Goal: Task Accomplishment & Management: Use online tool/utility

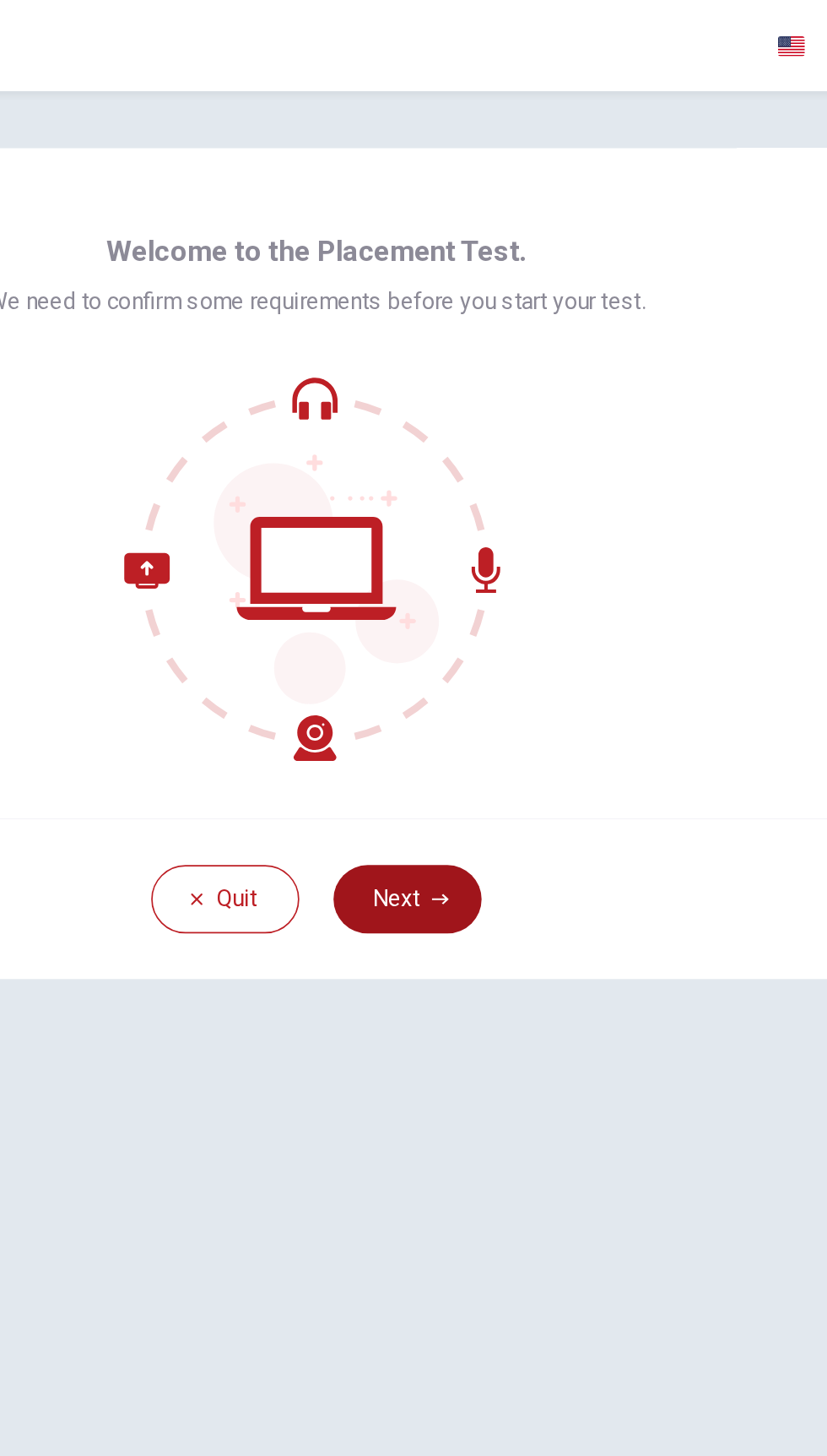
click at [500, 535] on button "Next" at bounding box center [467, 532] width 87 height 40
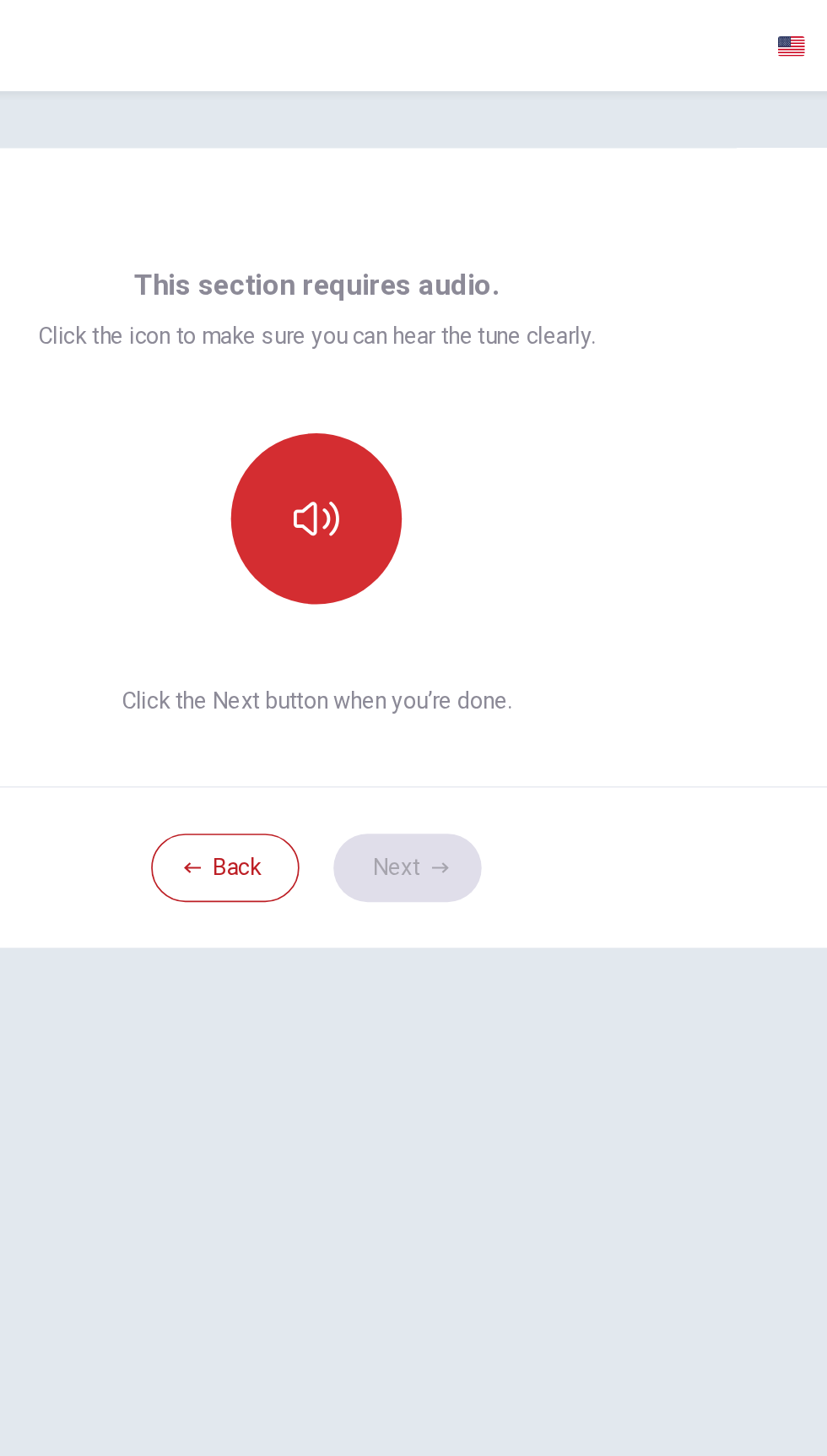
click at [429, 297] on button "button" at bounding box center [414, 307] width 101 height 102
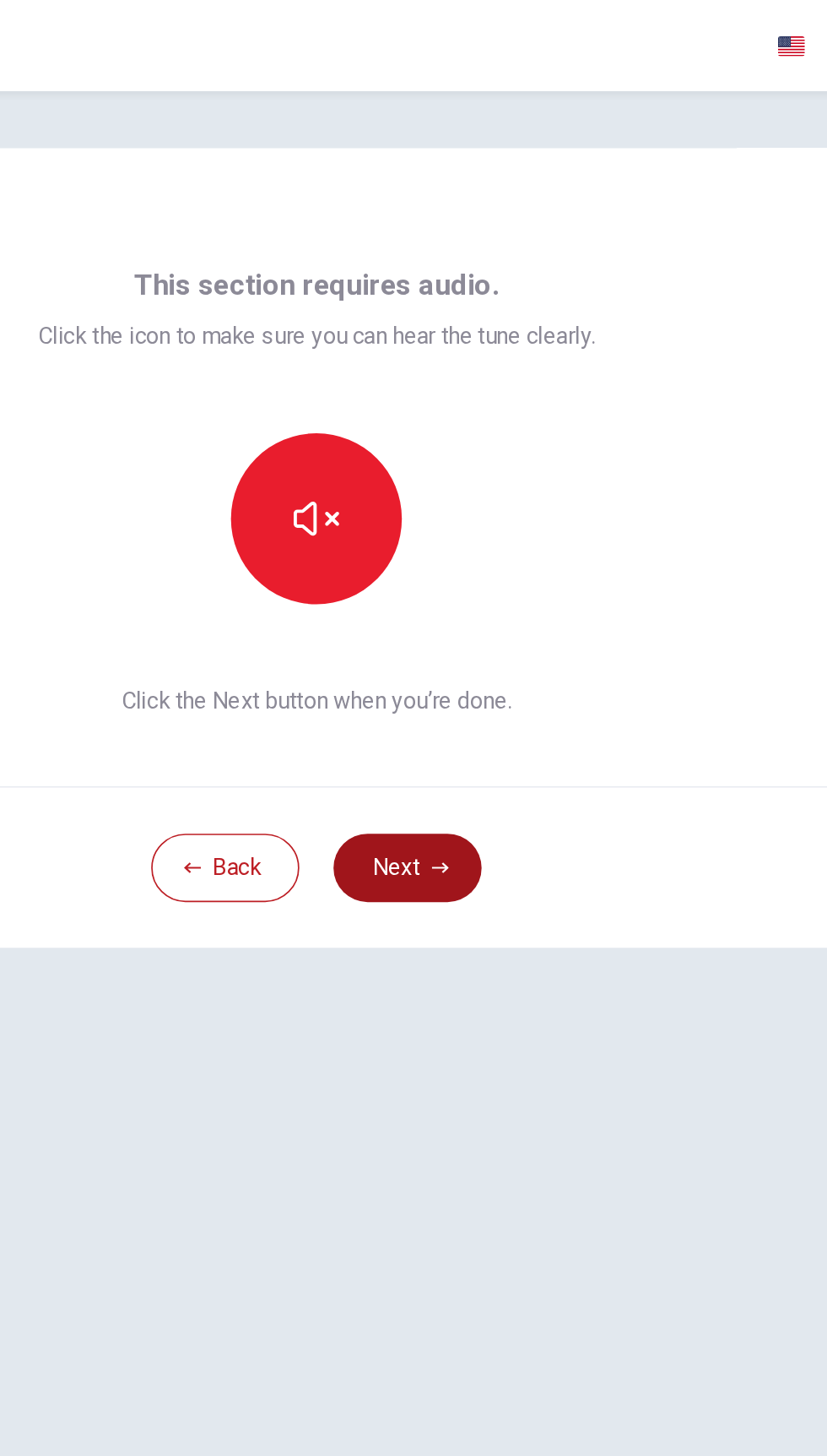
click at [490, 522] on button "Next" at bounding box center [467, 514] width 87 height 40
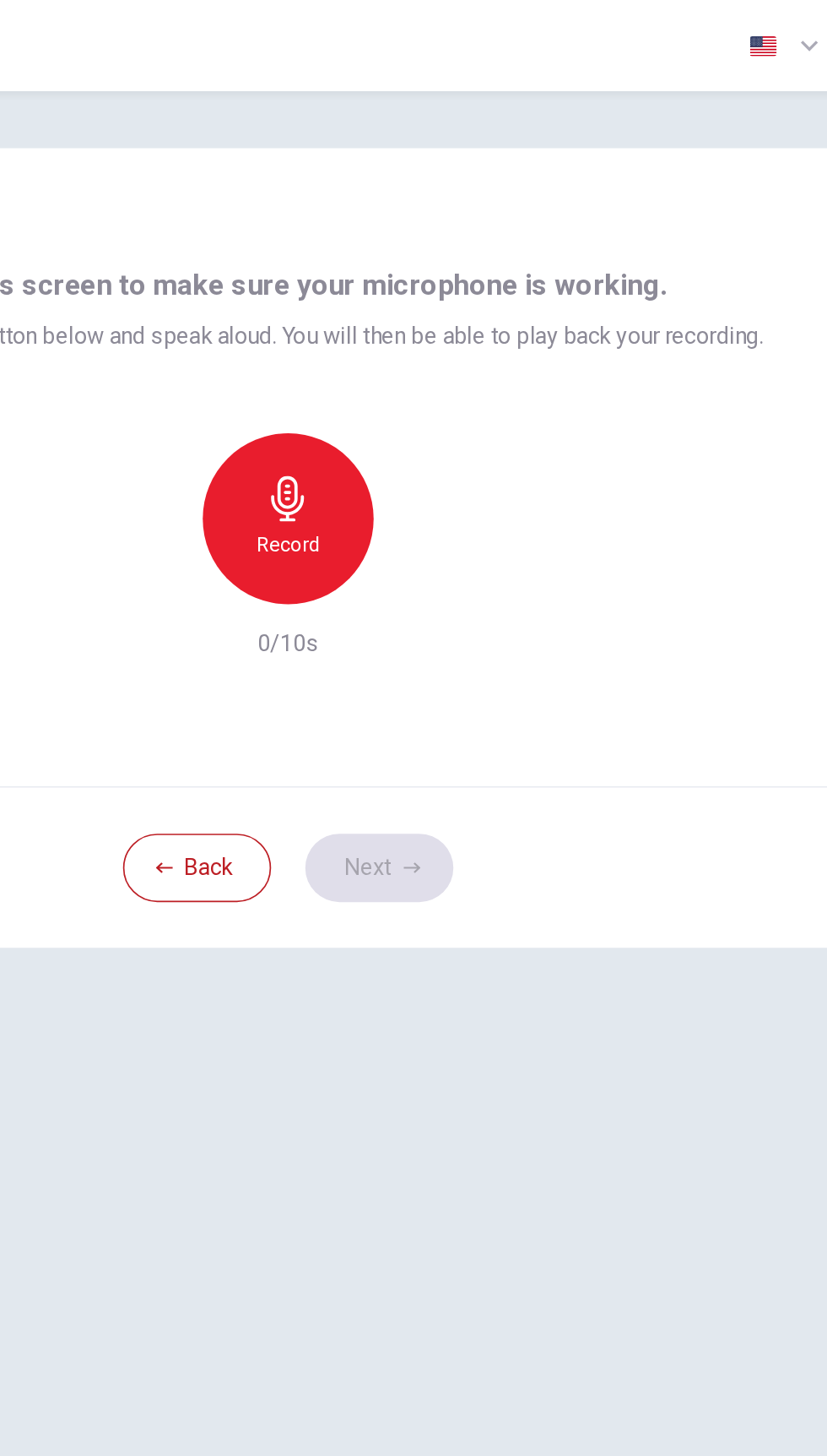
click at [428, 292] on div "Record" at bounding box center [414, 307] width 101 height 102
click at [498, 343] on icon "button" at bounding box center [492, 345] width 17 height 17
click at [493, 345] on icon "button" at bounding box center [492, 344] width 12 height 12
click at [492, 345] on icon "button" at bounding box center [492, 344] width 8 height 10
click at [496, 520] on button "Next" at bounding box center [467, 514] width 87 height 40
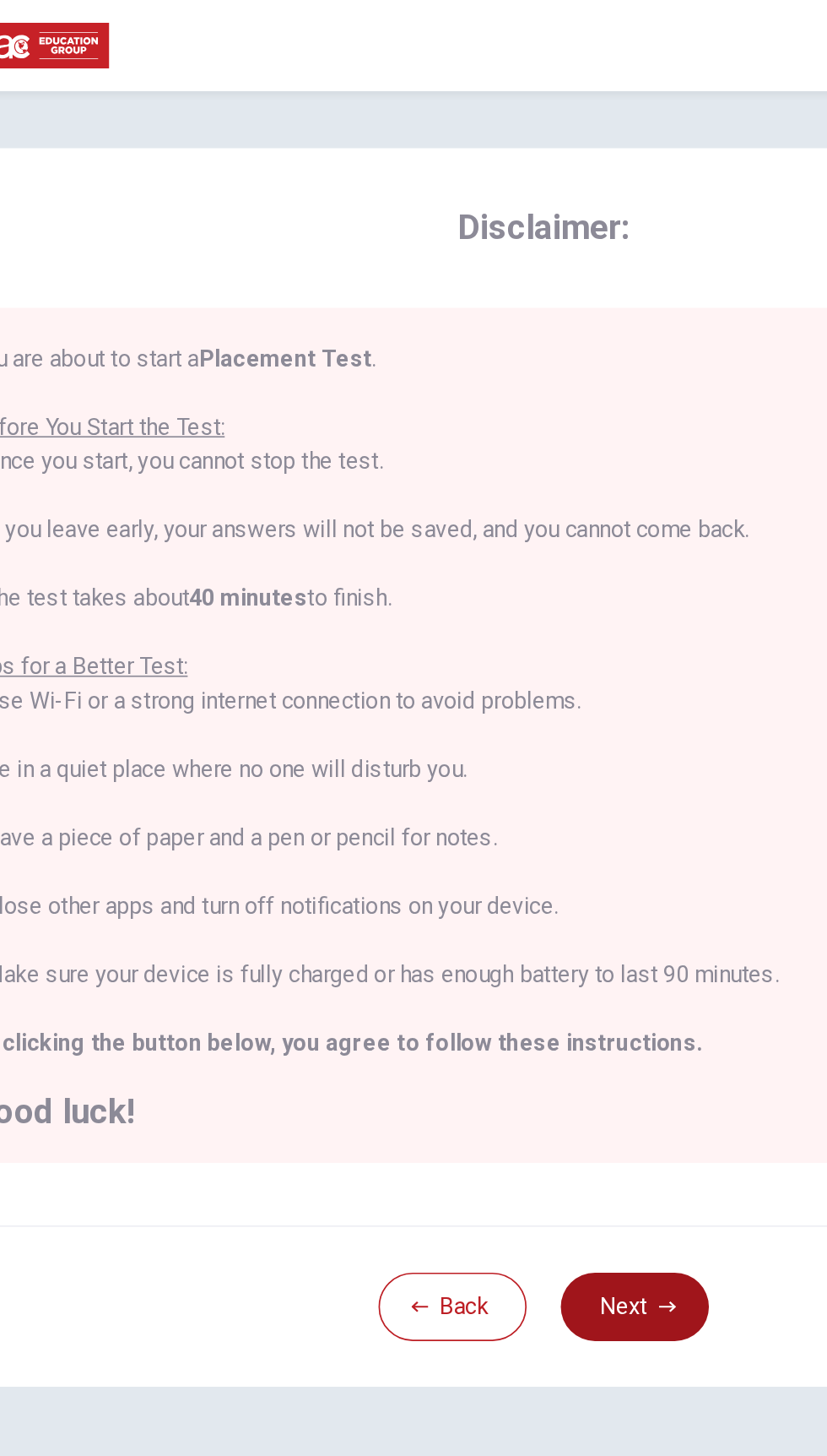
scroll to position [1, 0]
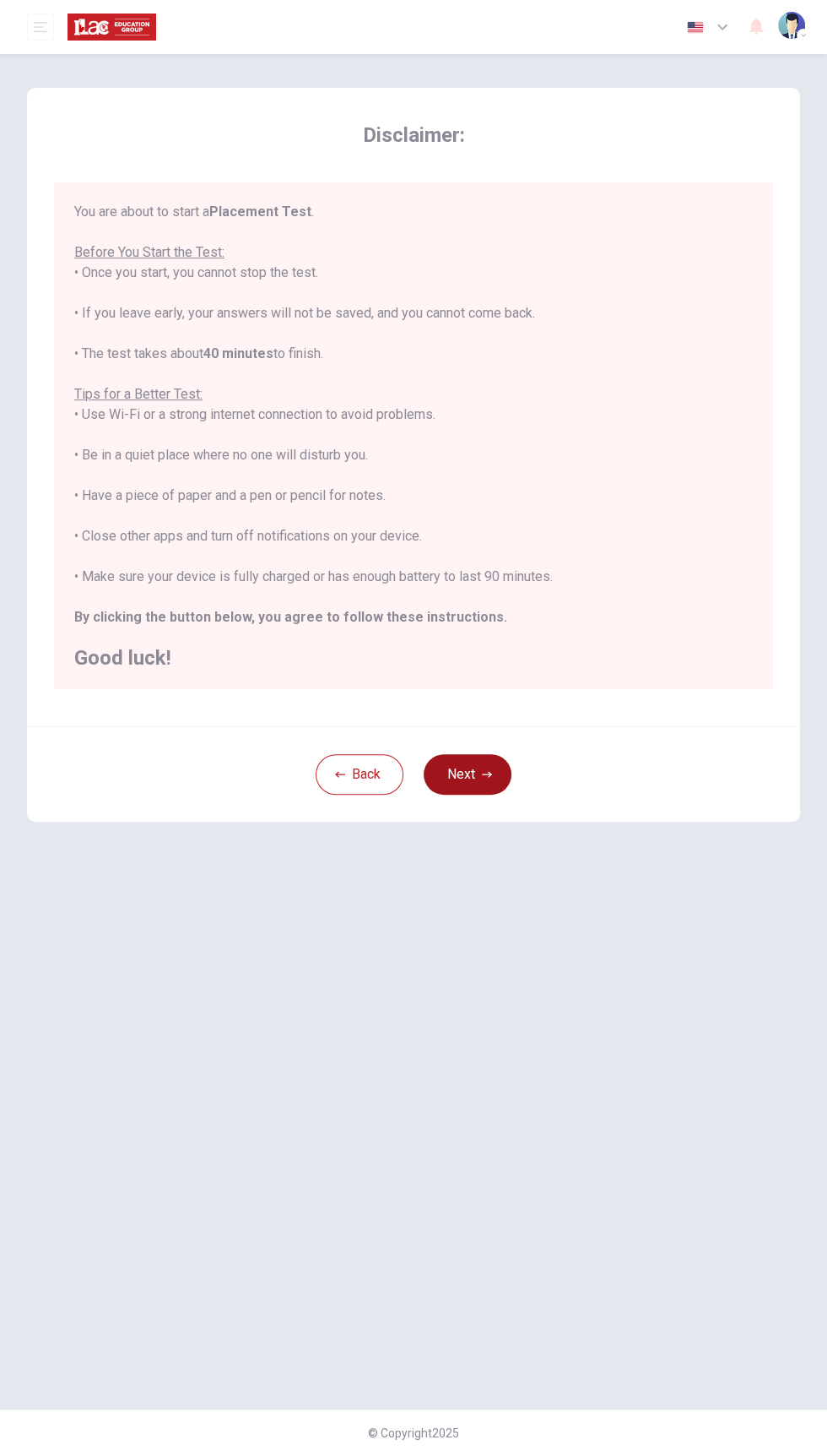
click at [486, 774] on icon "button" at bounding box center [487, 774] width 10 height 6
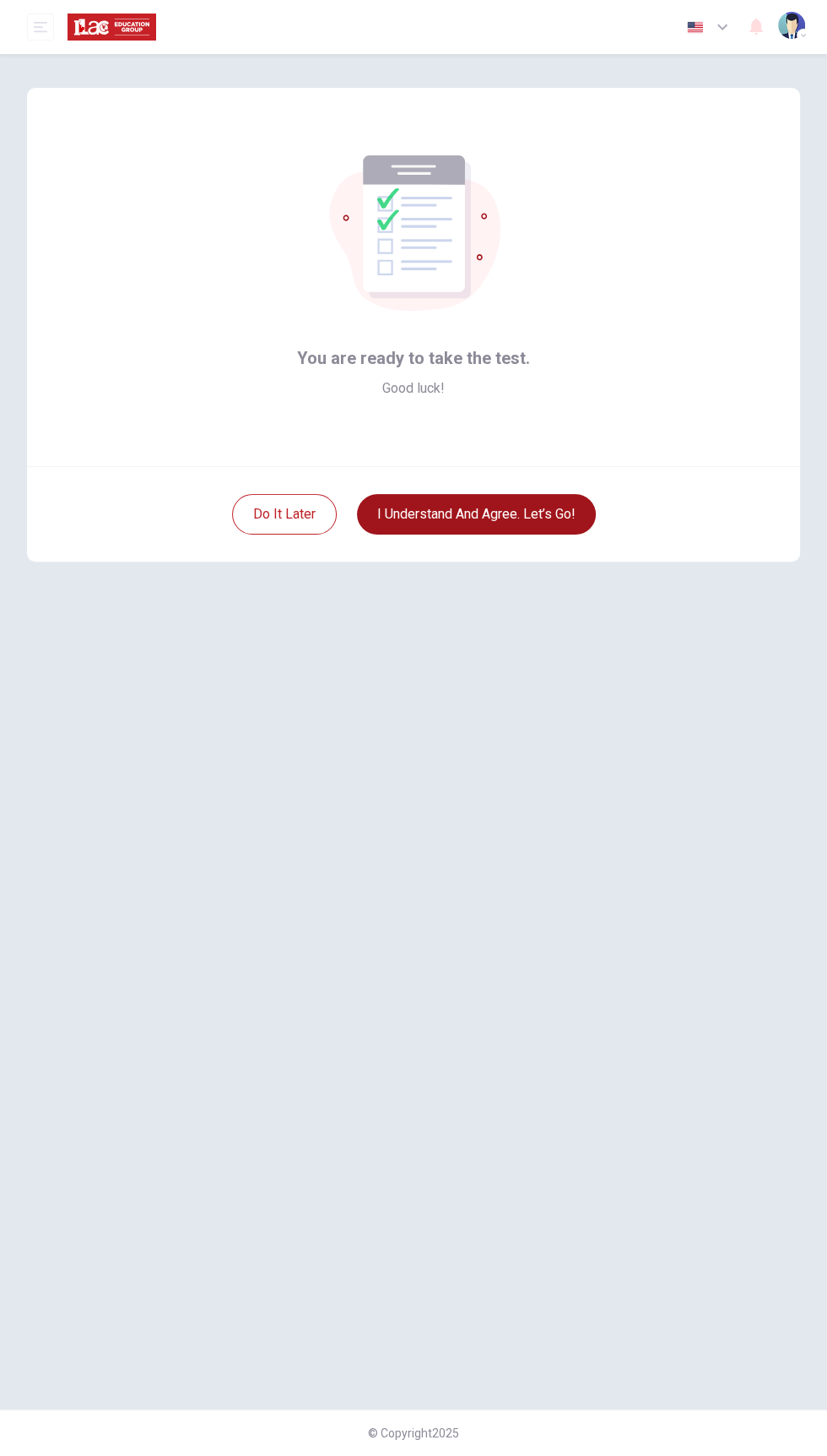
click at [503, 513] on button "I understand and agree. Let’s go!" at bounding box center [476, 514] width 239 height 40
click at [475, 506] on button "I understand and agree. Let’s go!" at bounding box center [476, 514] width 239 height 40
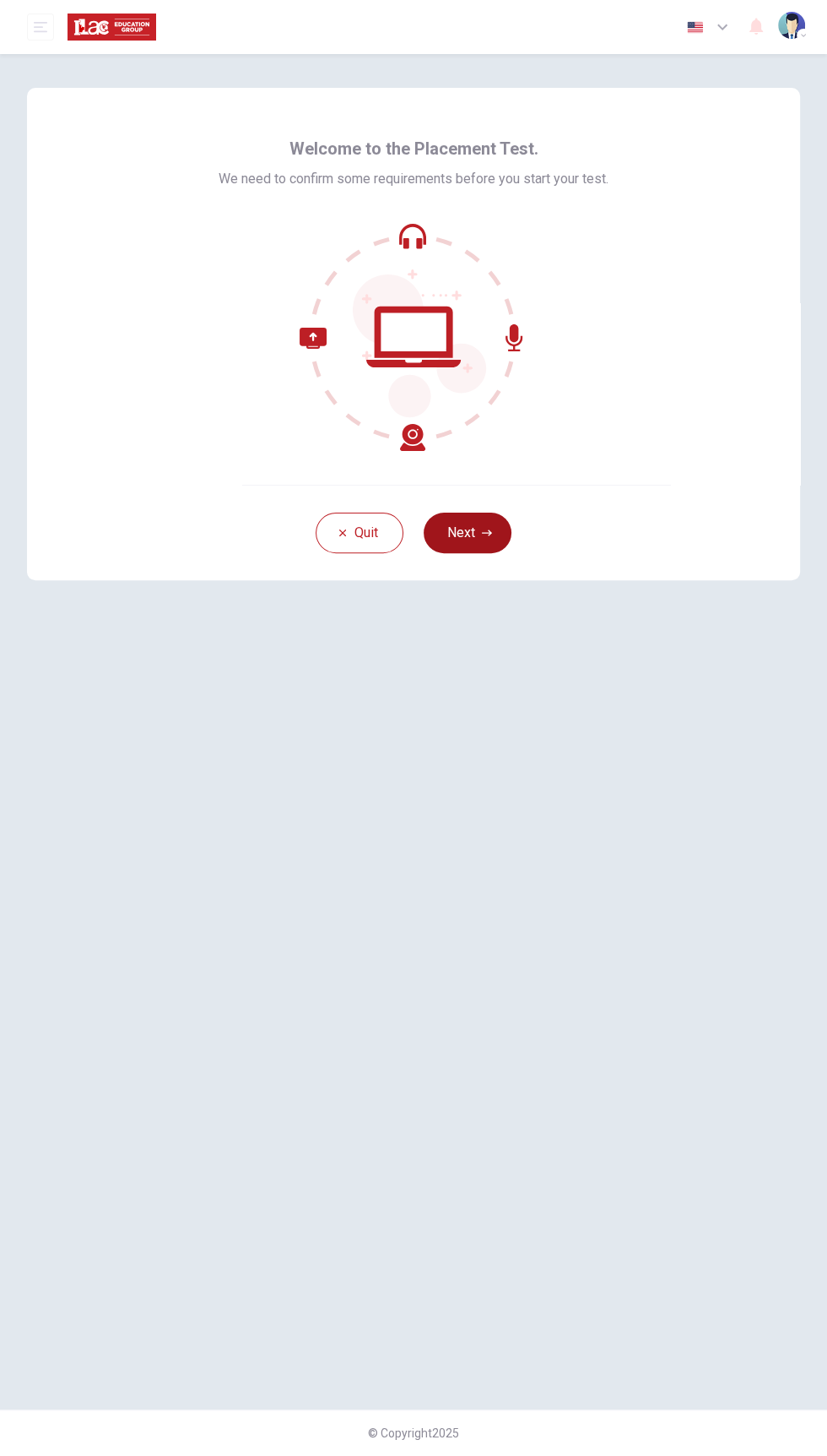
click at [495, 521] on button "Next" at bounding box center [467, 532] width 87 height 40
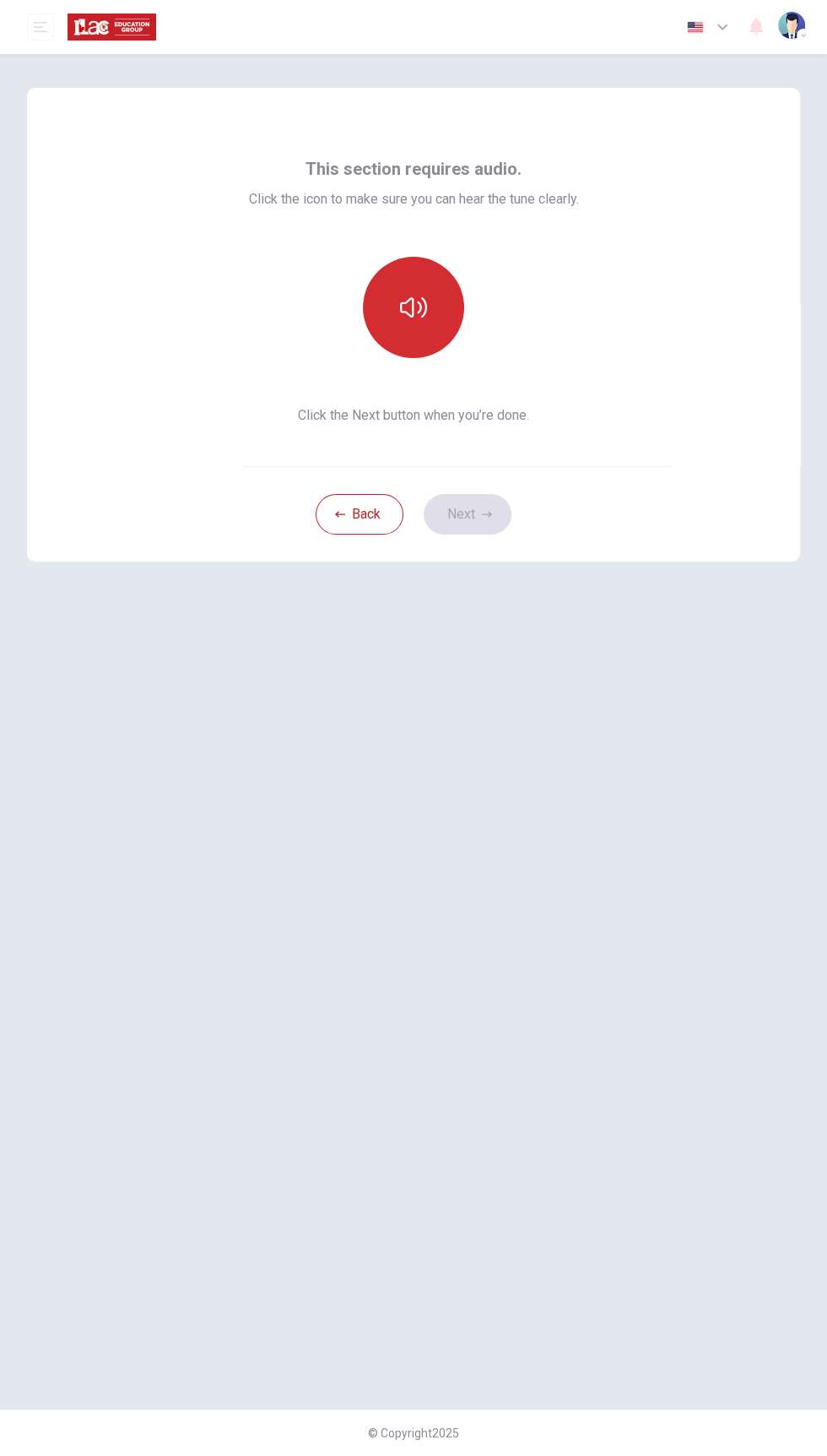
click at [432, 303] on button "button" at bounding box center [414, 307] width 101 height 102
click at [486, 513] on icon "button" at bounding box center [487, 514] width 10 height 6
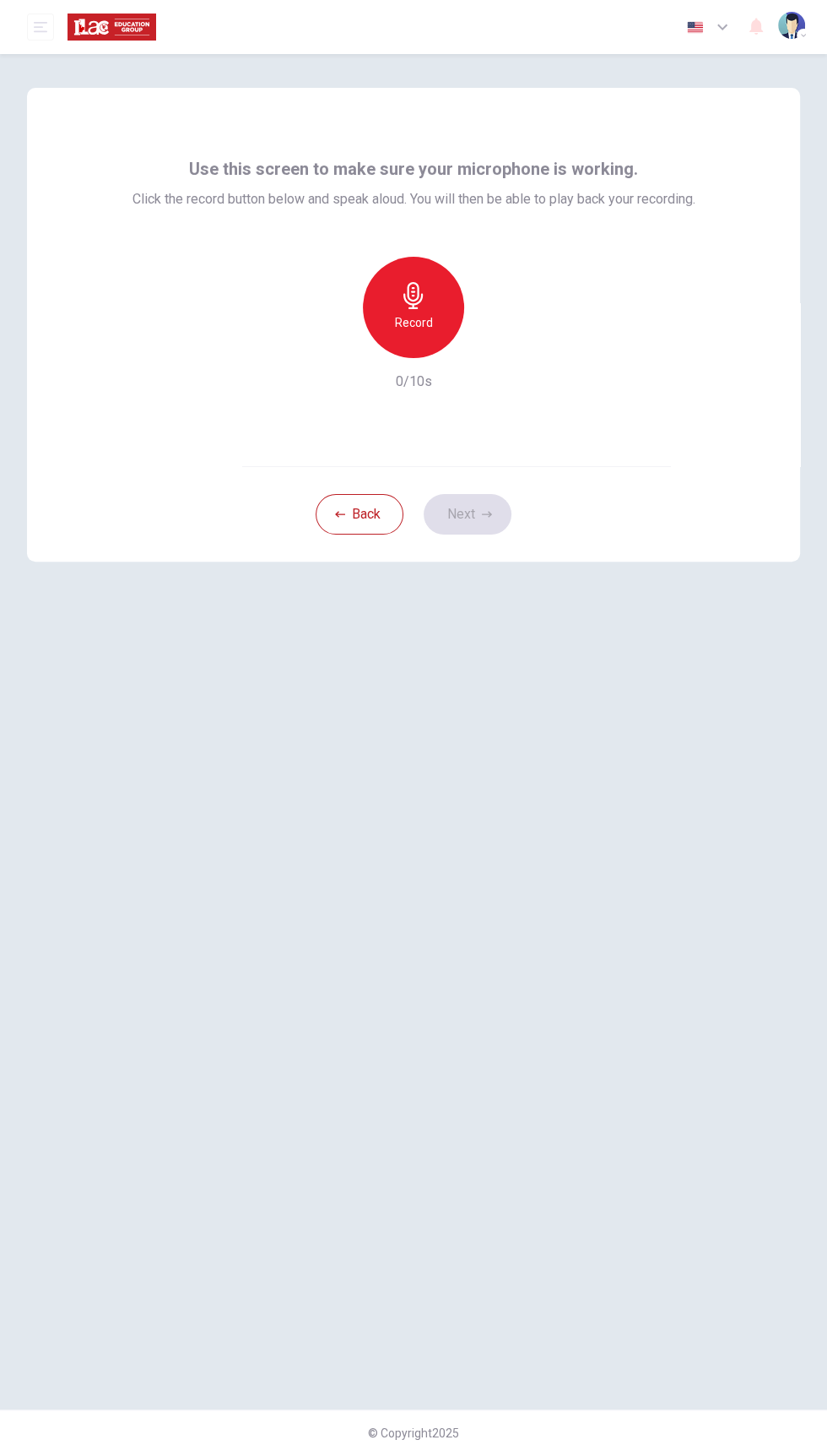
click at [418, 298] on icon "button" at bounding box center [414, 295] width 27 height 27
click at [502, 514] on button "Next" at bounding box center [467, 514] width 87 height 40
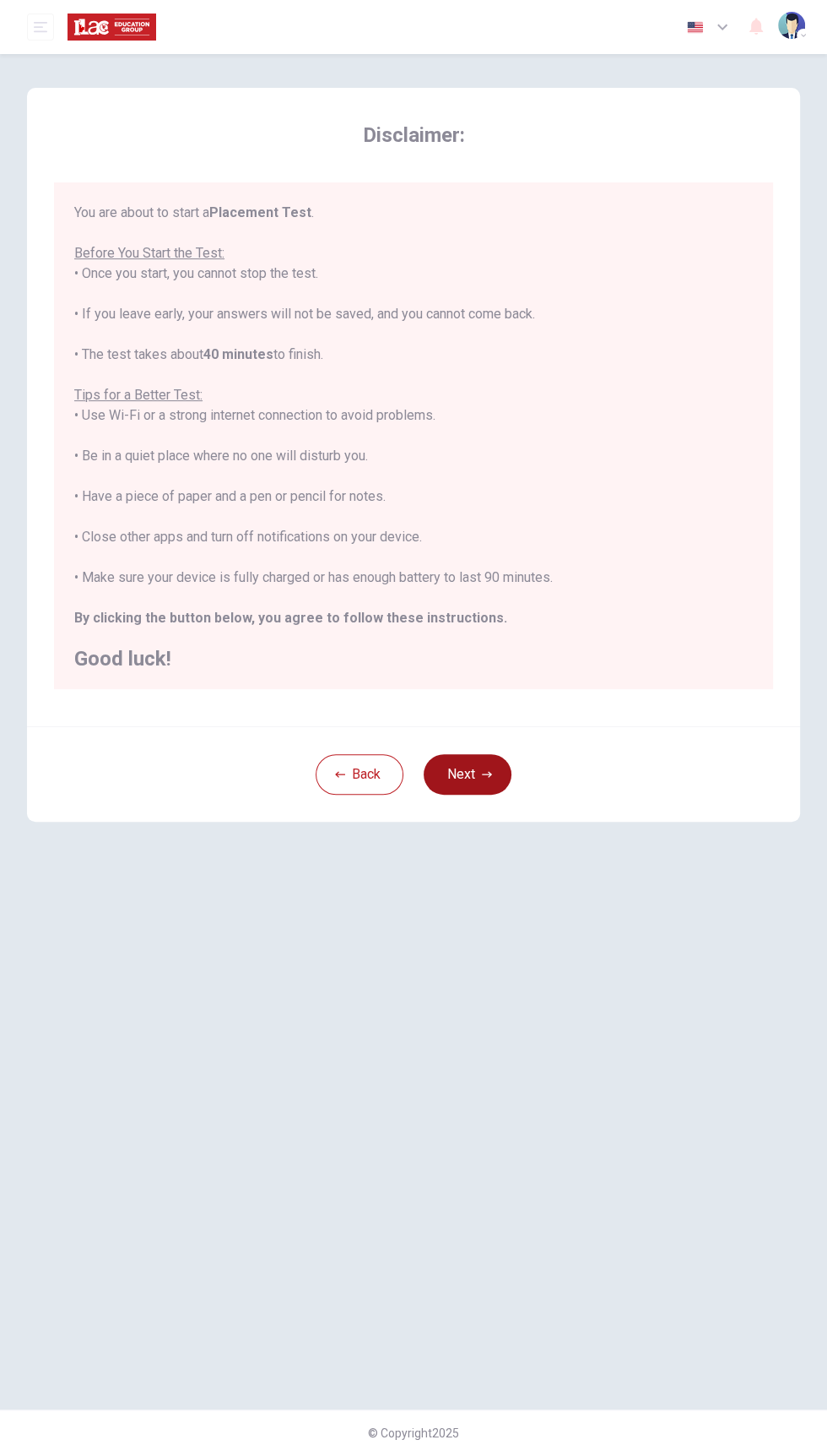
click at [486, 774] on icon "button" at bounding box center [487, 774] width 10 height 6
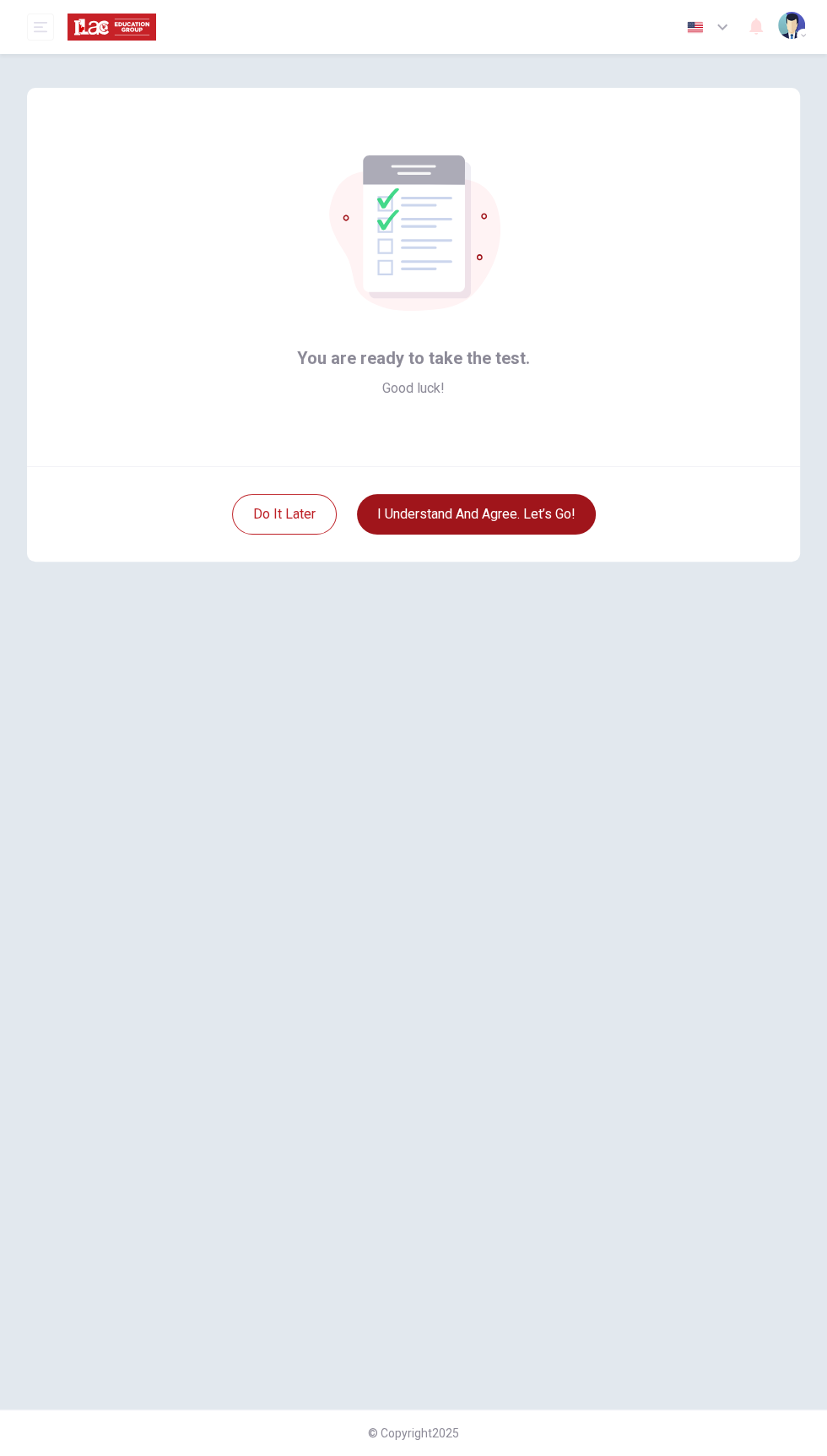
click at [519, 513] on button "I understand and agree. Let’s go!" at bounding box center [476, 514] width 239 height 40
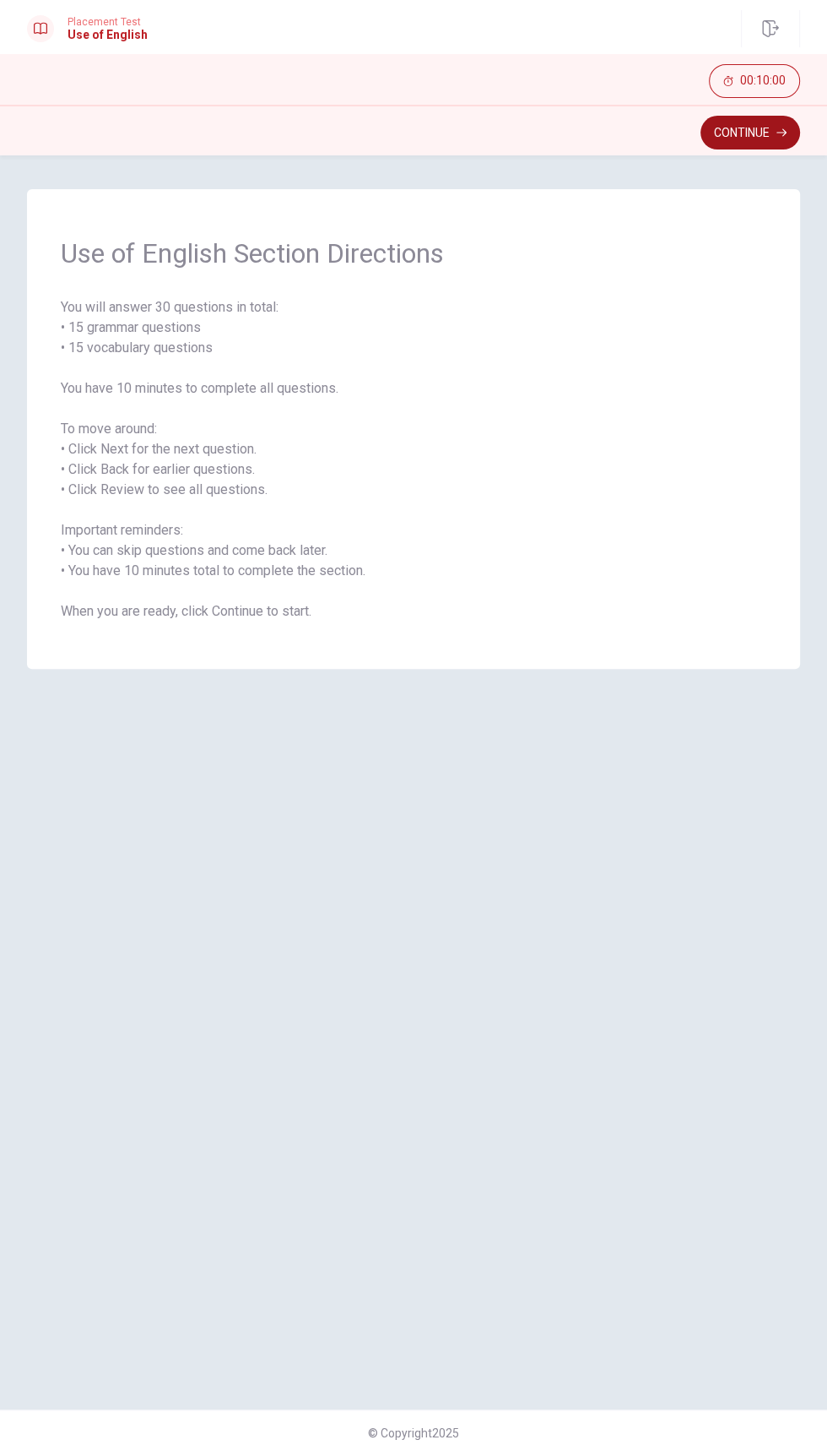
click at [775, 135] on button "Continue" at bounding box center [751, 133] width 100 height 34
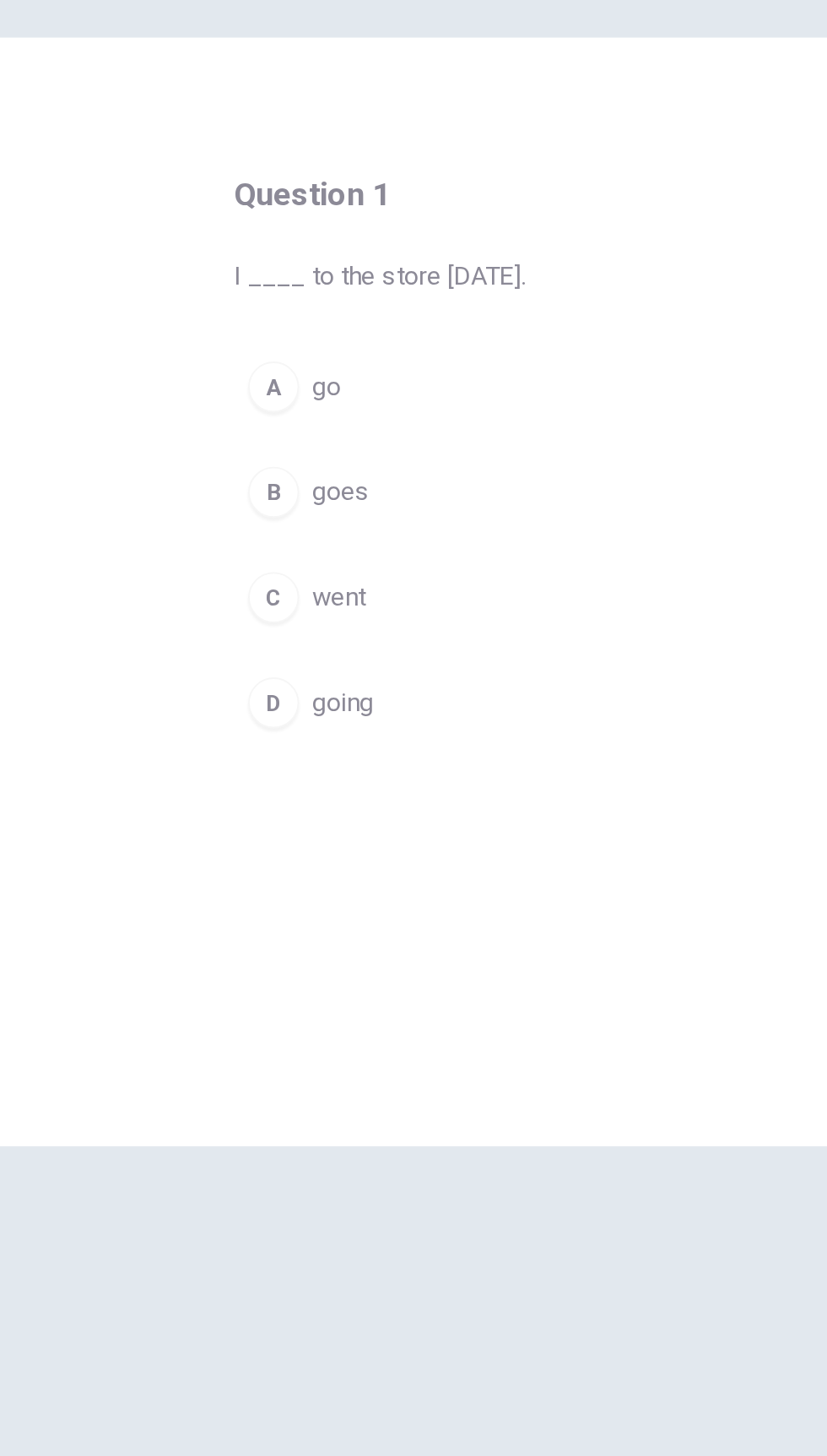
click at [304, 480] on button "C went" at bounding box center [413, 485] width 287 height 42
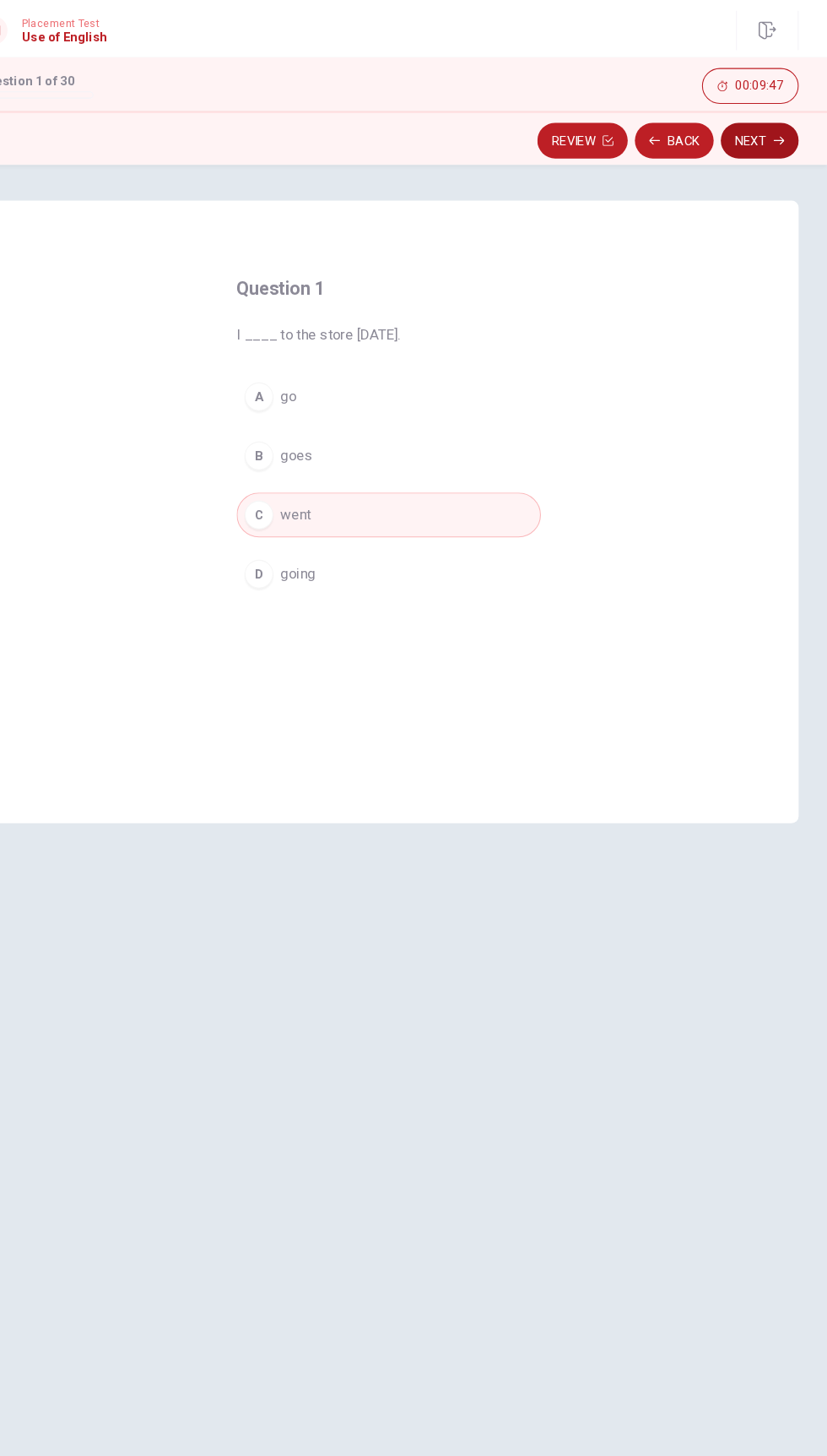
click at [782, 137] on icon "button" at bounding box center [781, 133] width 10 height 10
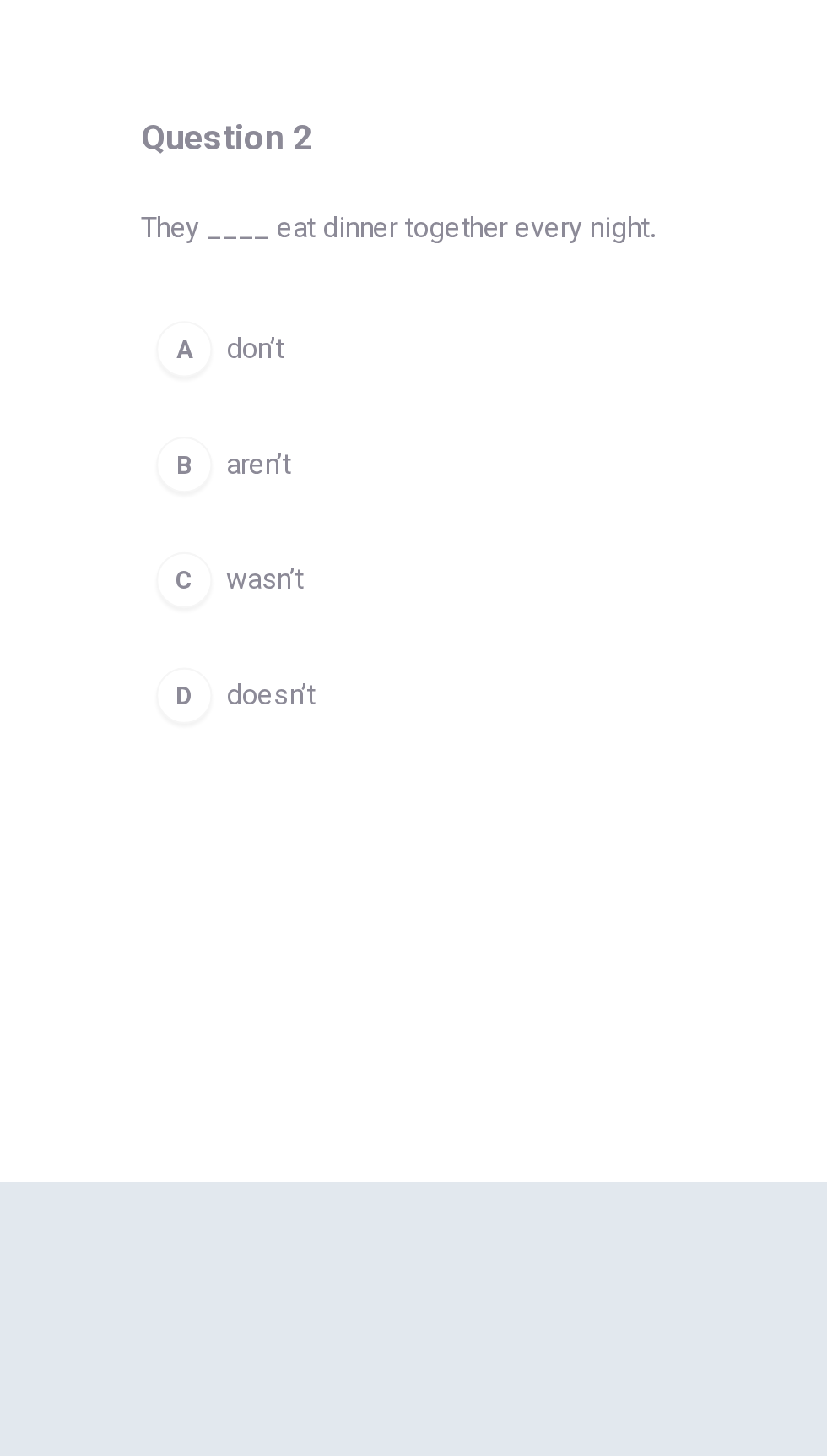
click at [303, 368] on div "A" at bounding box center [291, 374] width 27 height 27
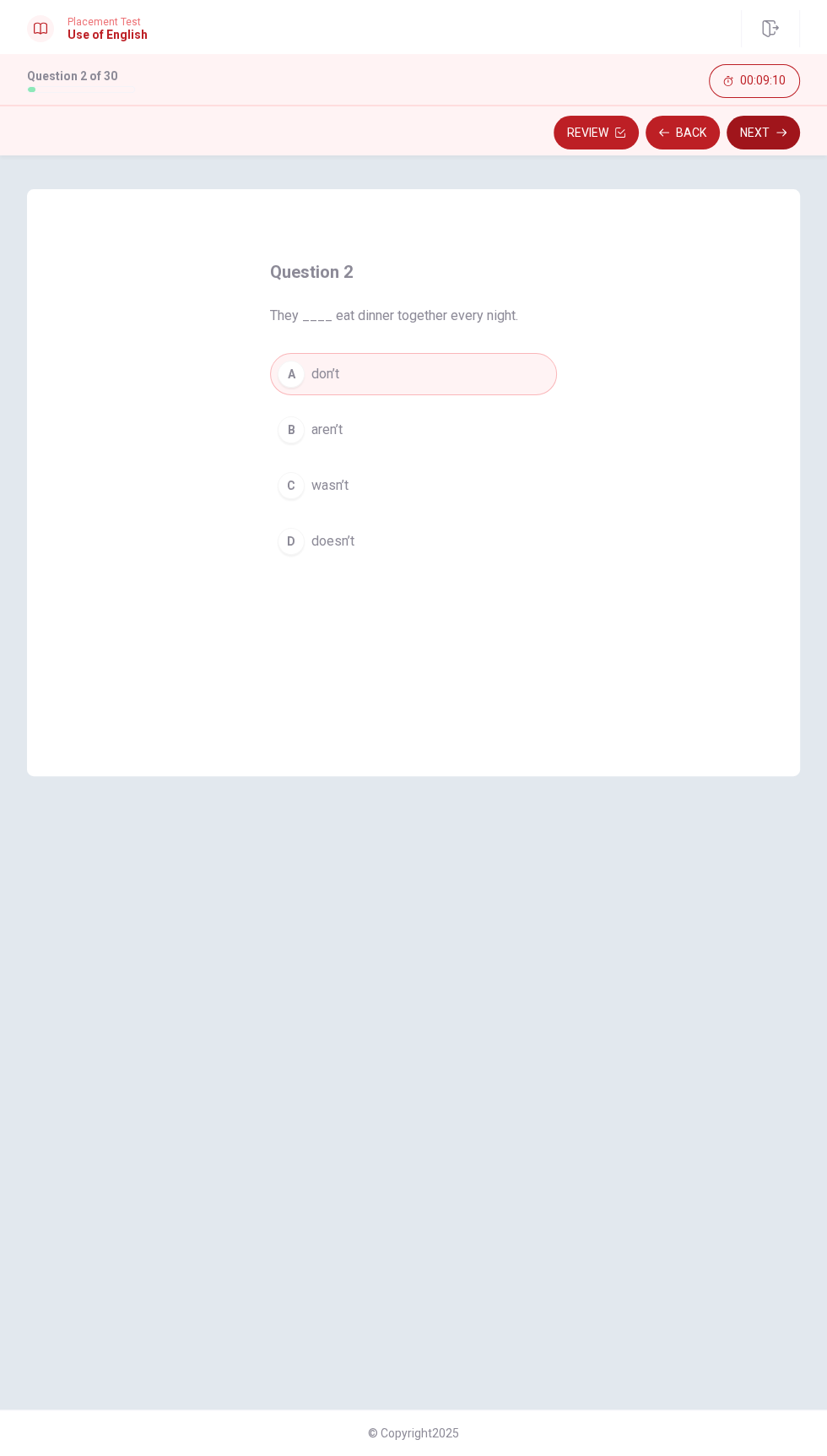
click at [781, 132] on icon "button" at bounding box center [781, 133] width 10 height 8
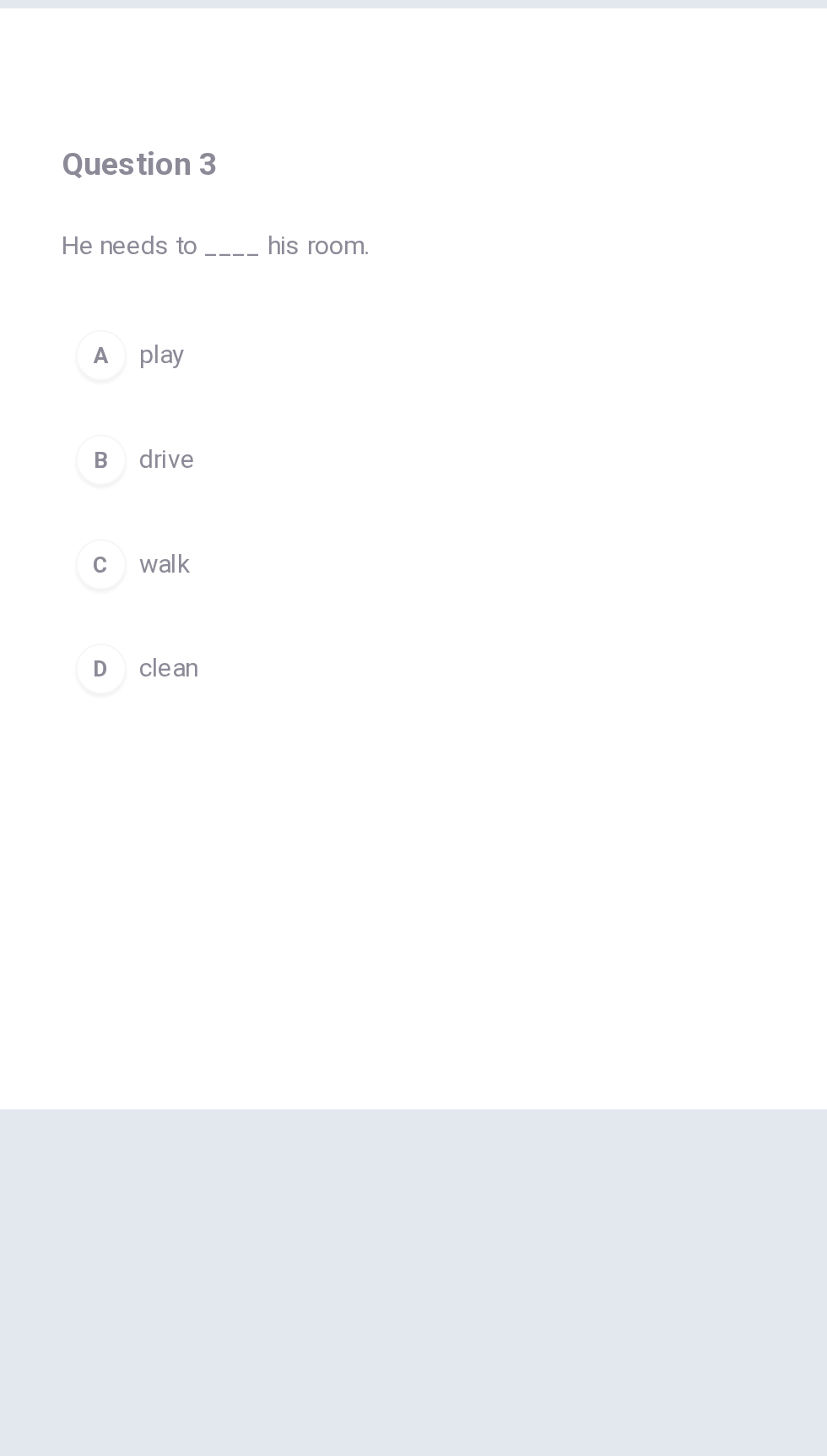
click at [301, 543] on div "D" at bounding box center [291, 540] width 27 height 27
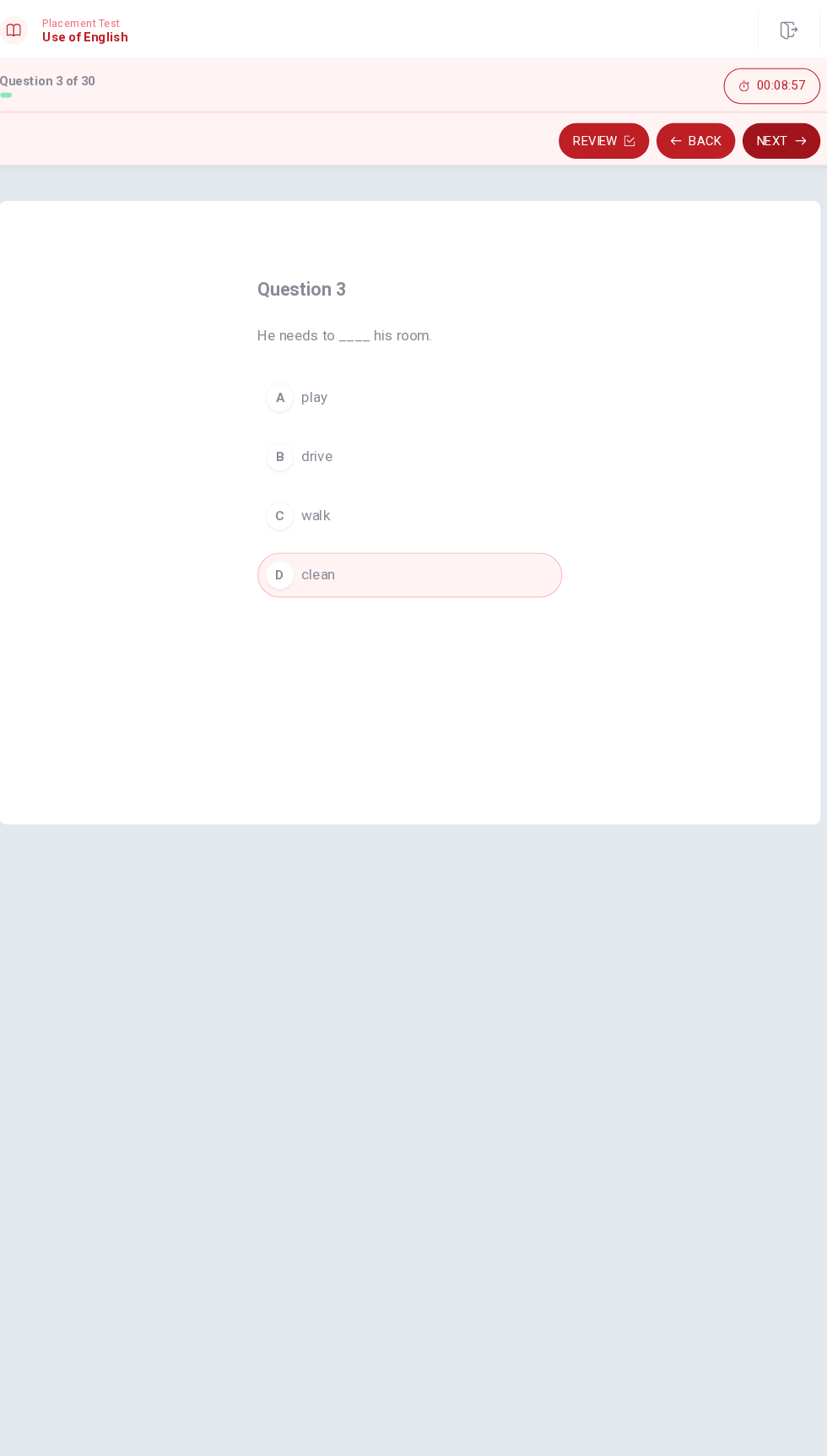
click at [761, 140] on button "Next" at bounding box center [763, 133] width 73 height 34
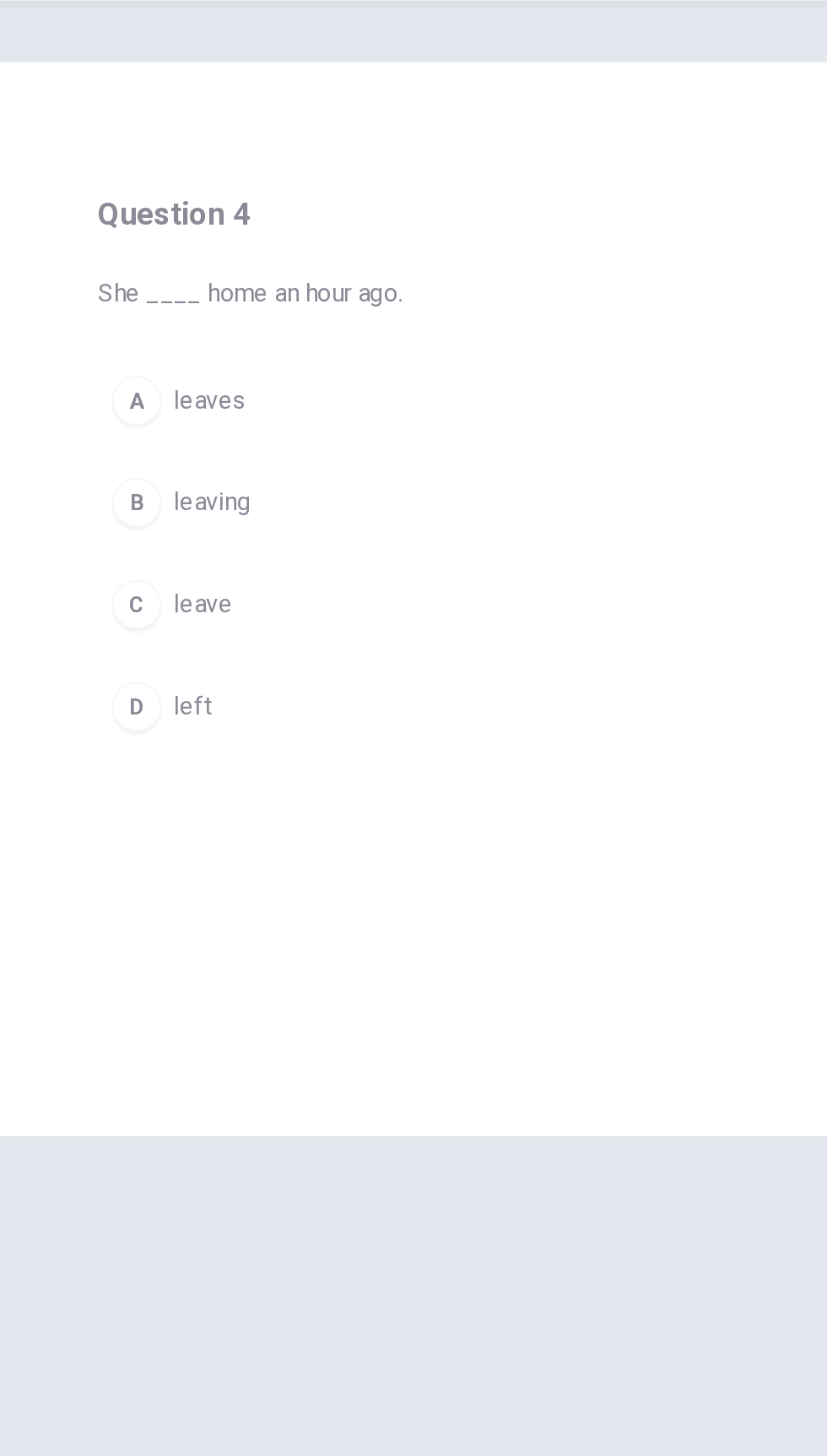
click at [297, 539] on div "D" at bounding box center [291, 540] width 27 height 27
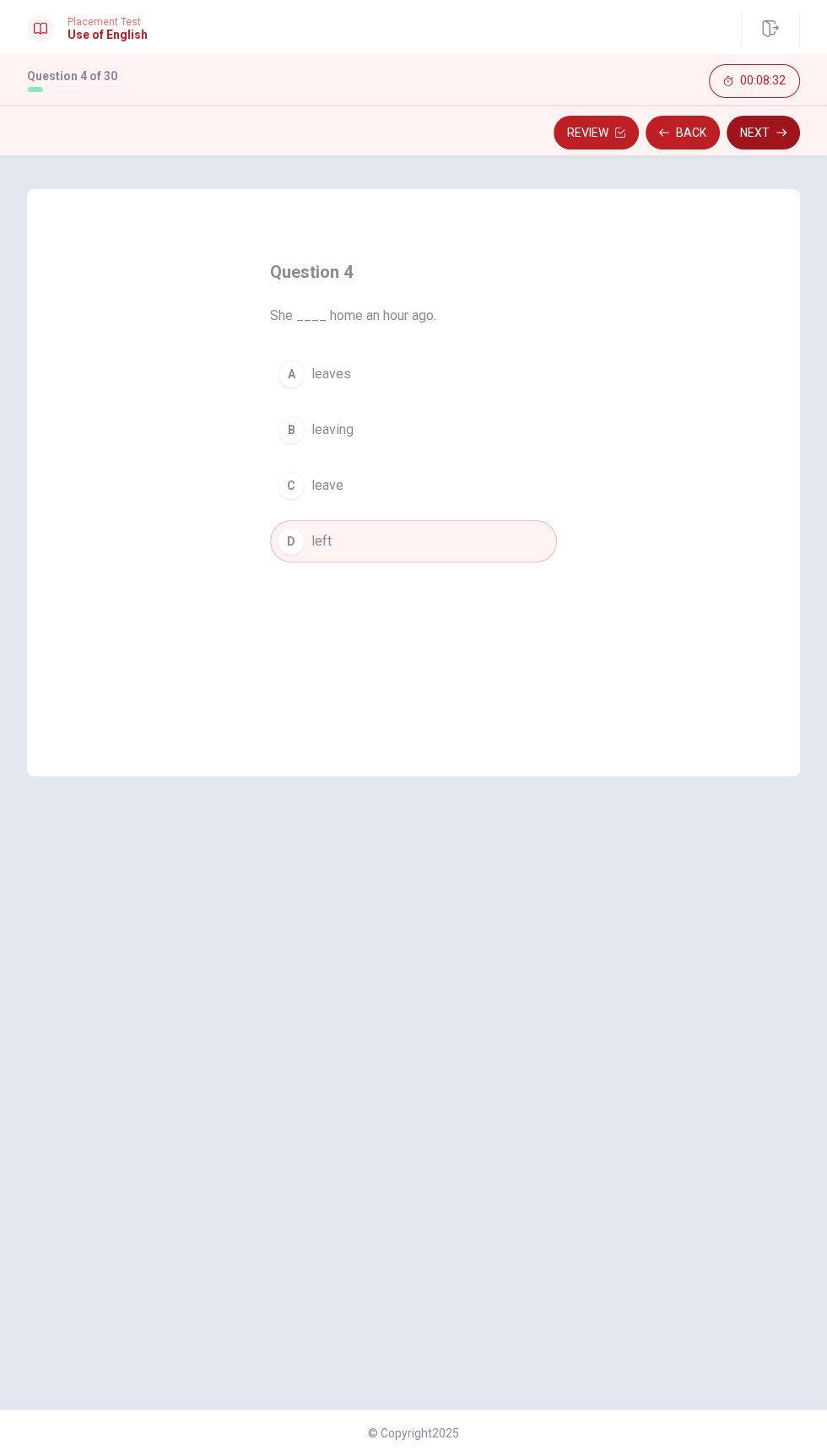
click at [755, 133] on button "Next" at bounding box center [763, 133] width 73 height 34
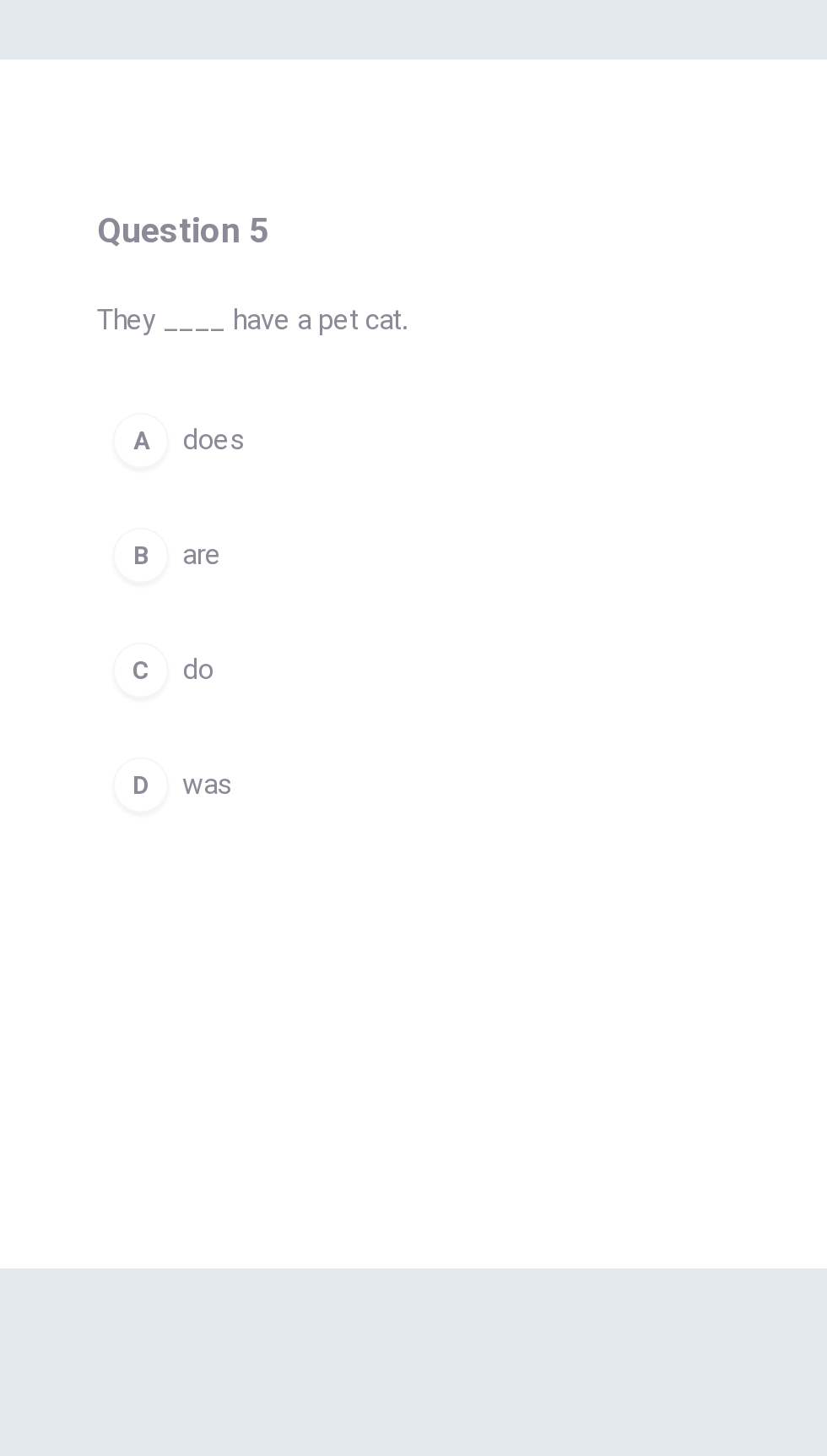
click at [304, 544] on button "D was" at bounding box center [413, 540] width 287 height 42
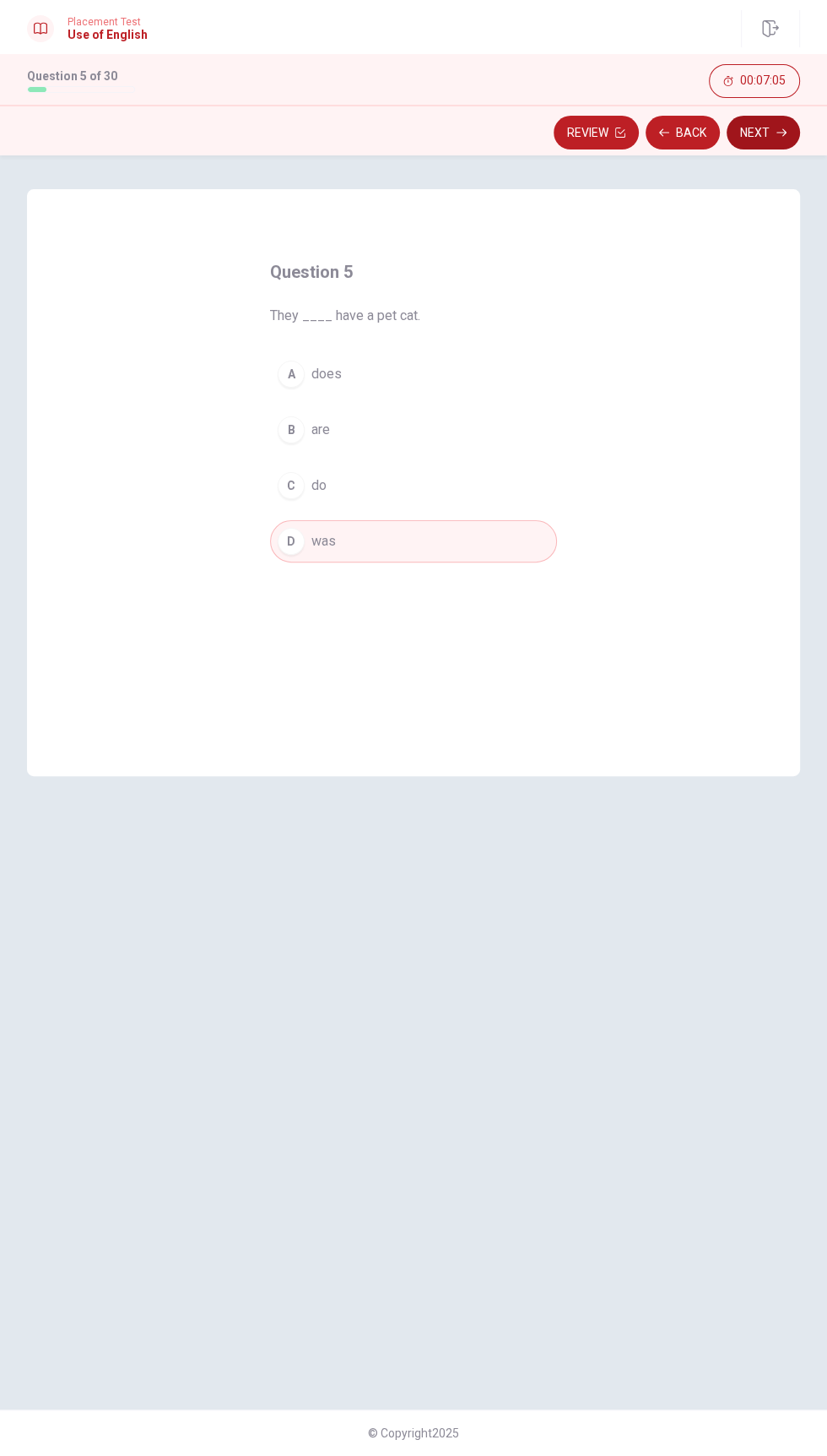
click at [781, 132] on icon "button" at bounding box center [781, 133] width 10 height 8
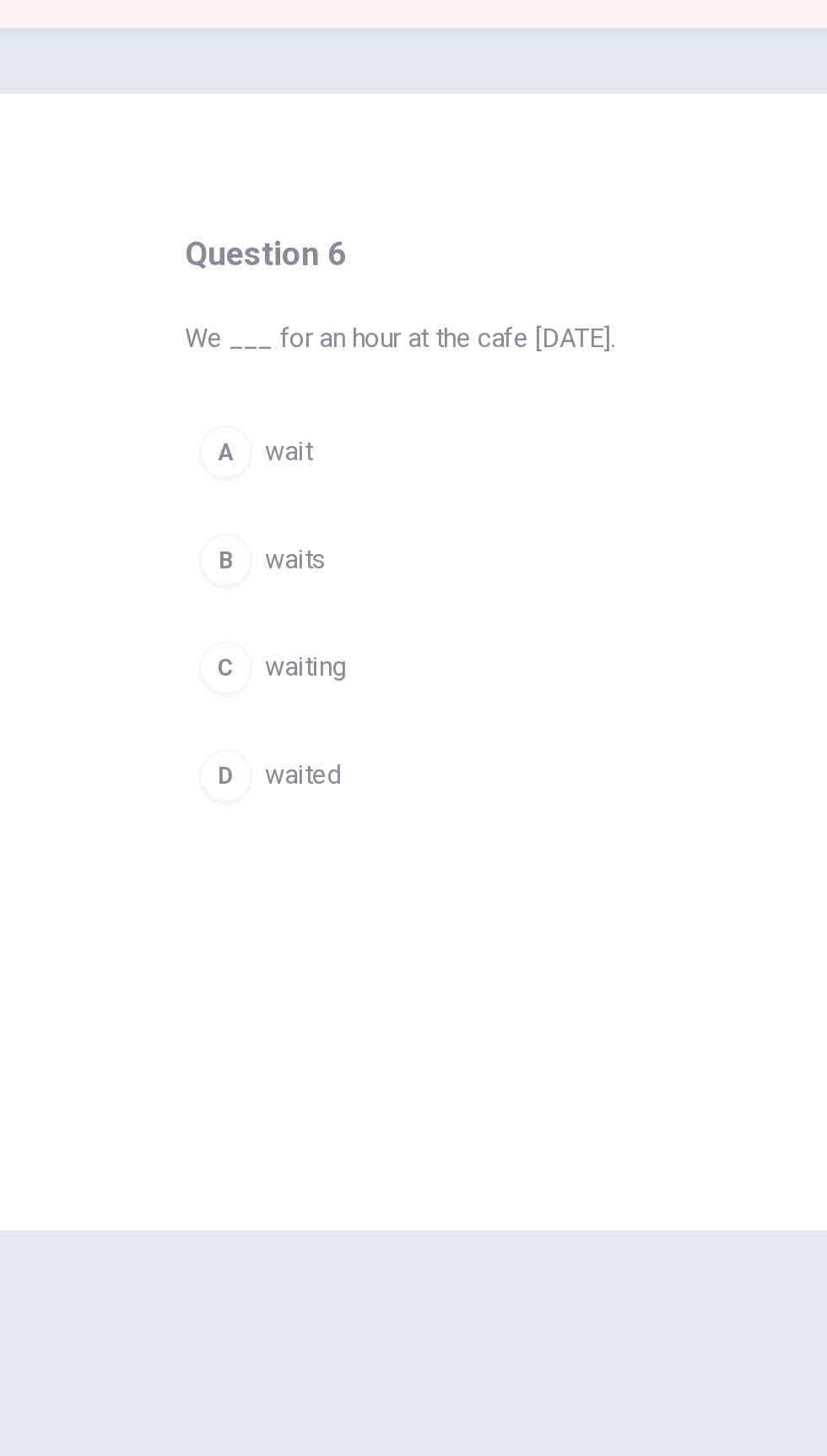
click at [303, 539] on div "D" at bounding box center [291, 540] width 27 height 27
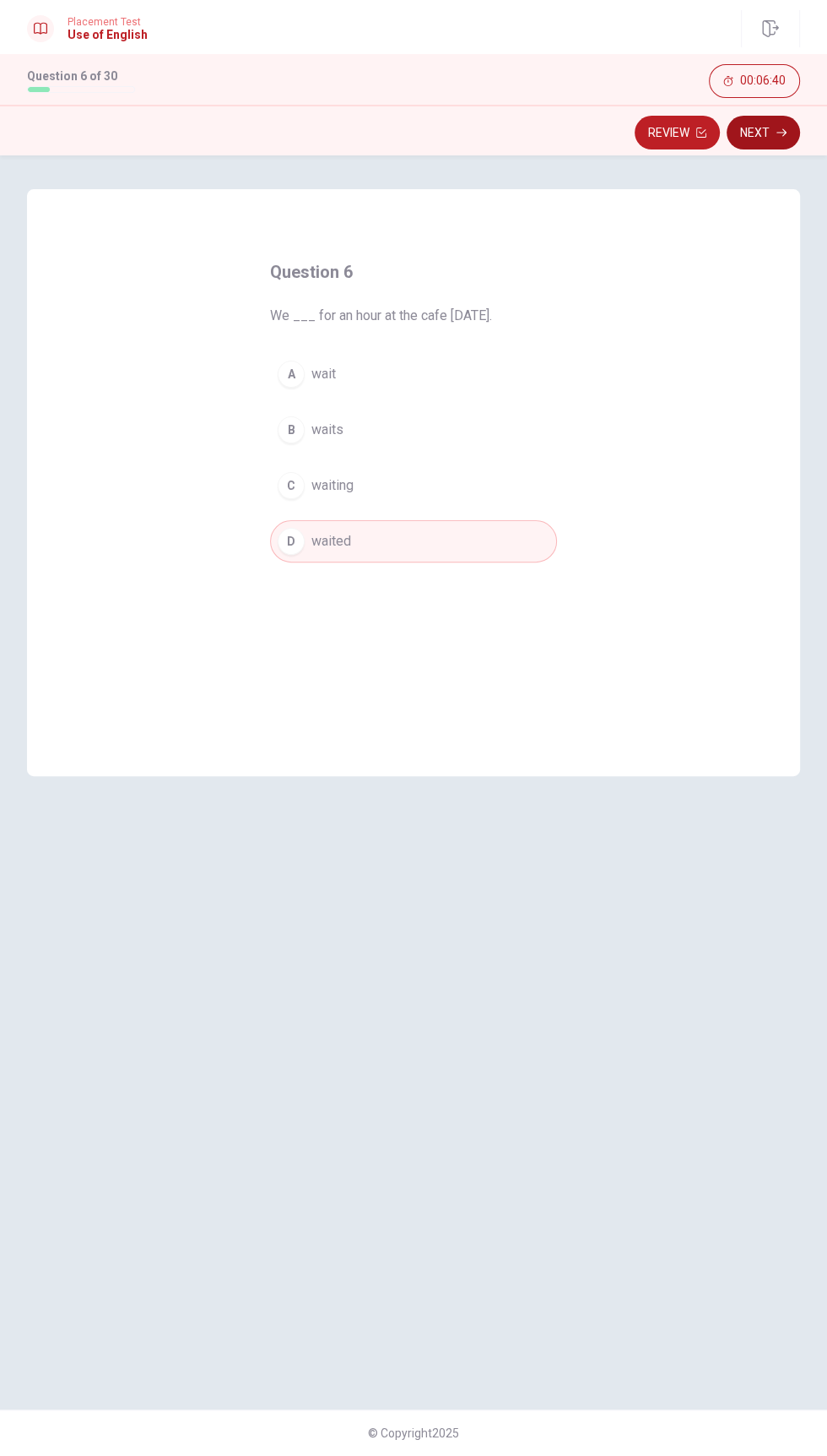
click at [781, 132] on icon "button" at bounding box center [781, 133] width 10 height 8
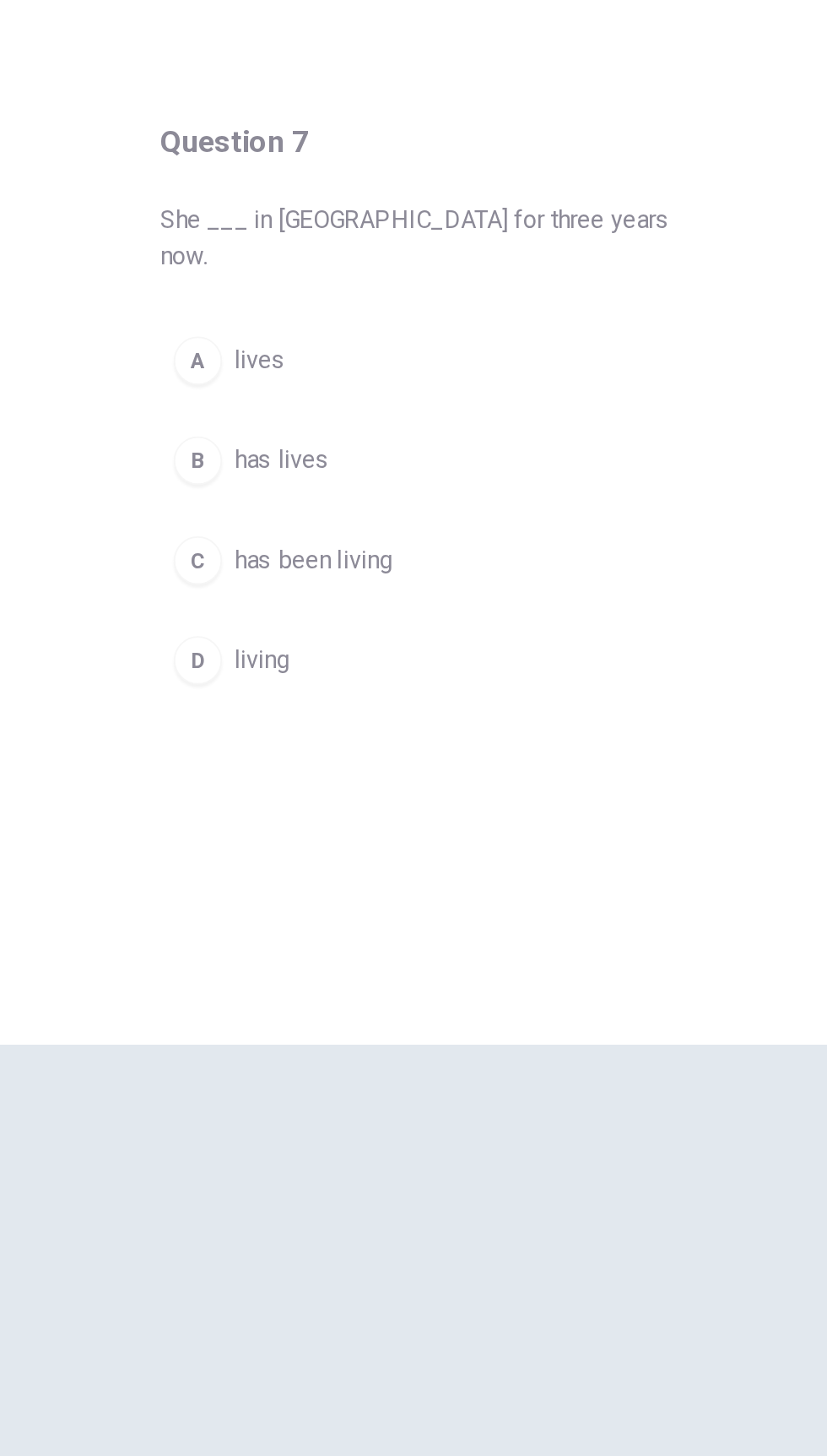
click at [309, 440] on button "B has lives" at bounding box center [413, 449] width 287 height 42
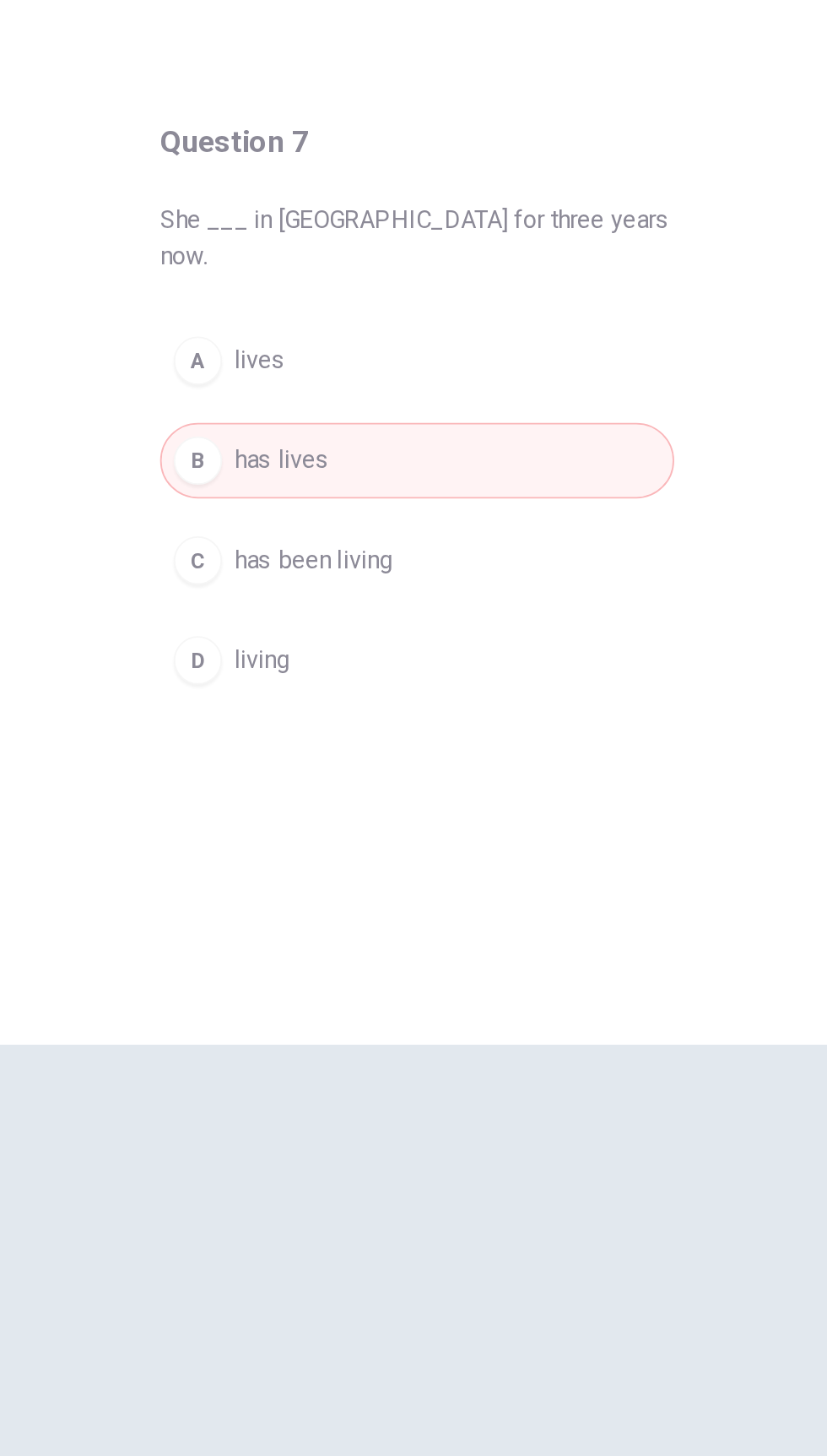
click at [309, 490] on button "C has been living" at bounding box center [413, 506] width 287 height 42
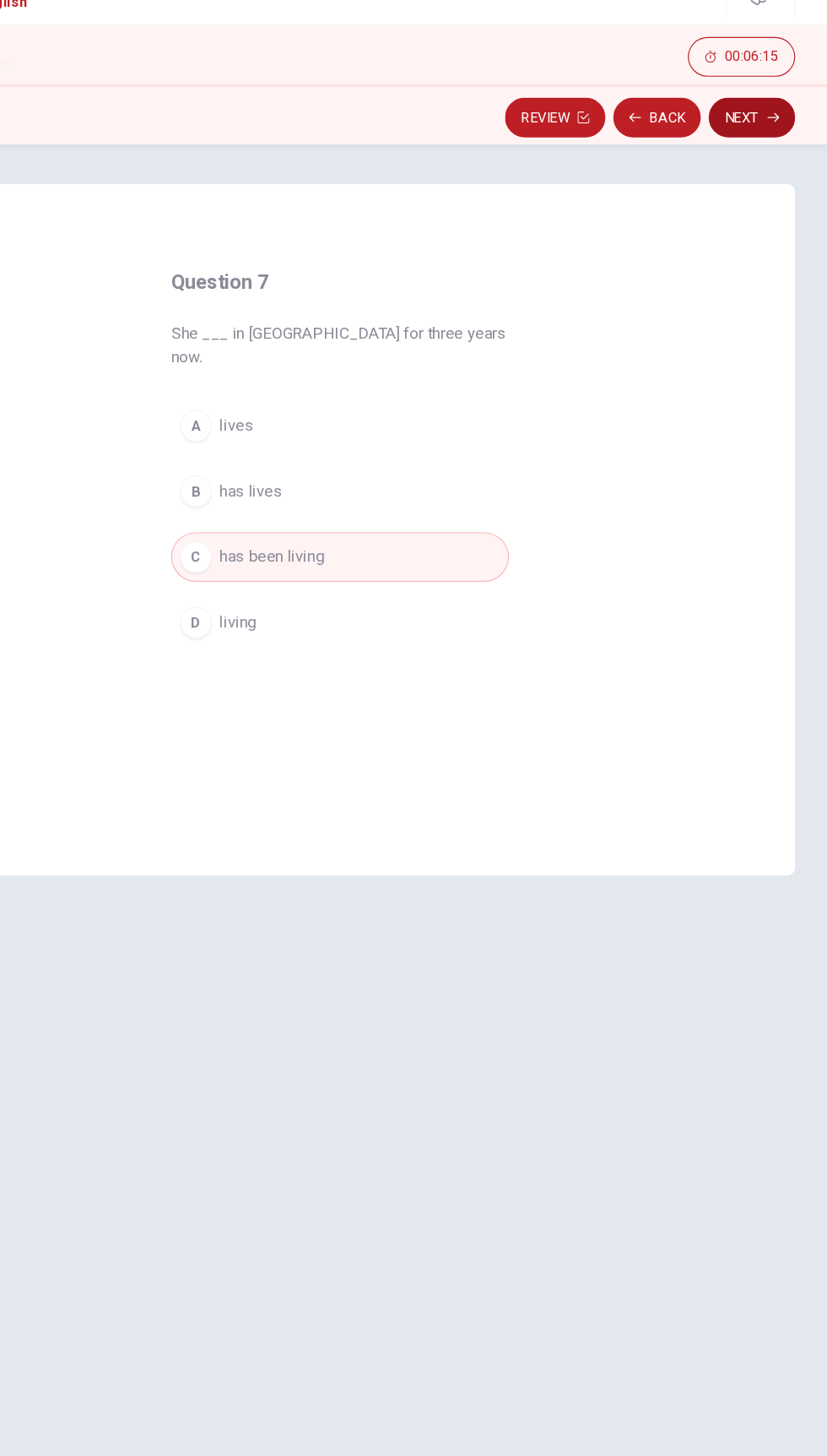
click at [782, 133] on icon "button" at bounding box center [781, 133] width 10 height 10
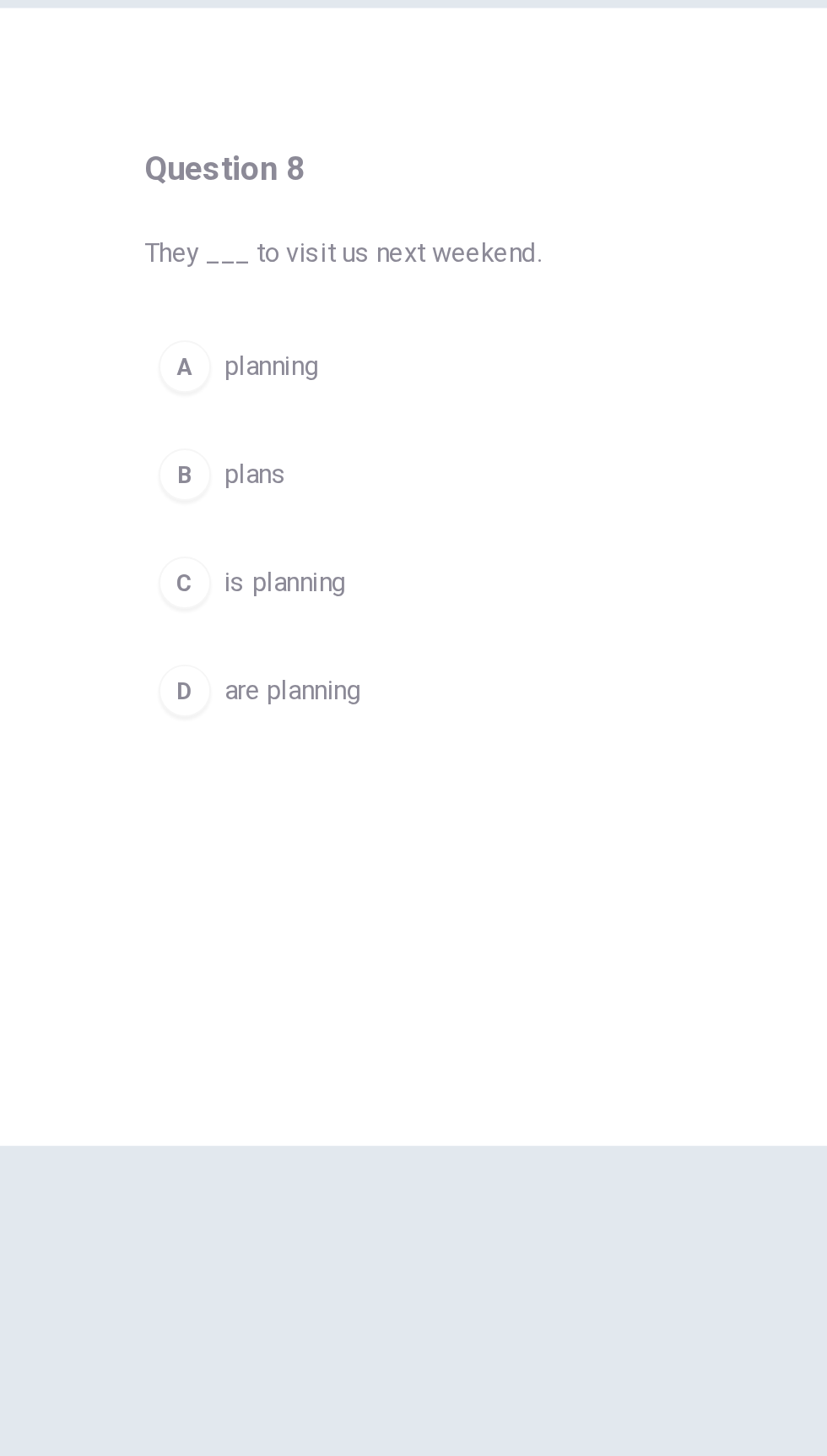
click at [328, 550] on span "are planning" at bounding box center [346, 541] width 70 height 21
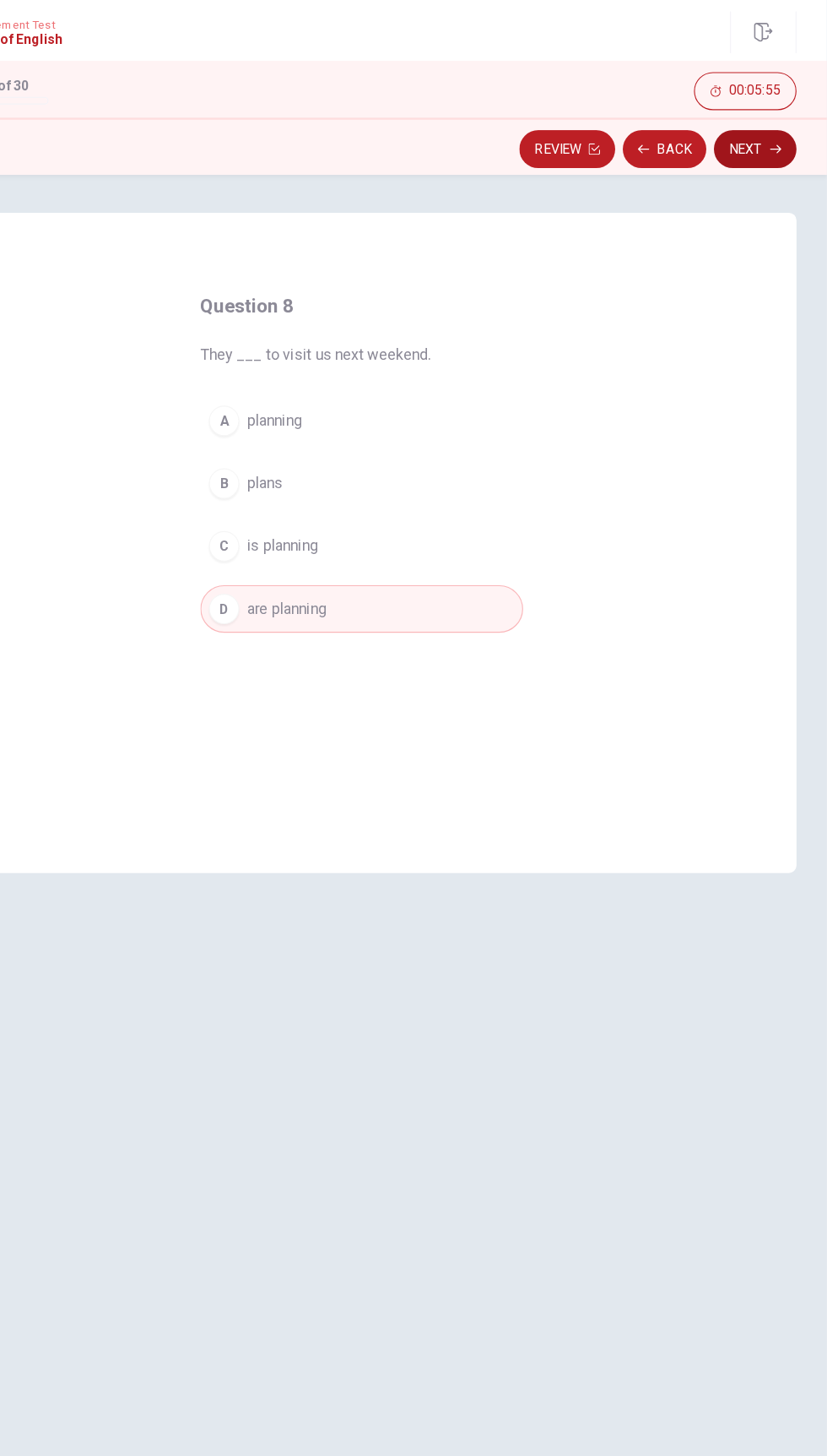
click at [785, 134] on icon "button" at bounding box center [781, 133] width 10 height 10
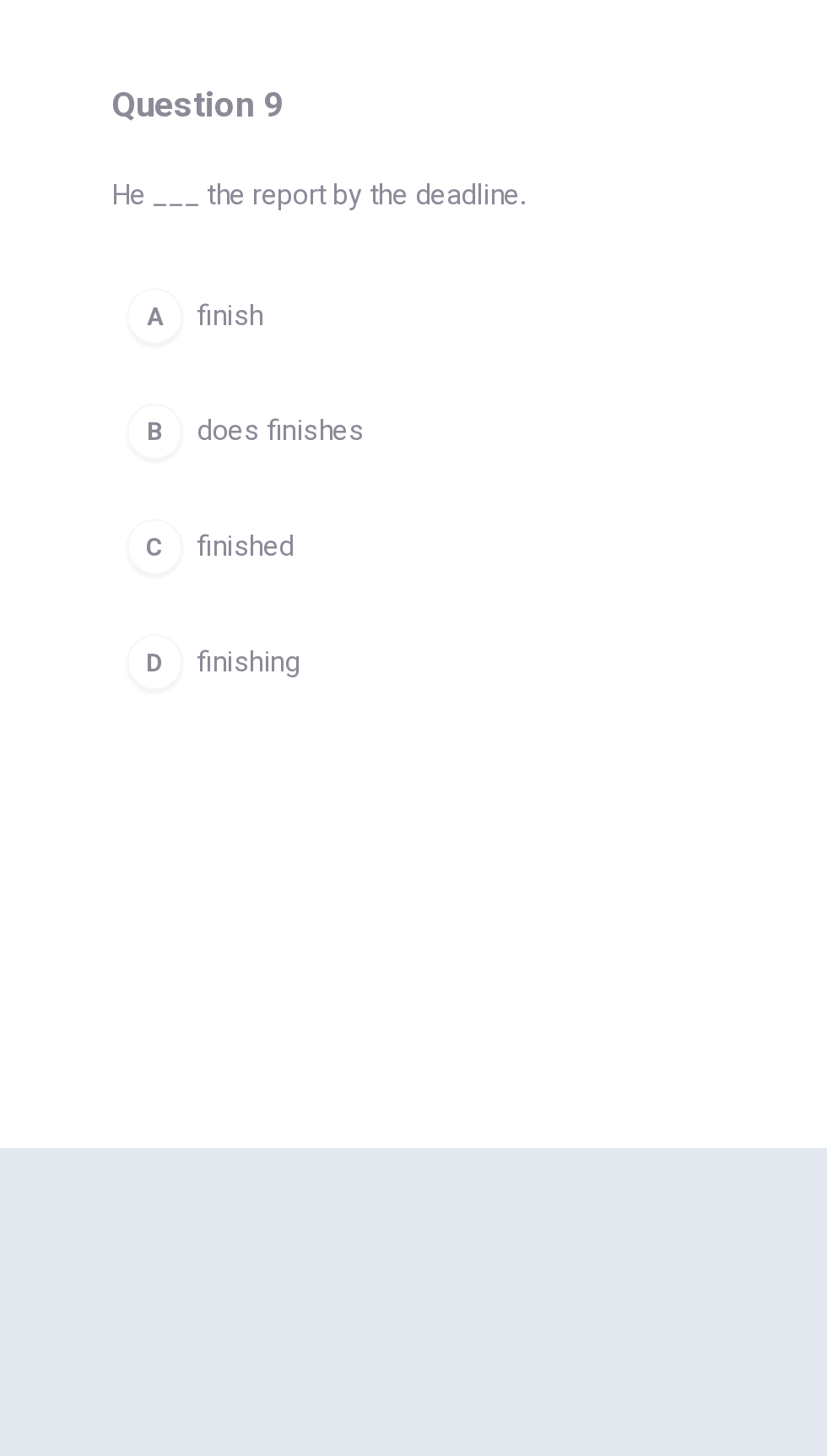
click at [314, 488] on span "finished" at bounding box center [335, 486] width 47 height 21
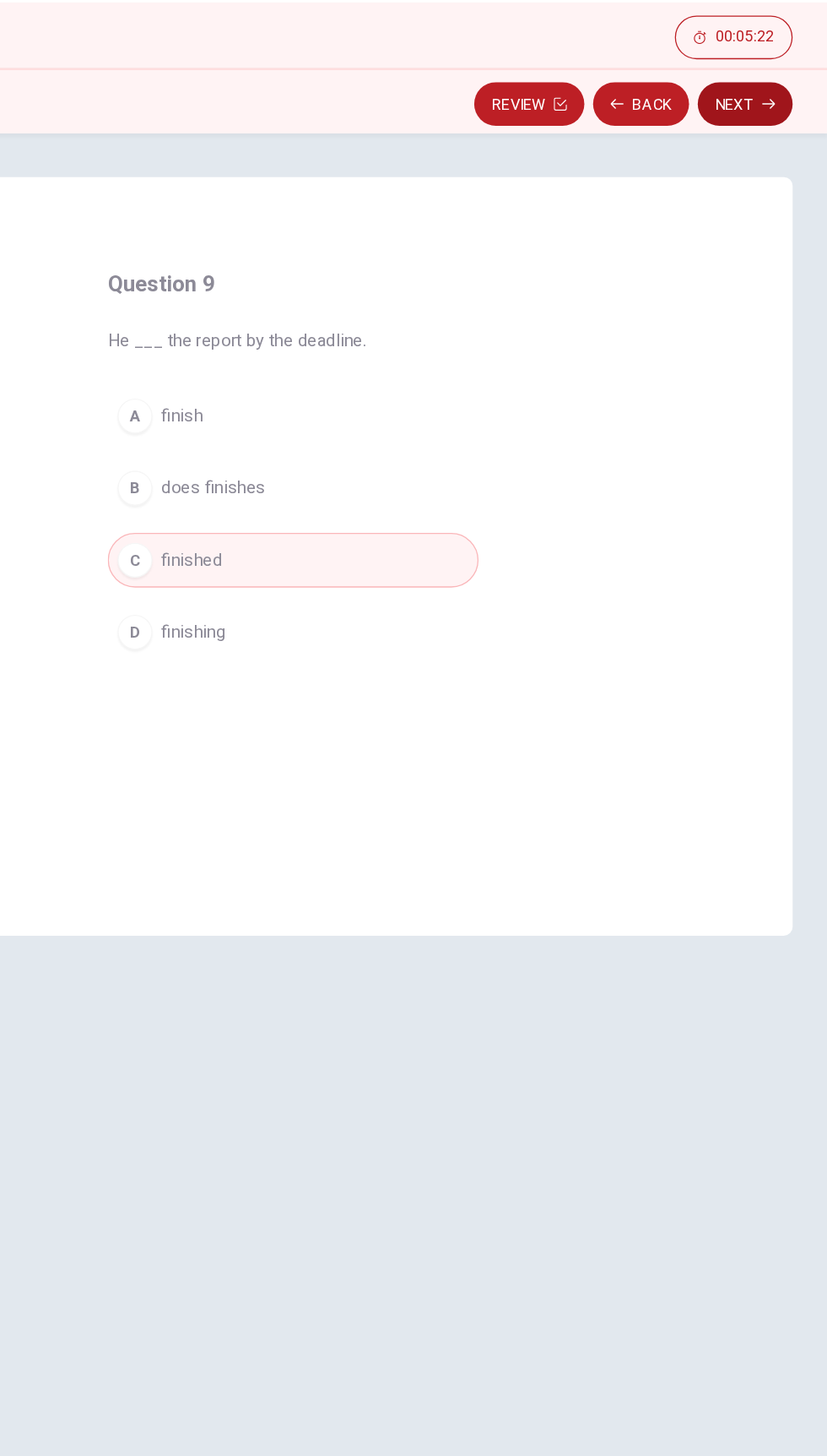
click at [781, 132] on icon "button" at bounding box center [781, 133] width 10 height 8
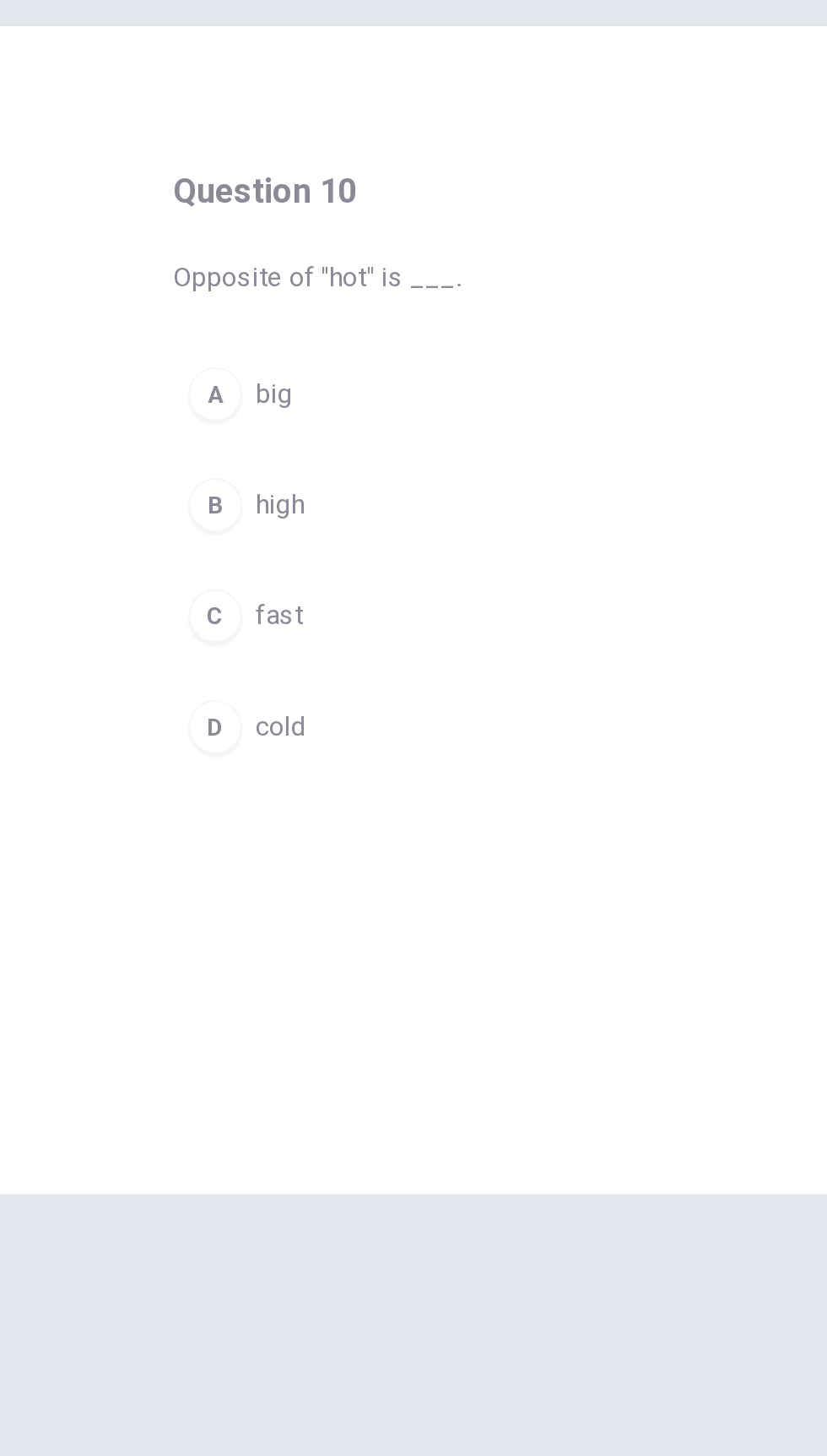
click at [306, 535] on button "D cold" at bounding box center [413, 540] width 287 height 42
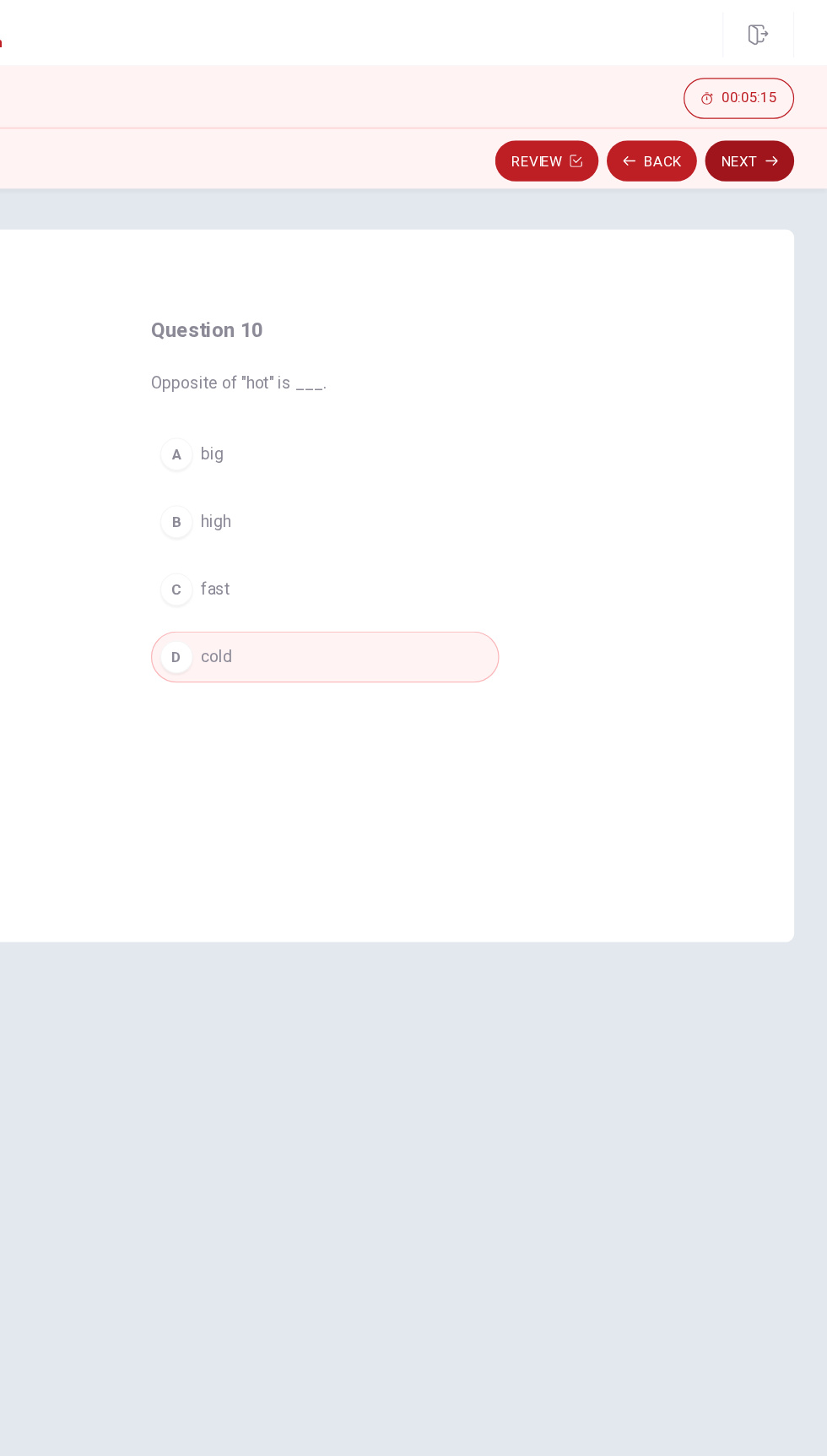
click at [781, 132] on icon "button" at bounding box center [781, 133] width 10 height 8
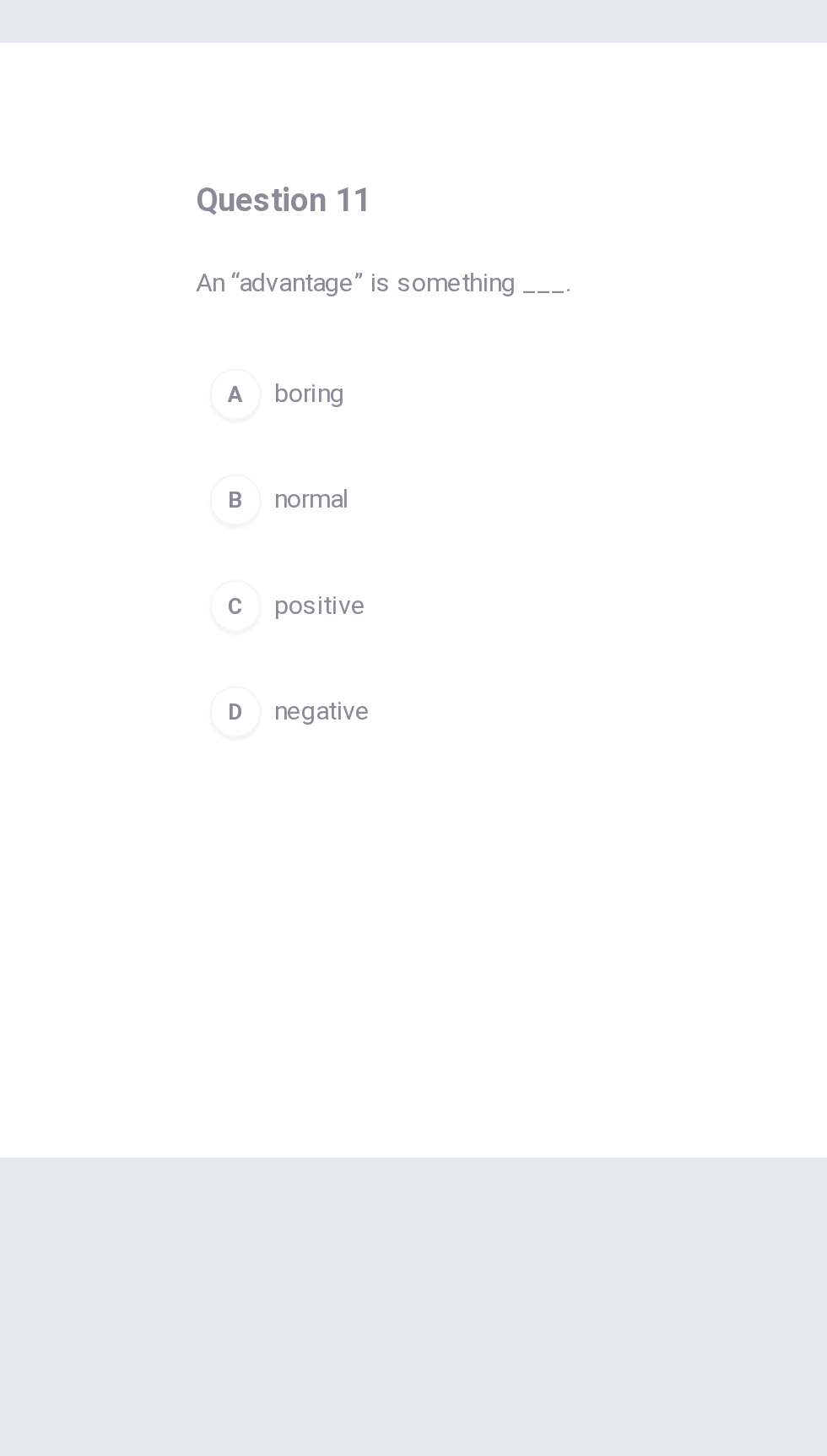
click at [295, 481] on div "C" at bounding box center [291, 485] width 27 height 27
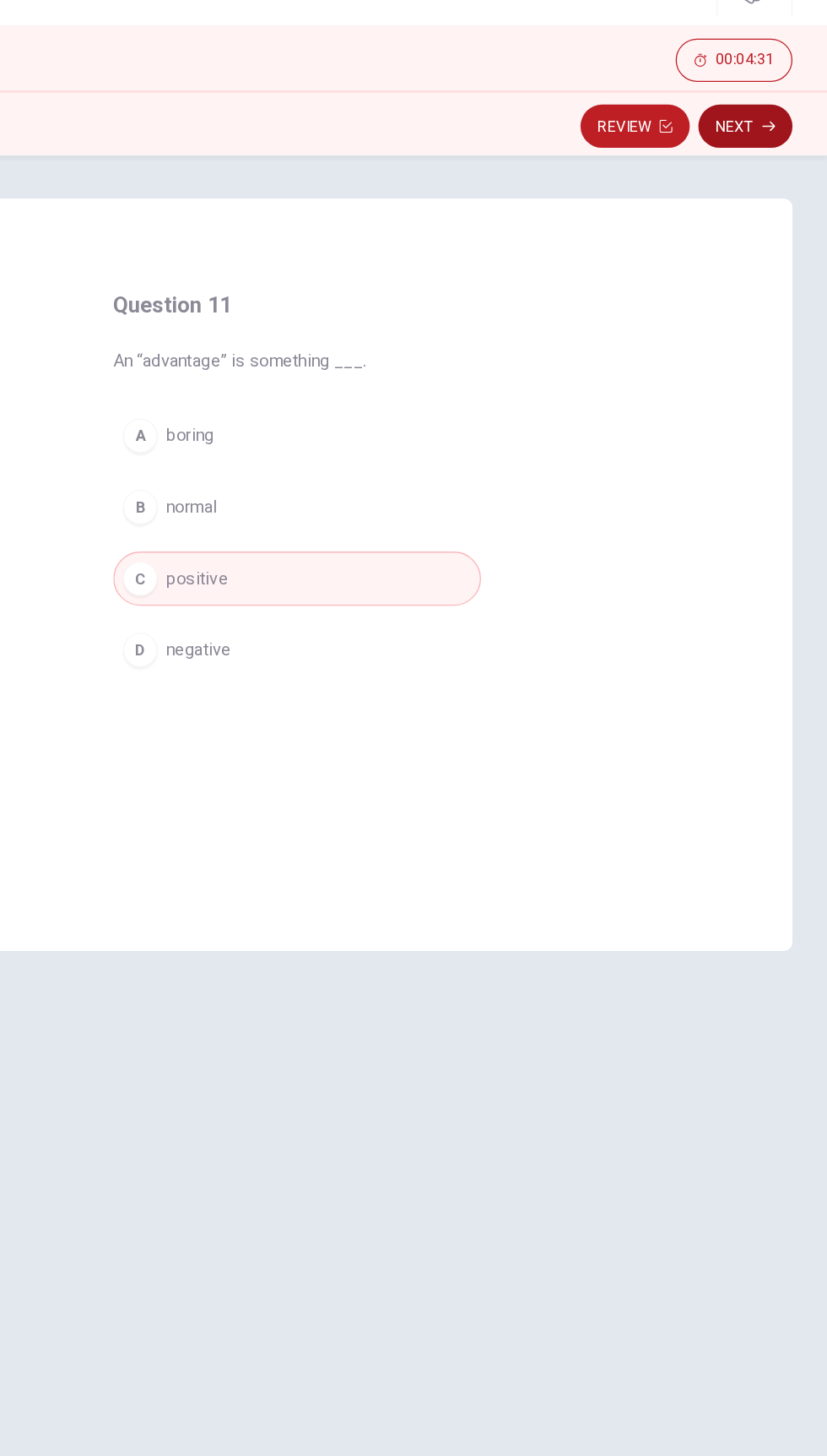
click at [781, 132] on icon "button" at bounding box center [781, 133] width 10 height 8
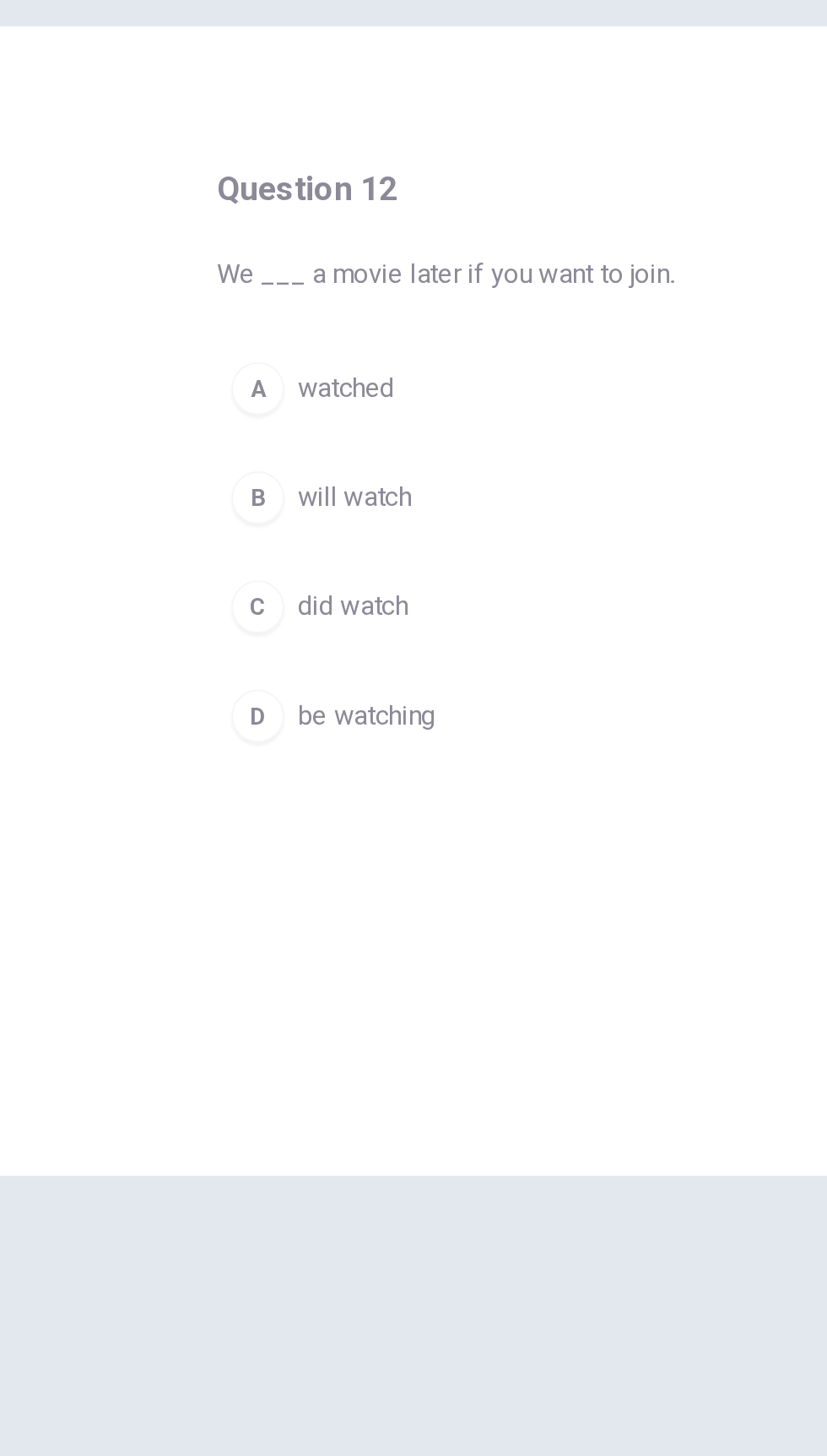
click at [311, 419] on span "will watch" at bounding box center [340, 430] width 58 height 21
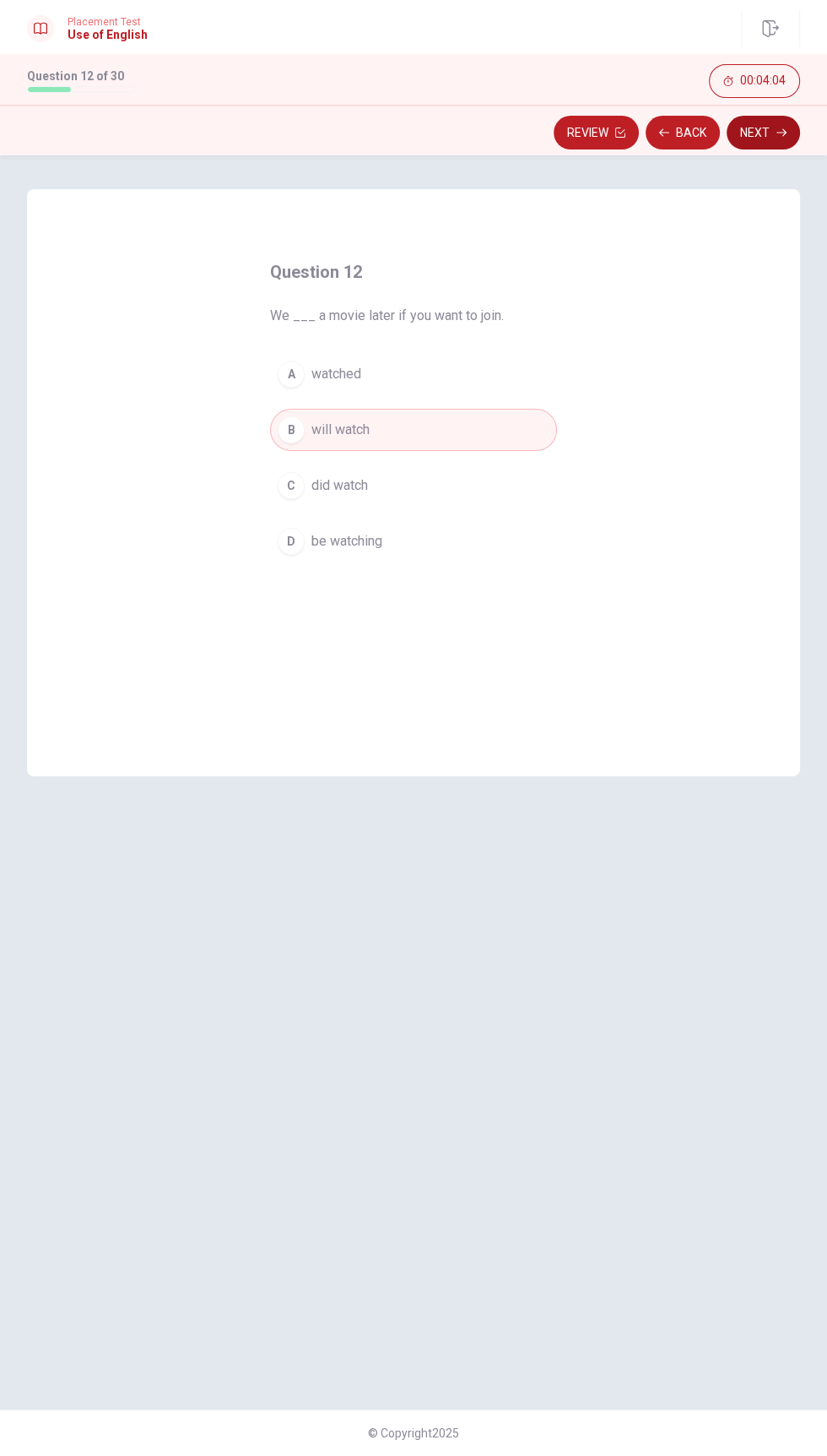
click at [785, 140] on button "Next" at bounding box center [763, 133] width 73 height 34
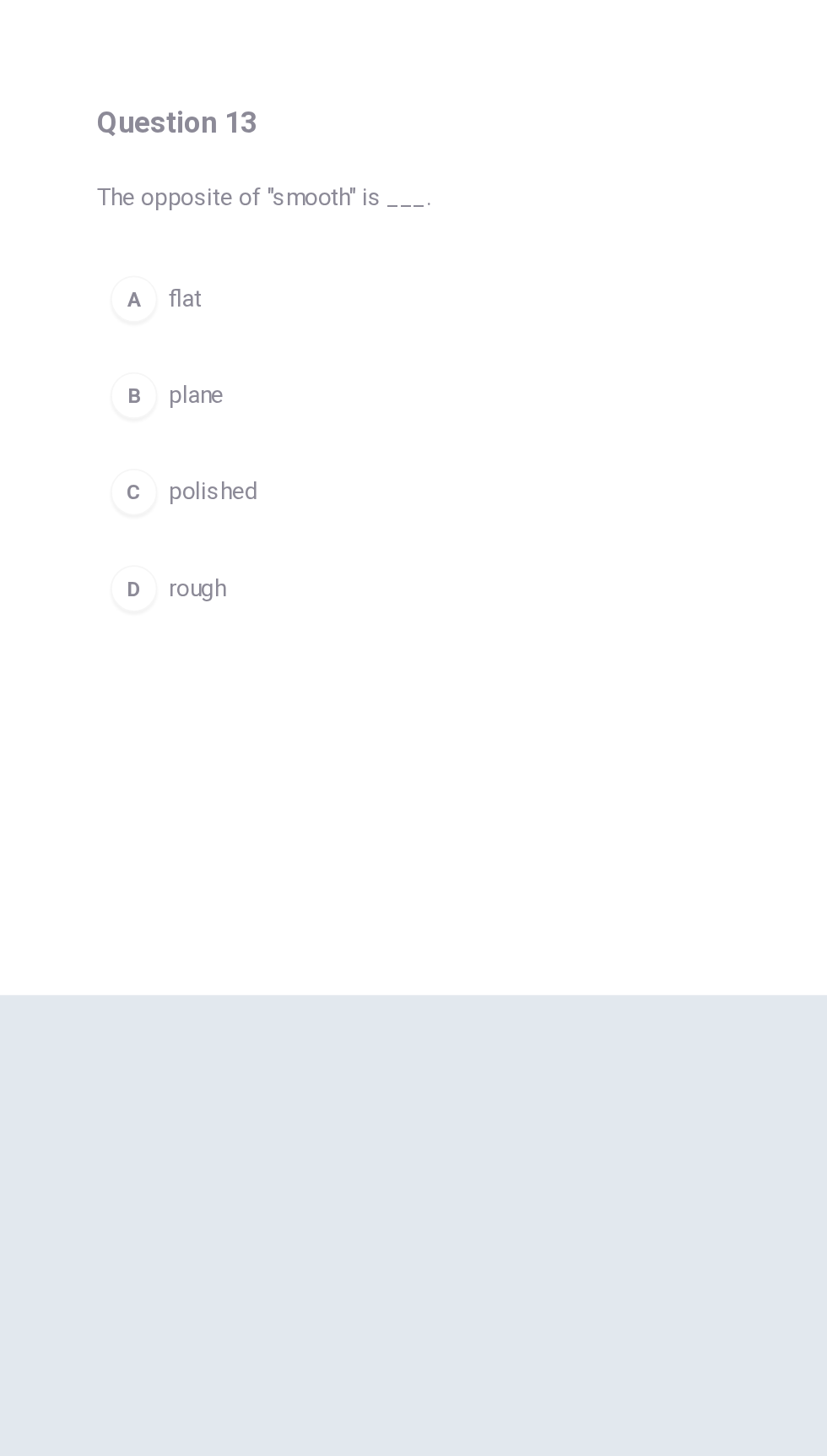
click at [409, 544] on button "D rough" at bounding box center [413, 540] width 287 height 42
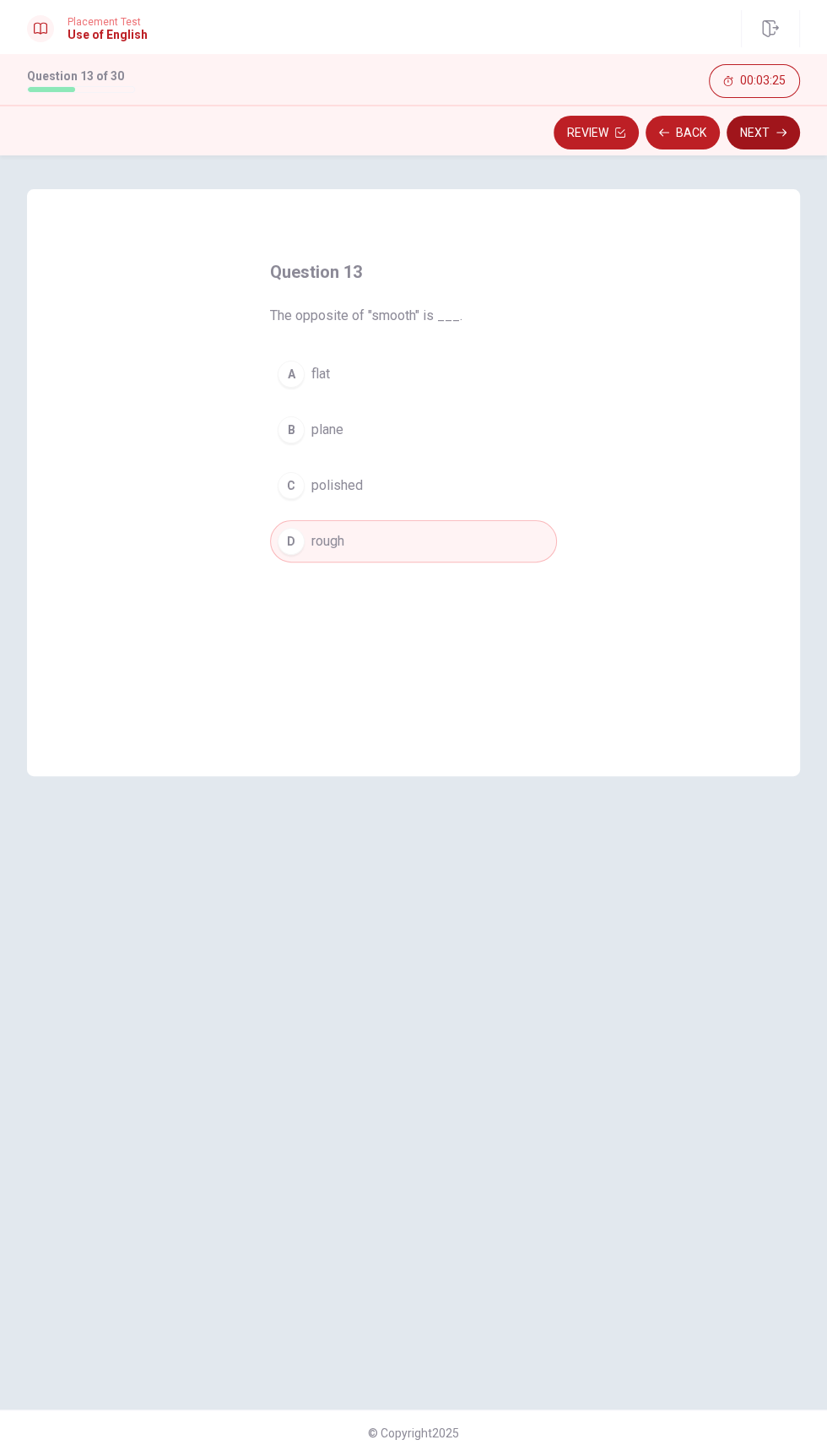
click at [782, 140] on button "Next" at bounding box center [763, 133] width 73 height 34
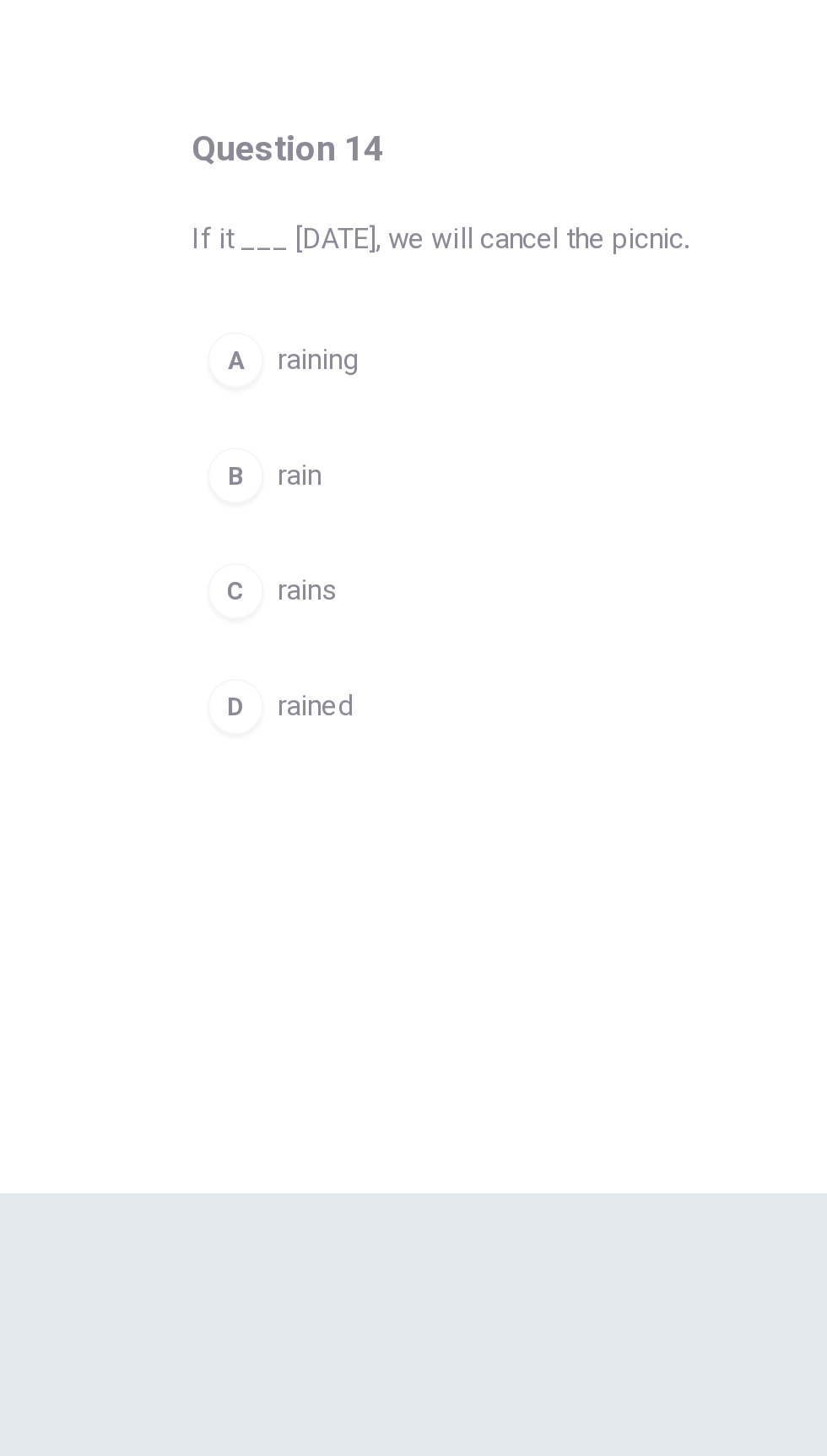
click at [476, 382] on button "A raining" at bounding box center [413, 374] width 287 height 42
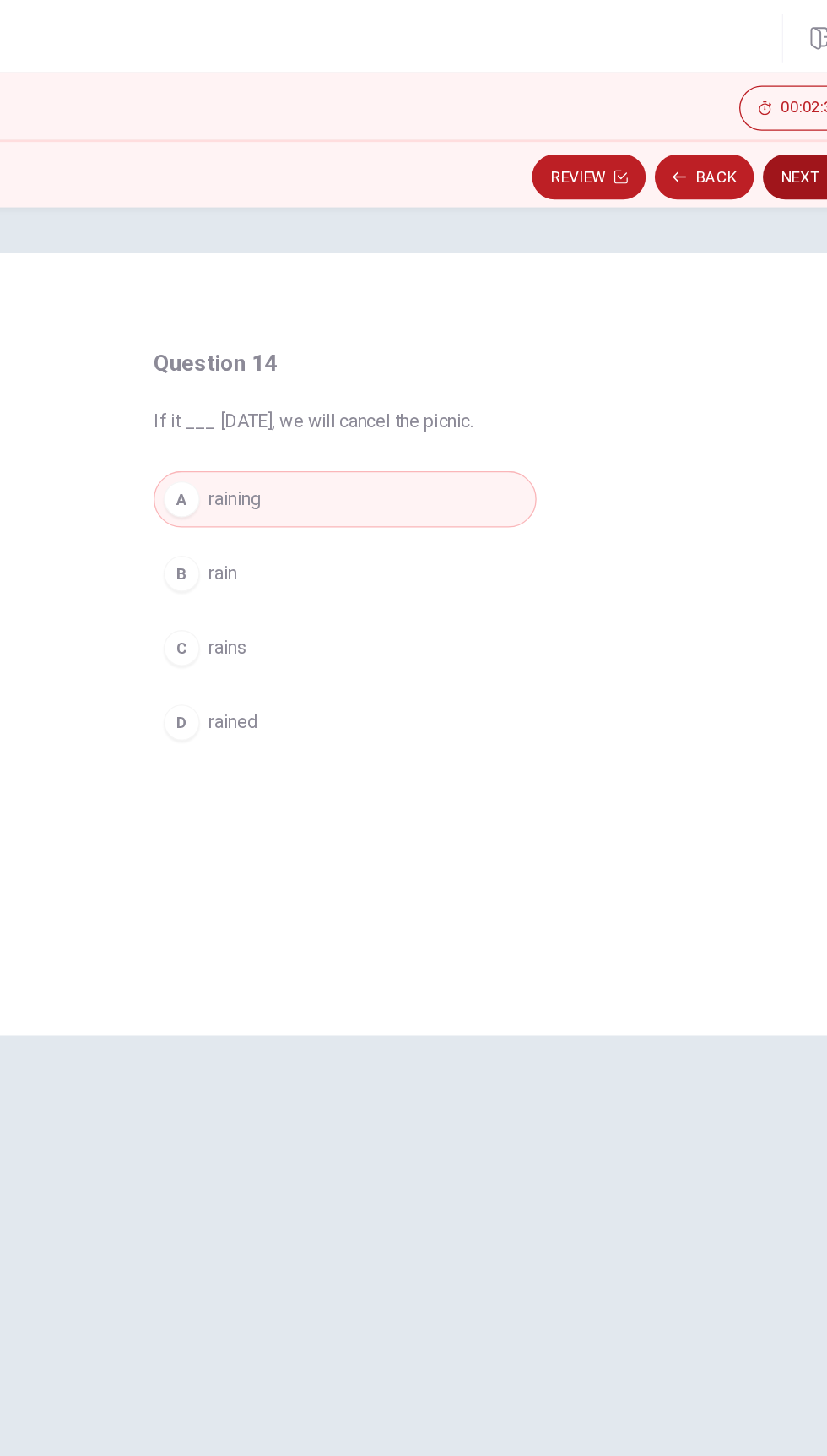
click at [757, 135] on button "Next" at bounding box center [763, 133] width 73 height 34
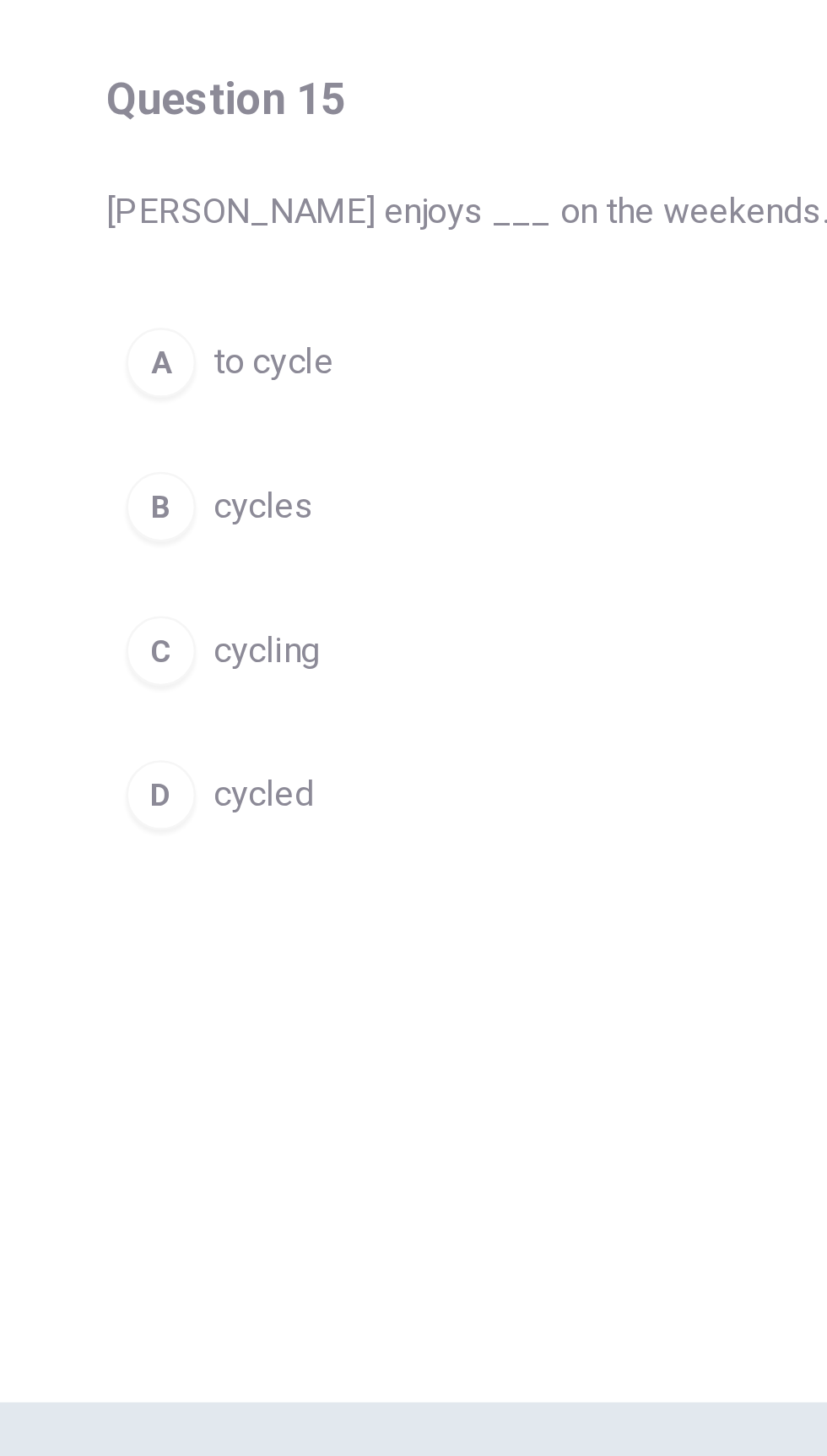
click at [301, 489] on div "C" at bounding box center [291, 485] width 27 height 27
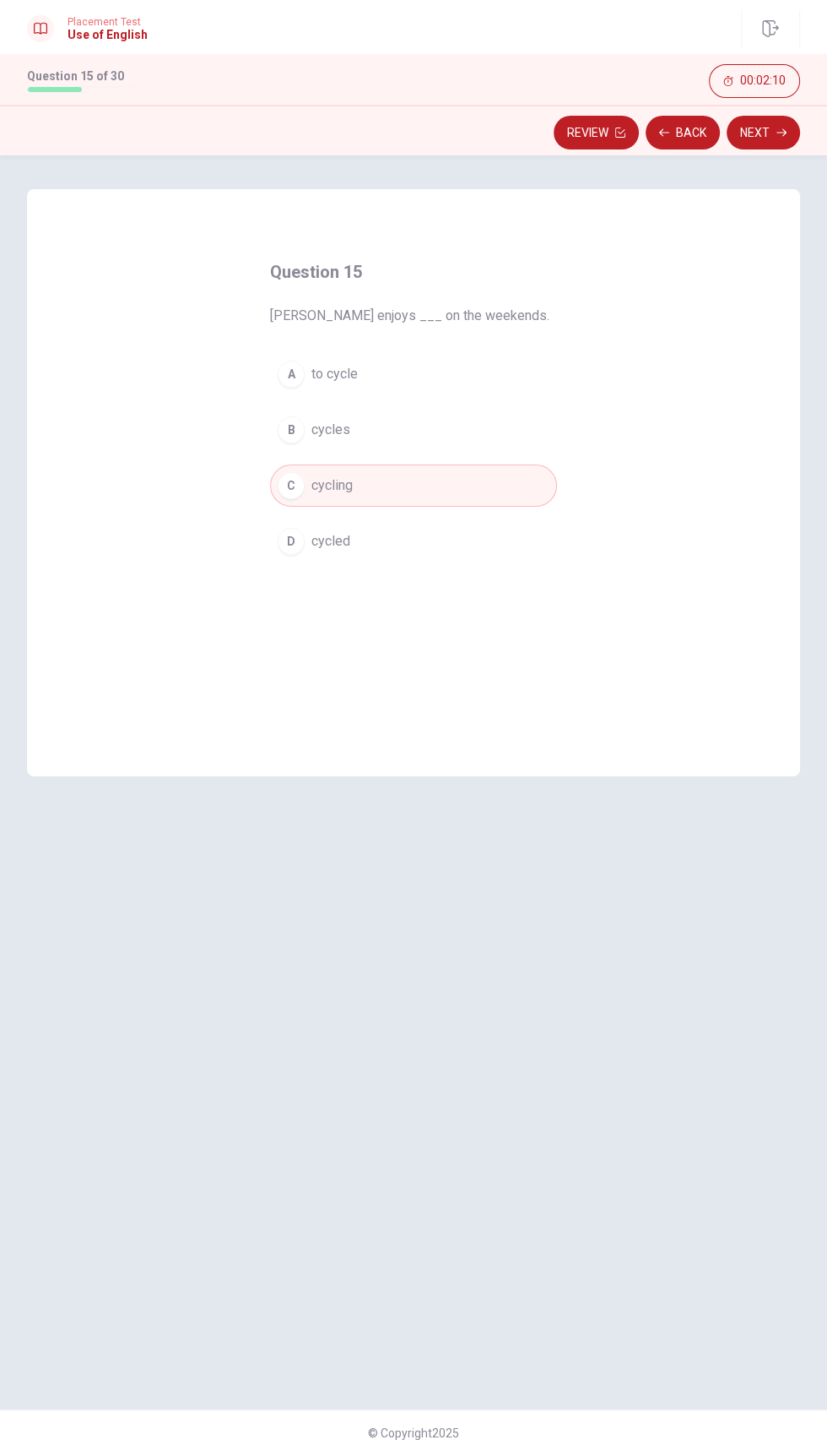
click at [782, 163] on div "Question 15 Ted enjoys ___ on the weekends. A to cycle B cycles C cycling D cyc…" at bounding box center [414, 805] width 827 height 1300
click at [771, 131] on button "Next" at bounding box center [763, 133] width 73 height 34
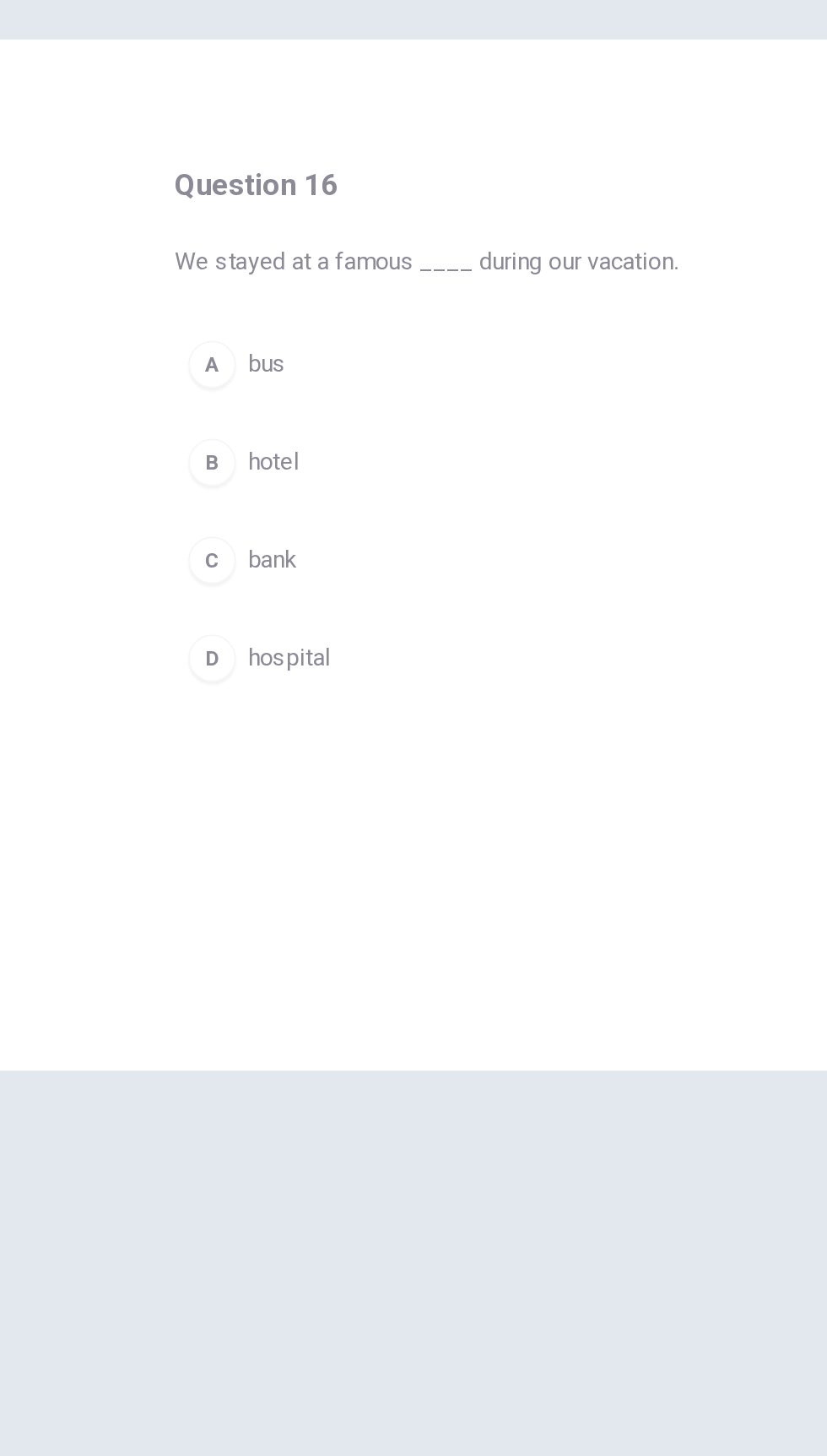
click at [300, 436] on button "B hotel" at bounding box center [413, 430] width 287 height 42
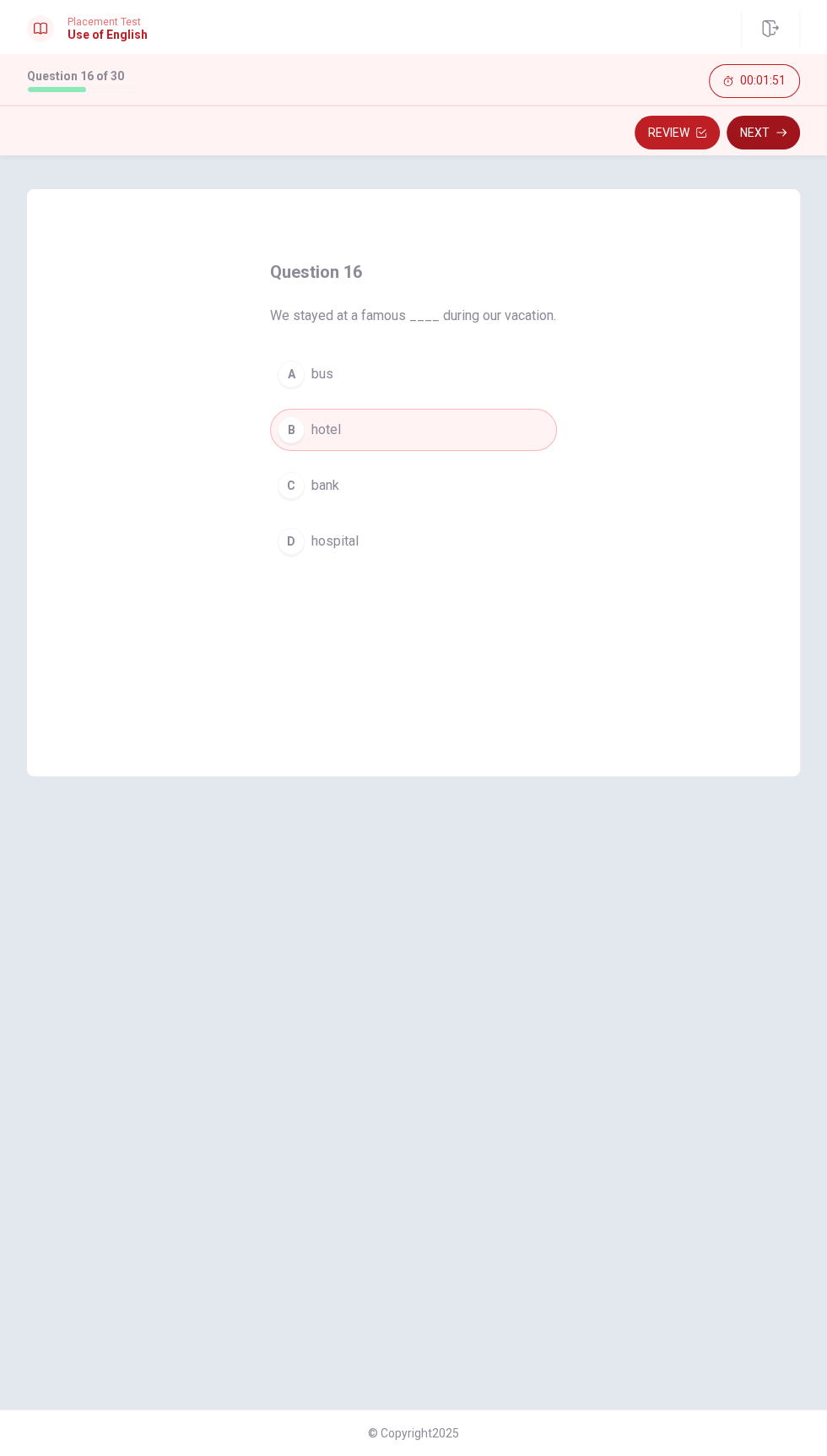
click at [781, 132] on icon "button" at bounding box center [781, 133] width 10 height 8
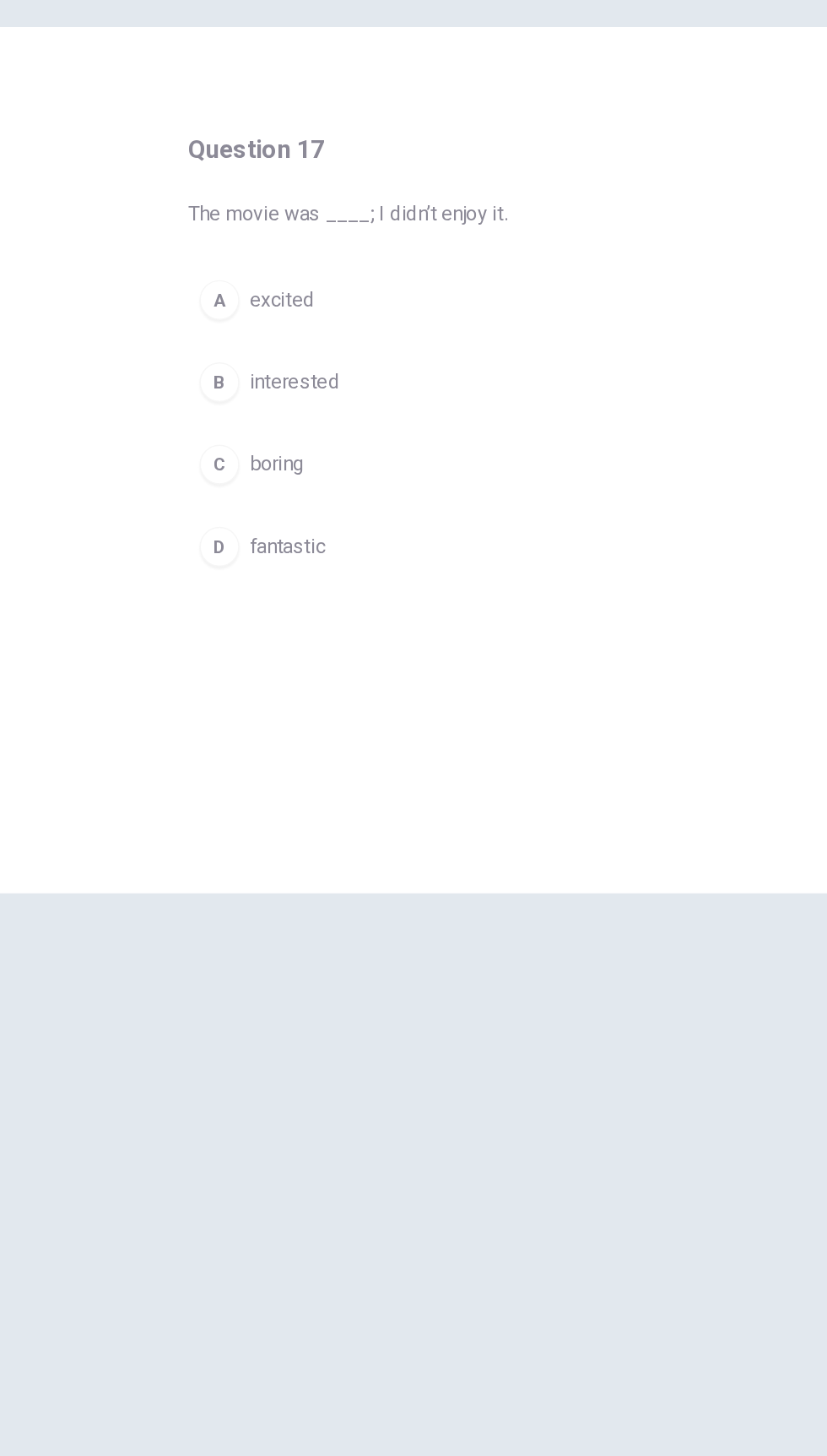
click at [302, 483] on div "C" at bounding box center [291, 485] width 27 height 27
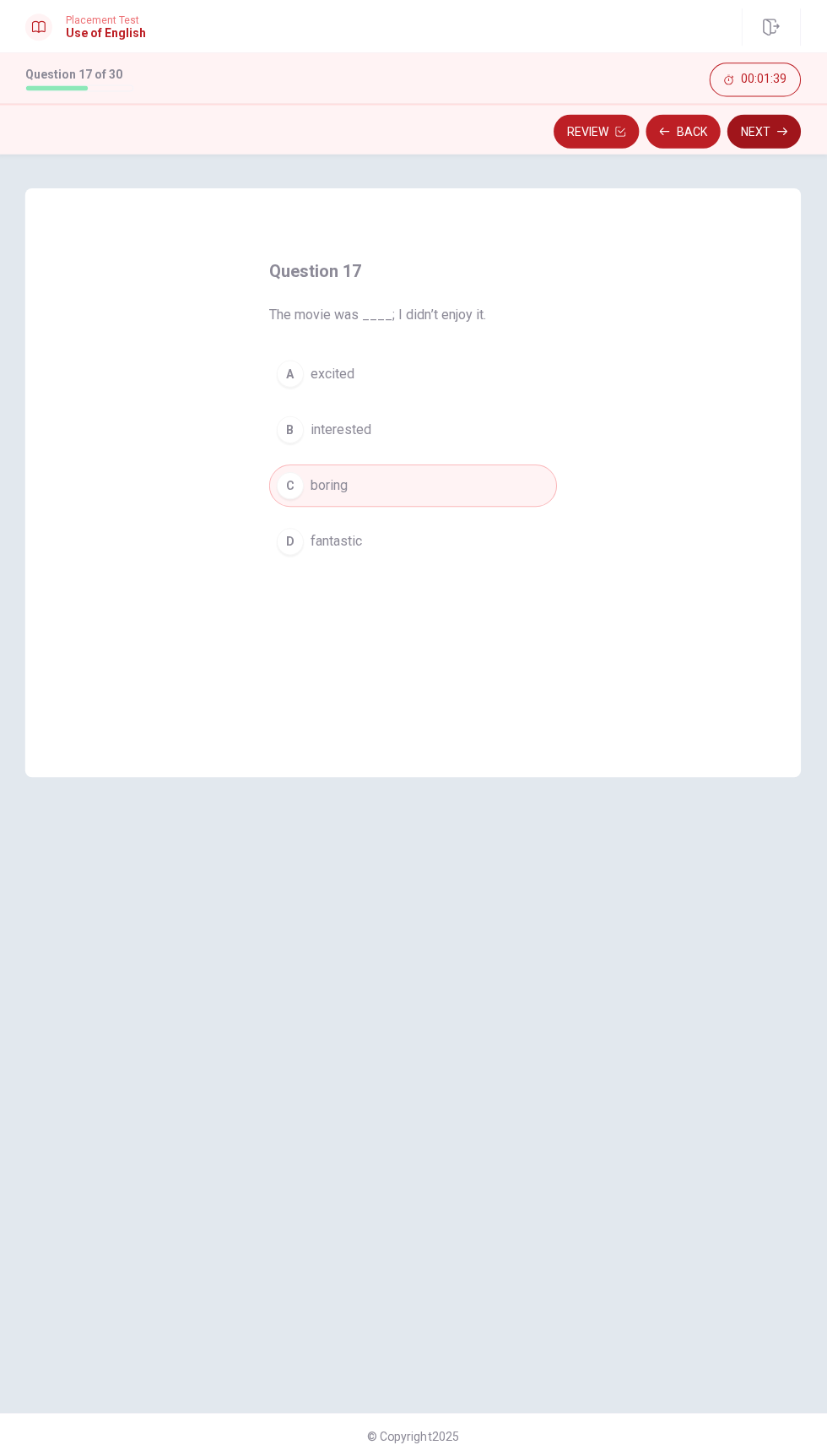
click at [777, 140] on button "Next" at bounding box center [763, 133] width 73 height 34
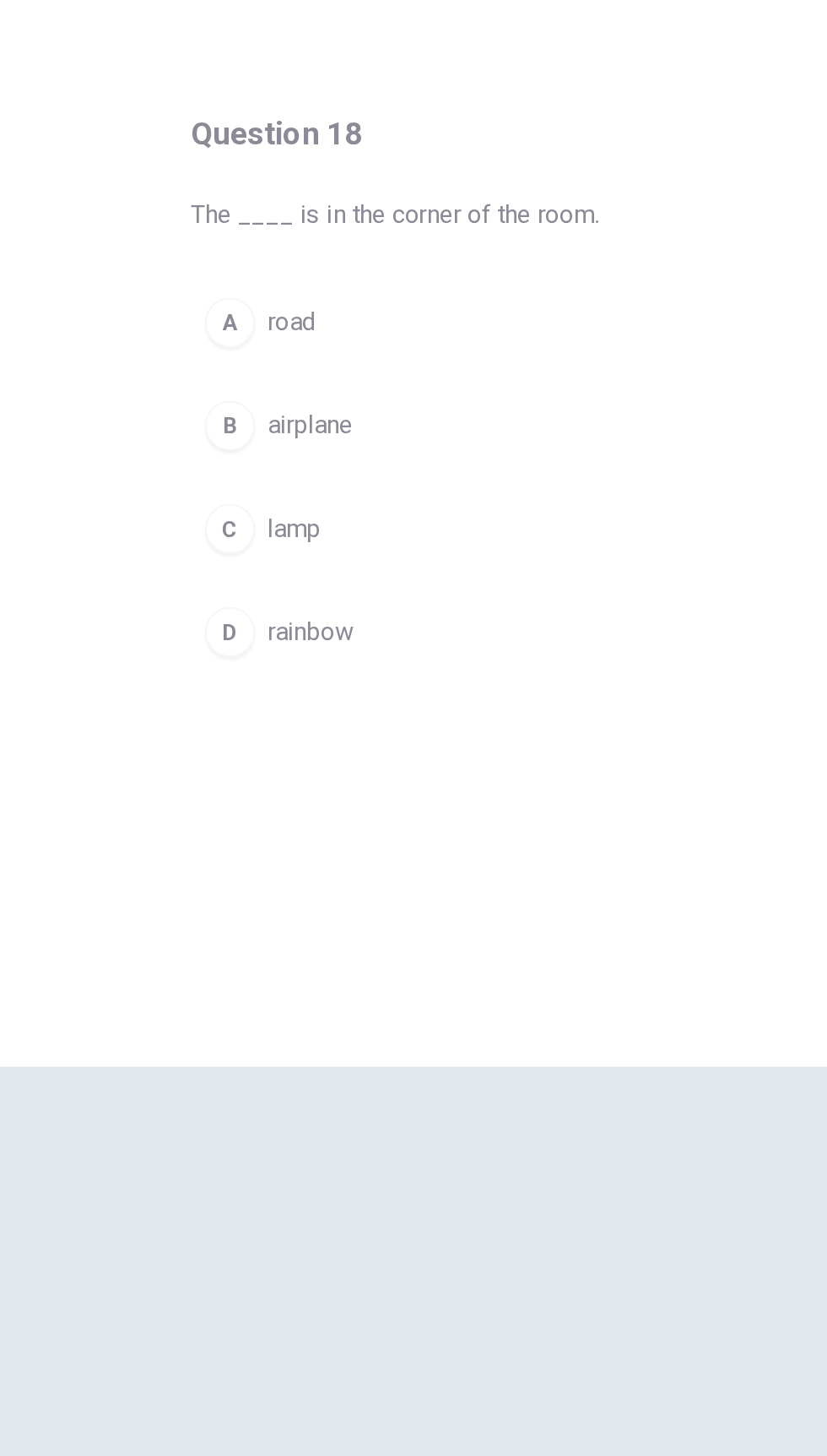
click at [302, 372] on div "A" at bounding box center [291, 374] width 27 height 27
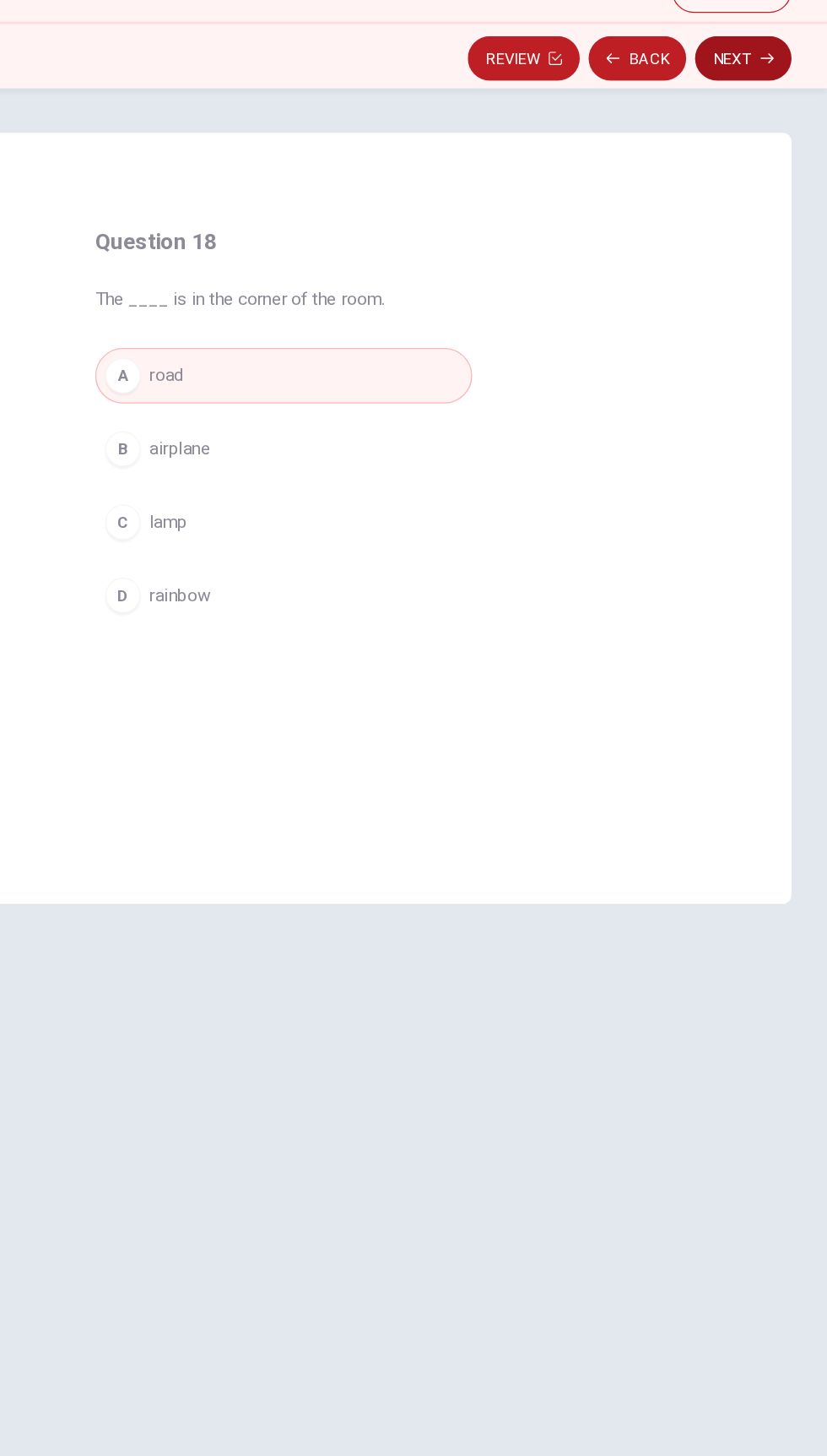
click at [785, 135] on icon "button" at bounding box center [781, 133] width 10 height 10
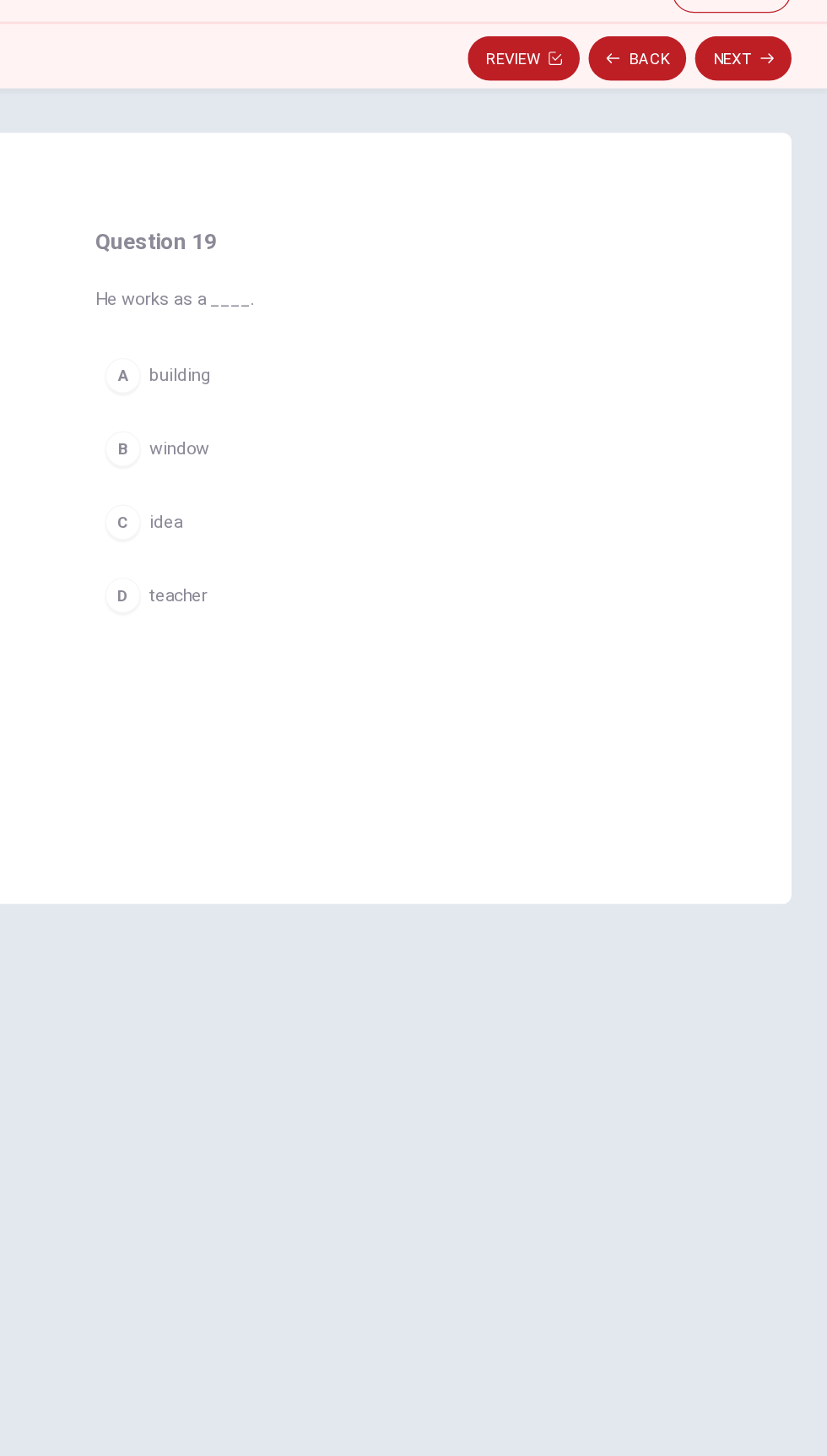
click at [290, 373] on div "A" at bounding box center [291, 374] width 27 height 27
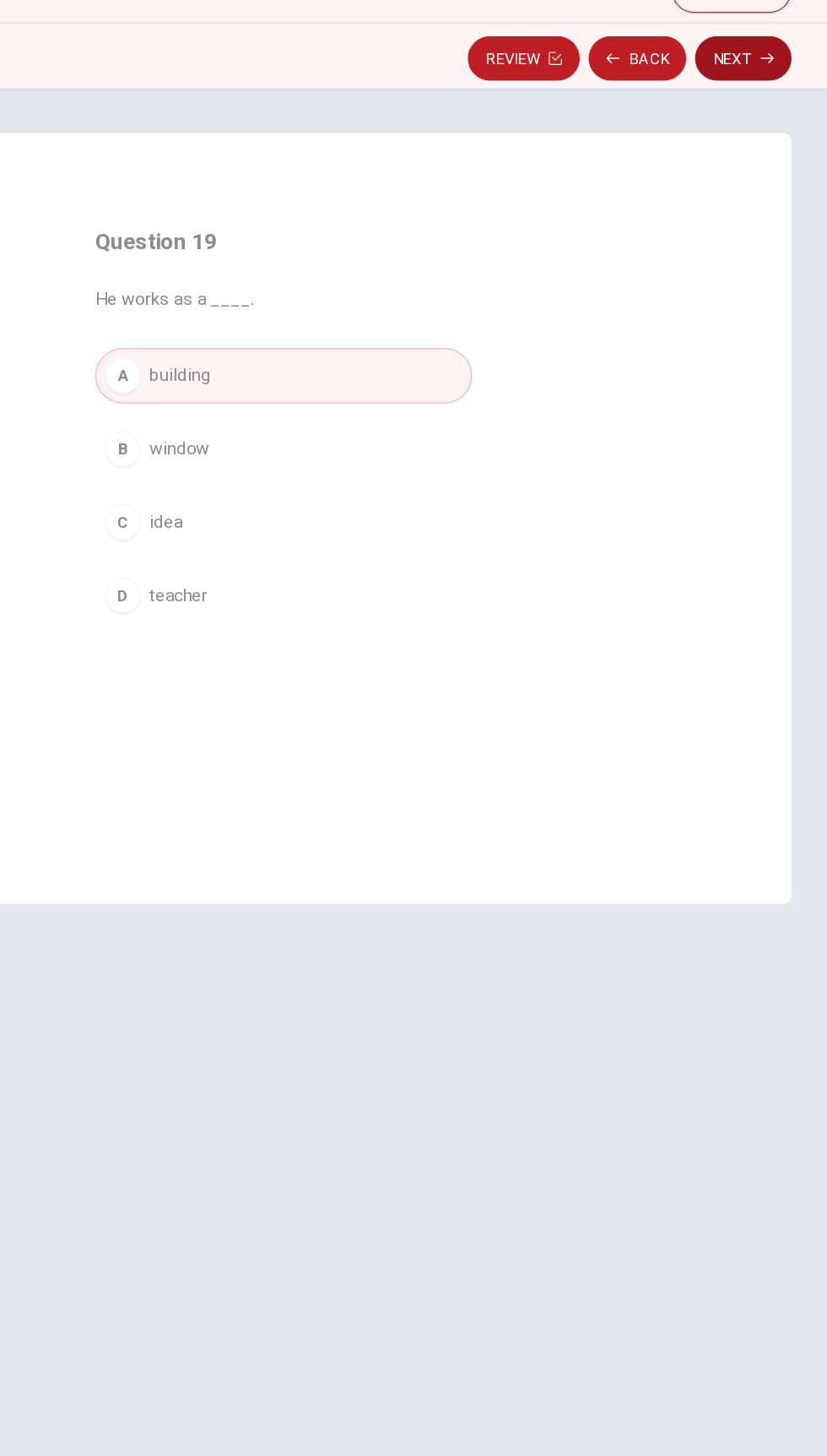
click at [781, 133] on icon "button" at bounding box center [781, 133] width 10 height 8
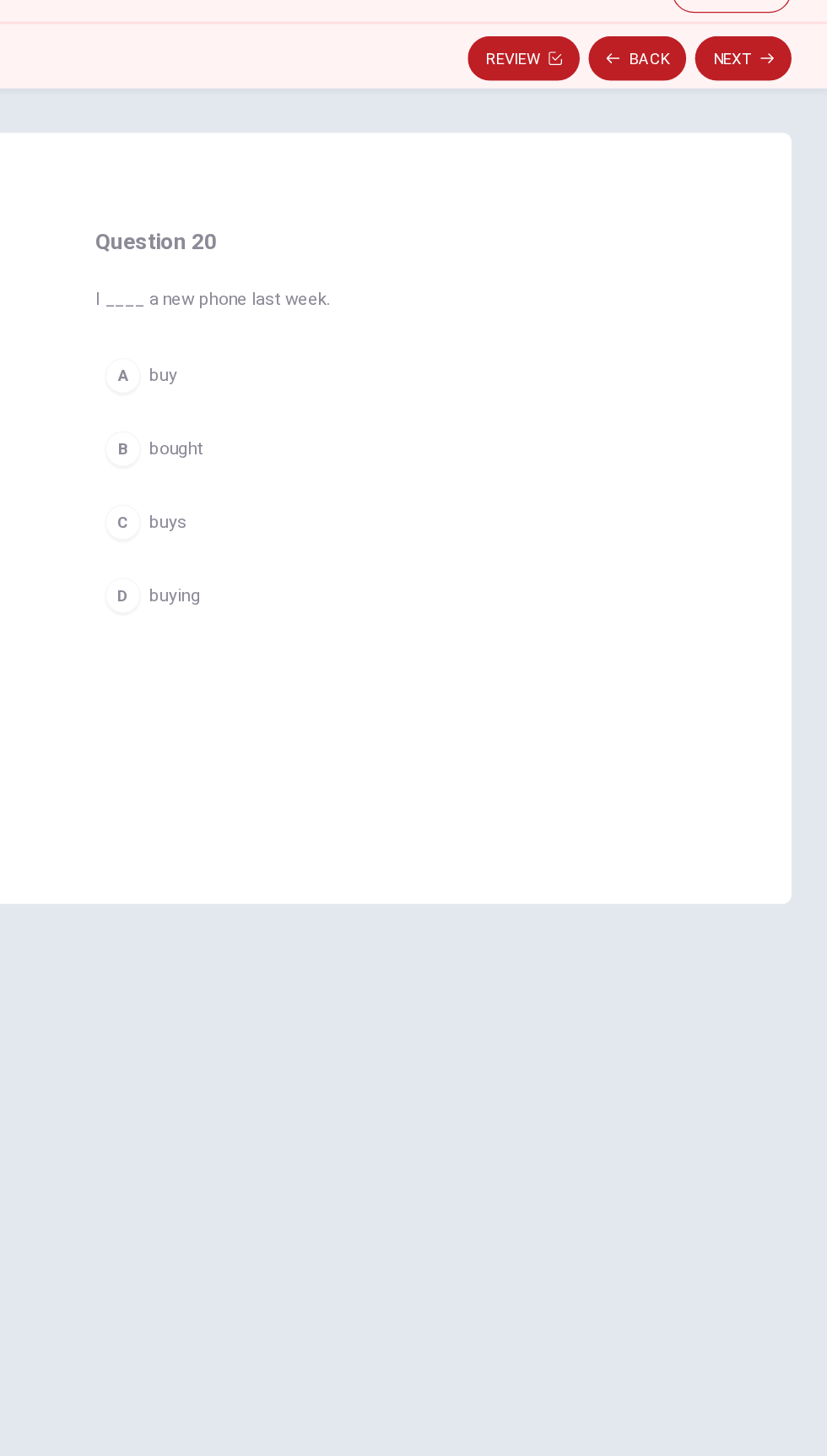
click at [337, 422] on span "bought" at bounding box center [331, 430] width 40 height 21
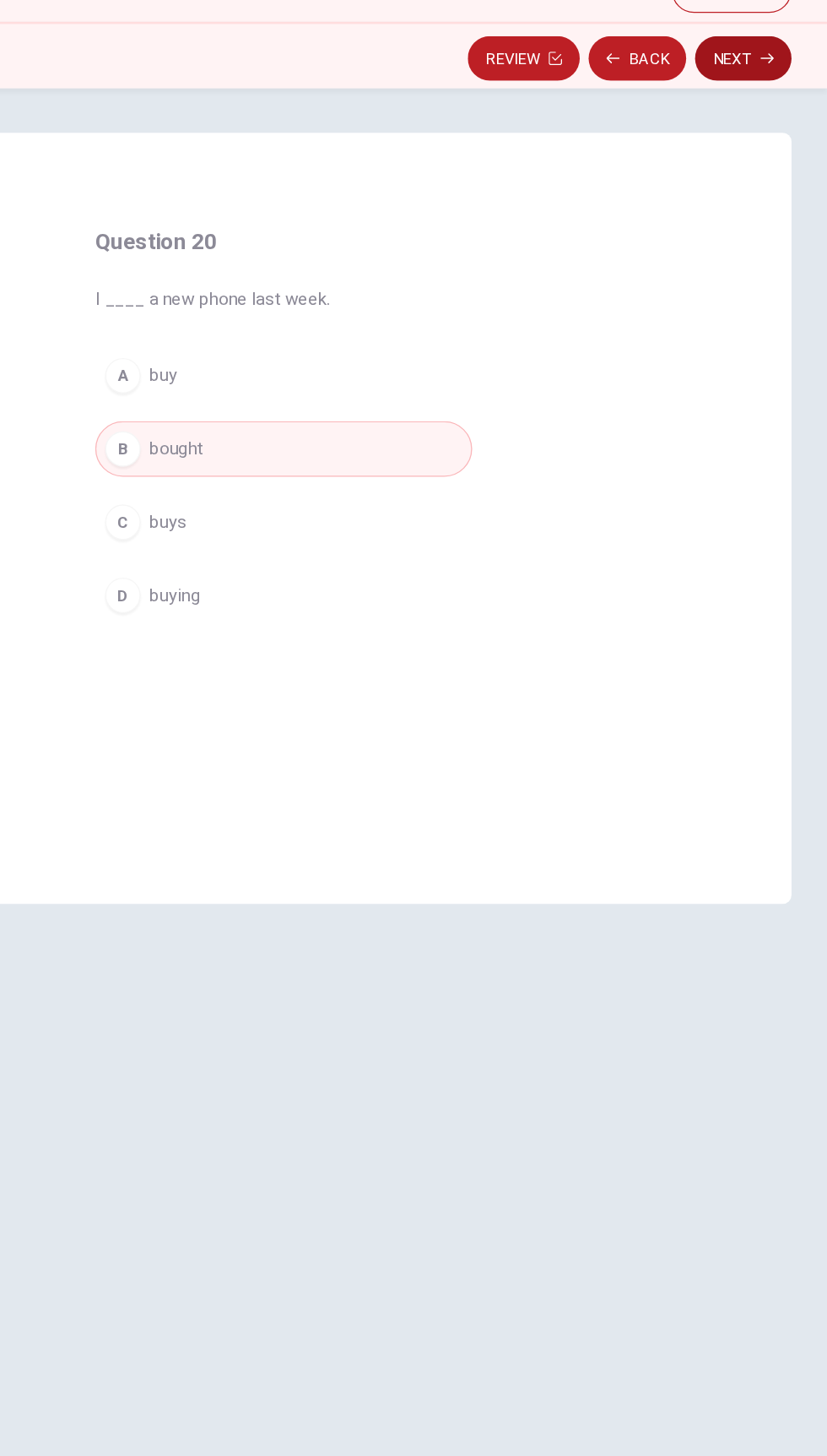
click at [769, 147] on button "Next" at bounding box center [763, 133] width 73 height 34
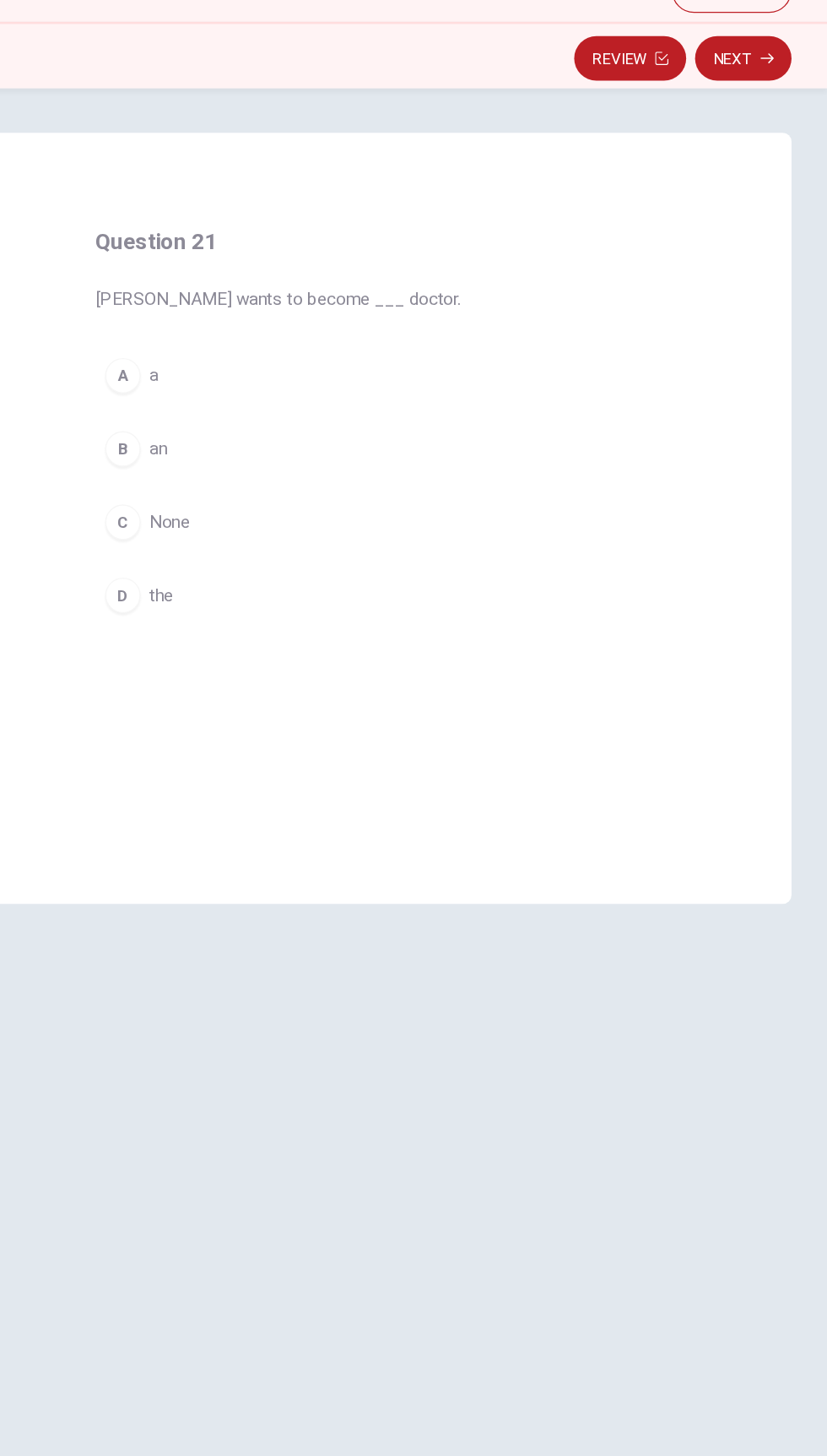
click at [296, 378] on div "A" at bounding box center [291, 374] width 27 height 27
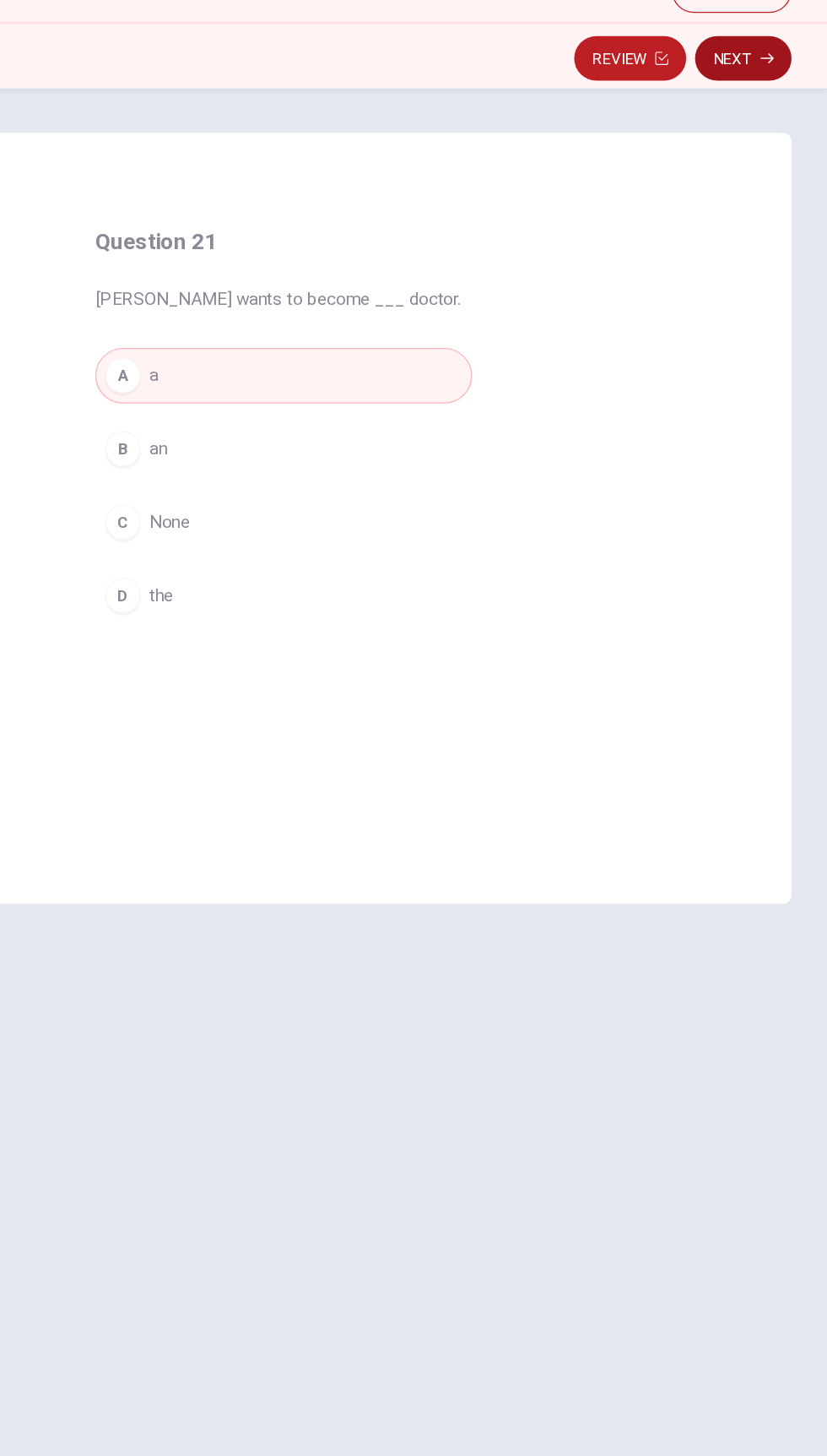
click at [783, 136] on icon "button" at bounding box center [781, 133] width 10 height 10
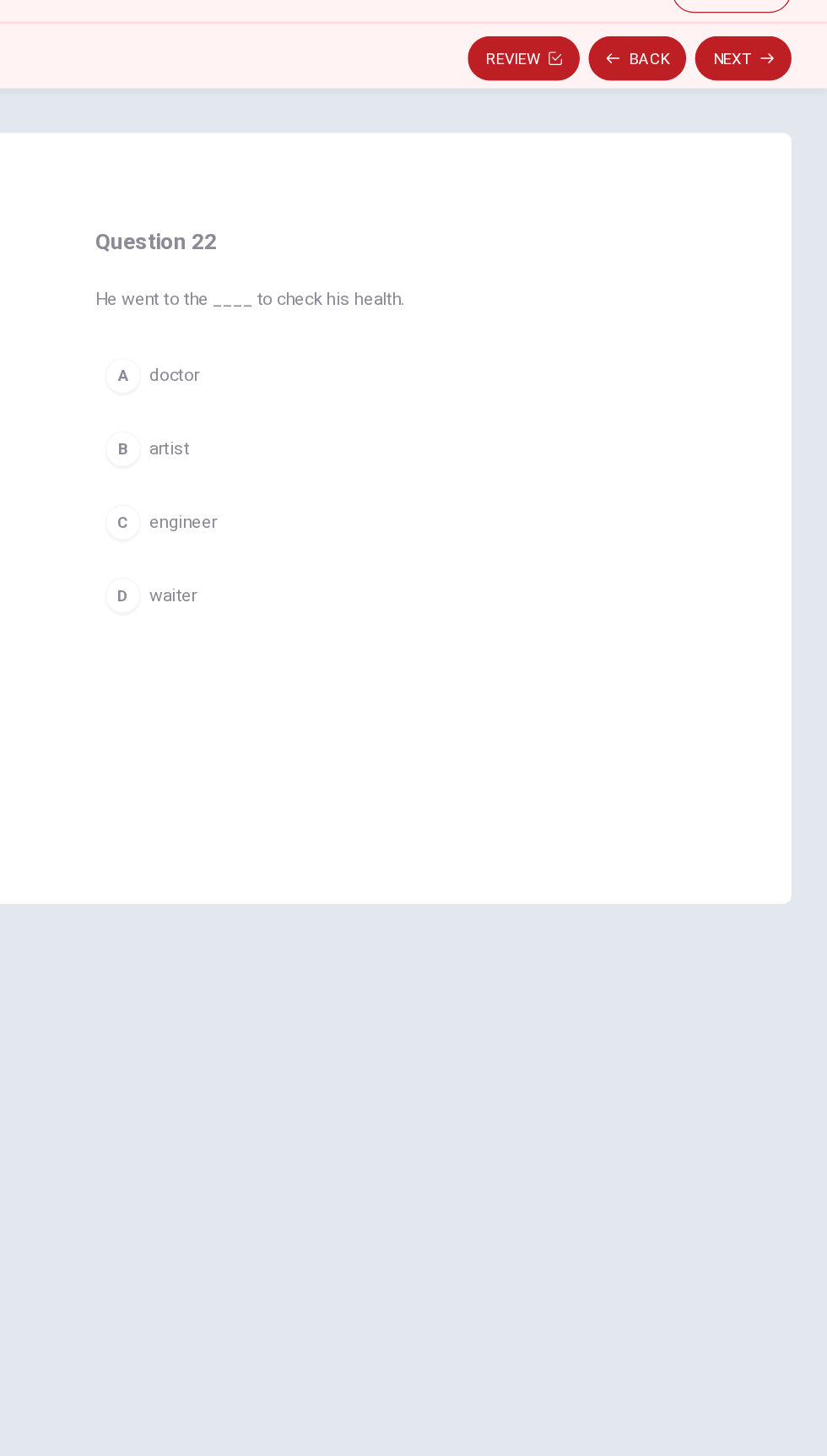
click at [320, 361] on button "A doctor" at bounding box center [413, 374] width 287 height 42
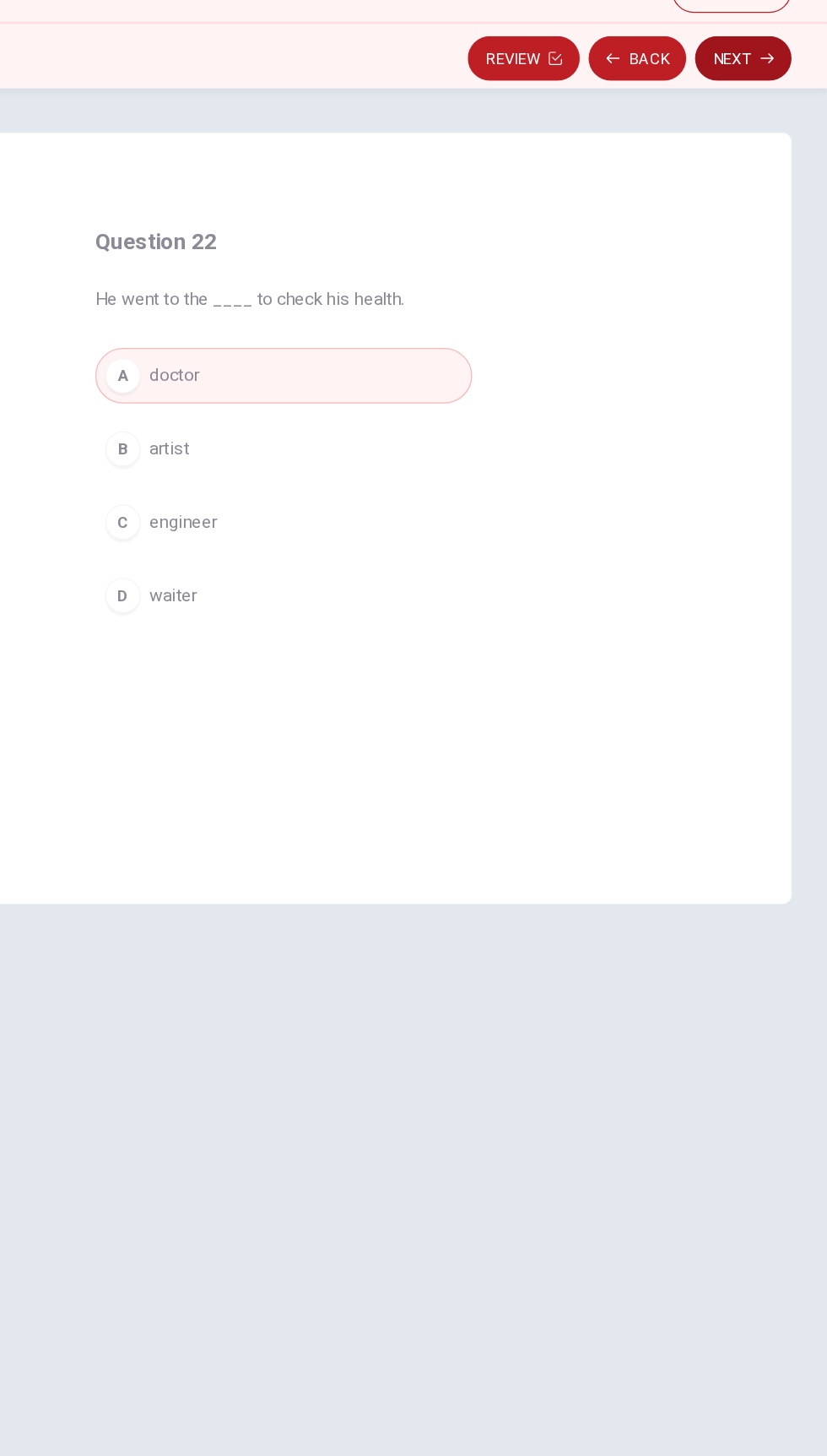
click at [781, 132] on icon "button" at bounding box center [781, 133] width 10 height 8
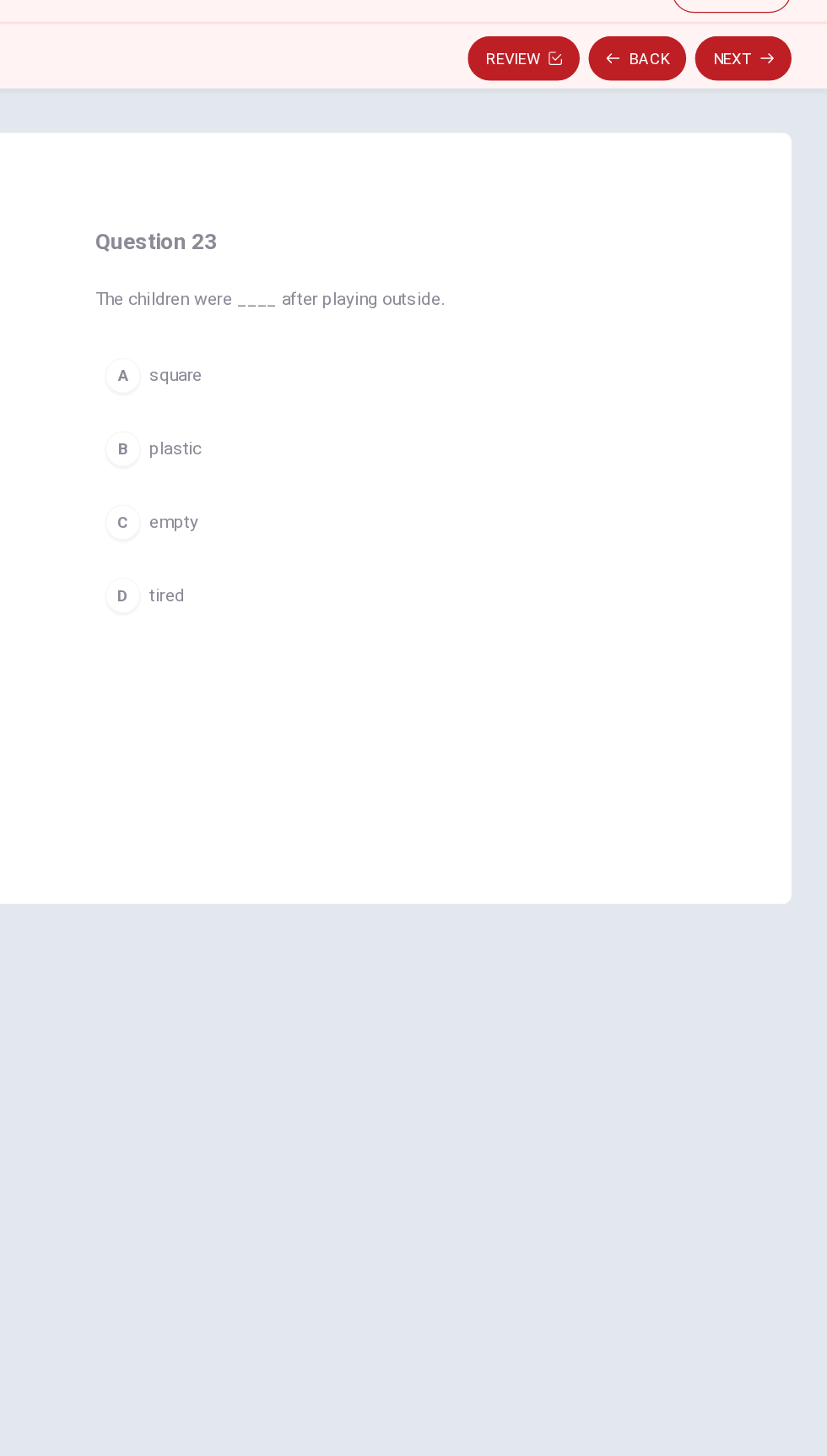
click at [295, 553] on button "D tired" at bounding box center [413, 540] width 287 height 42
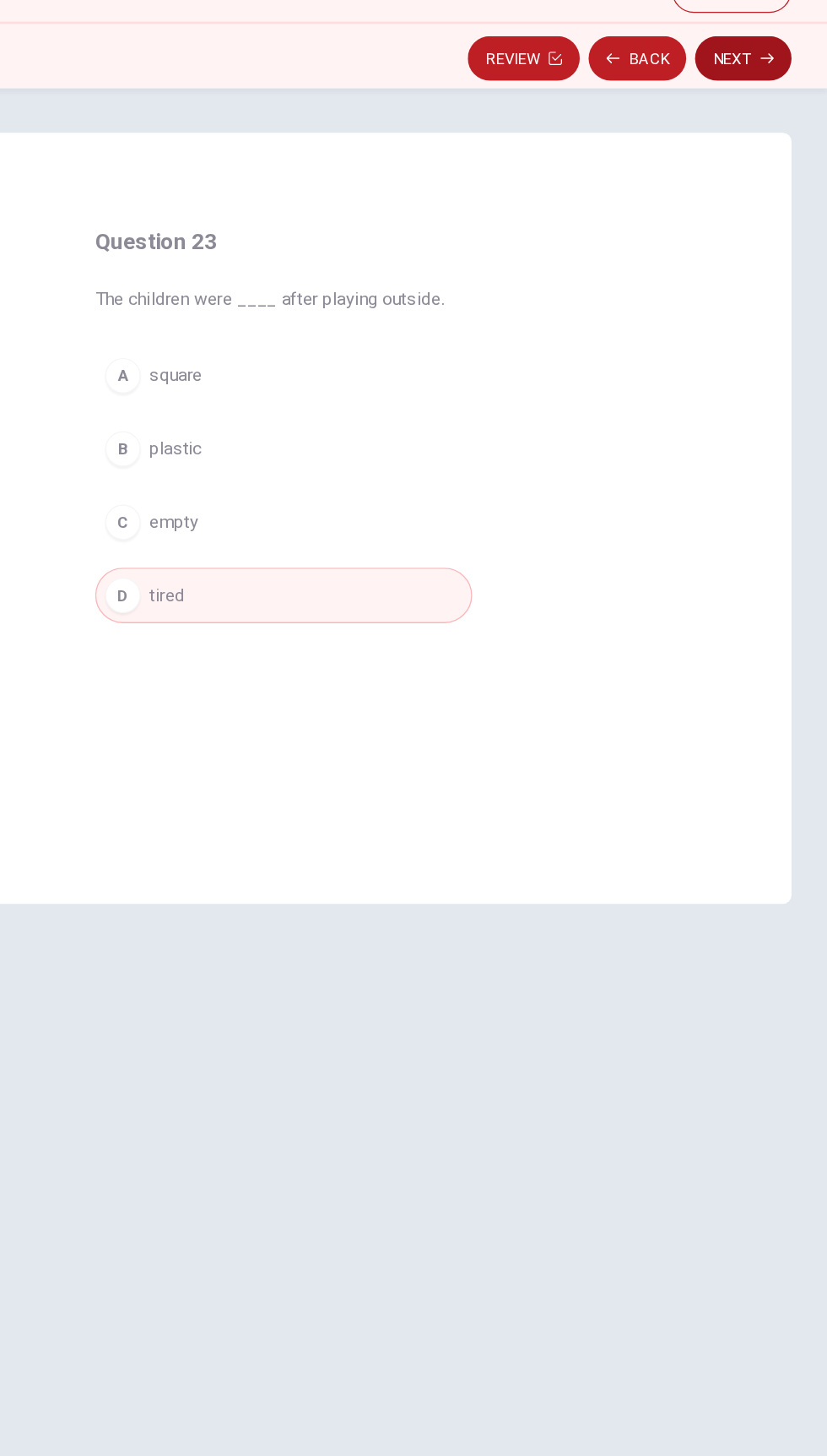
click at [771, 144] on button "Next" at bounding box center [763, 133] width 73 height 34
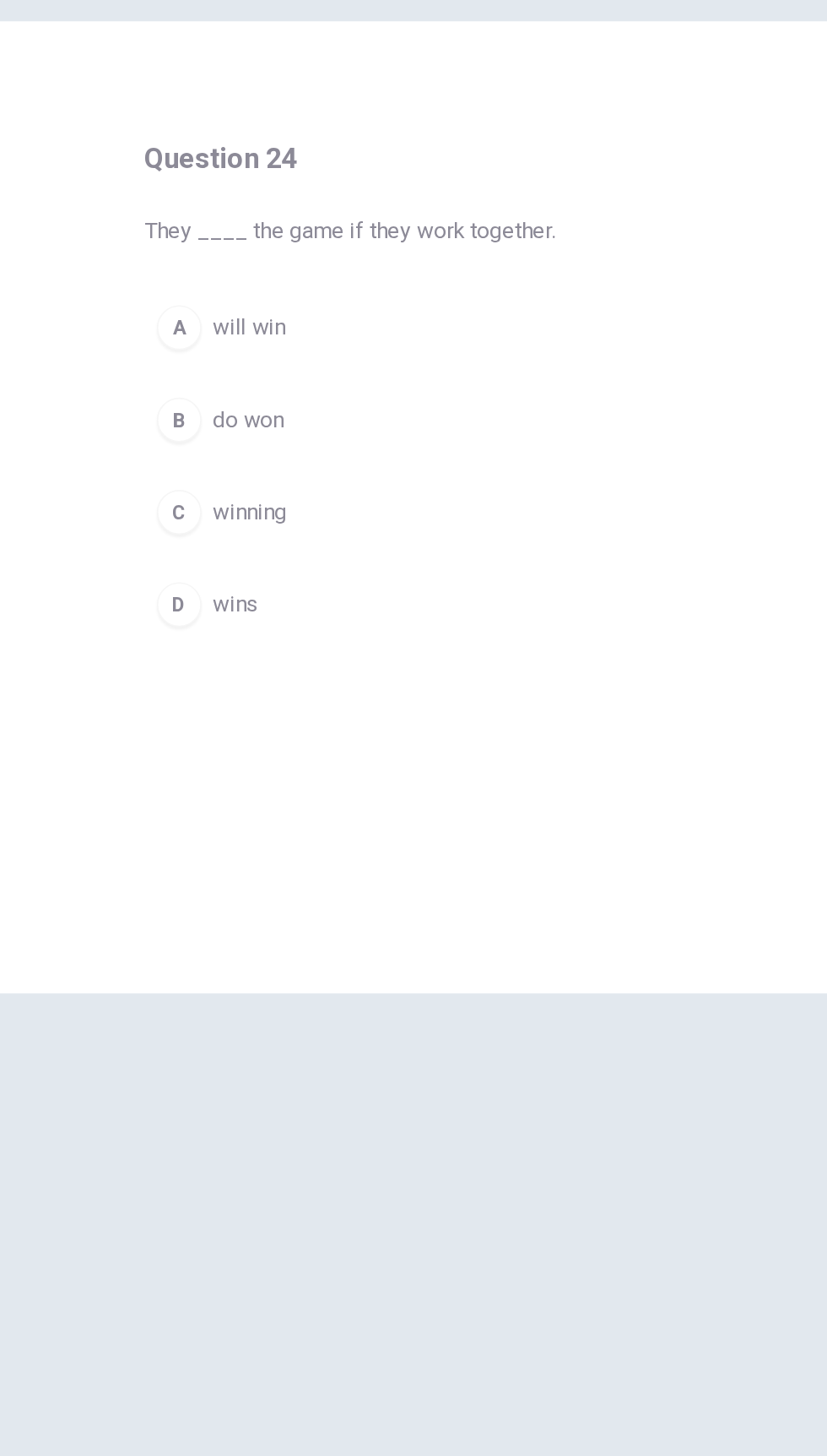
click at [313, 381] on span "will win" at bounding box center [333, 374] width 44 height 21
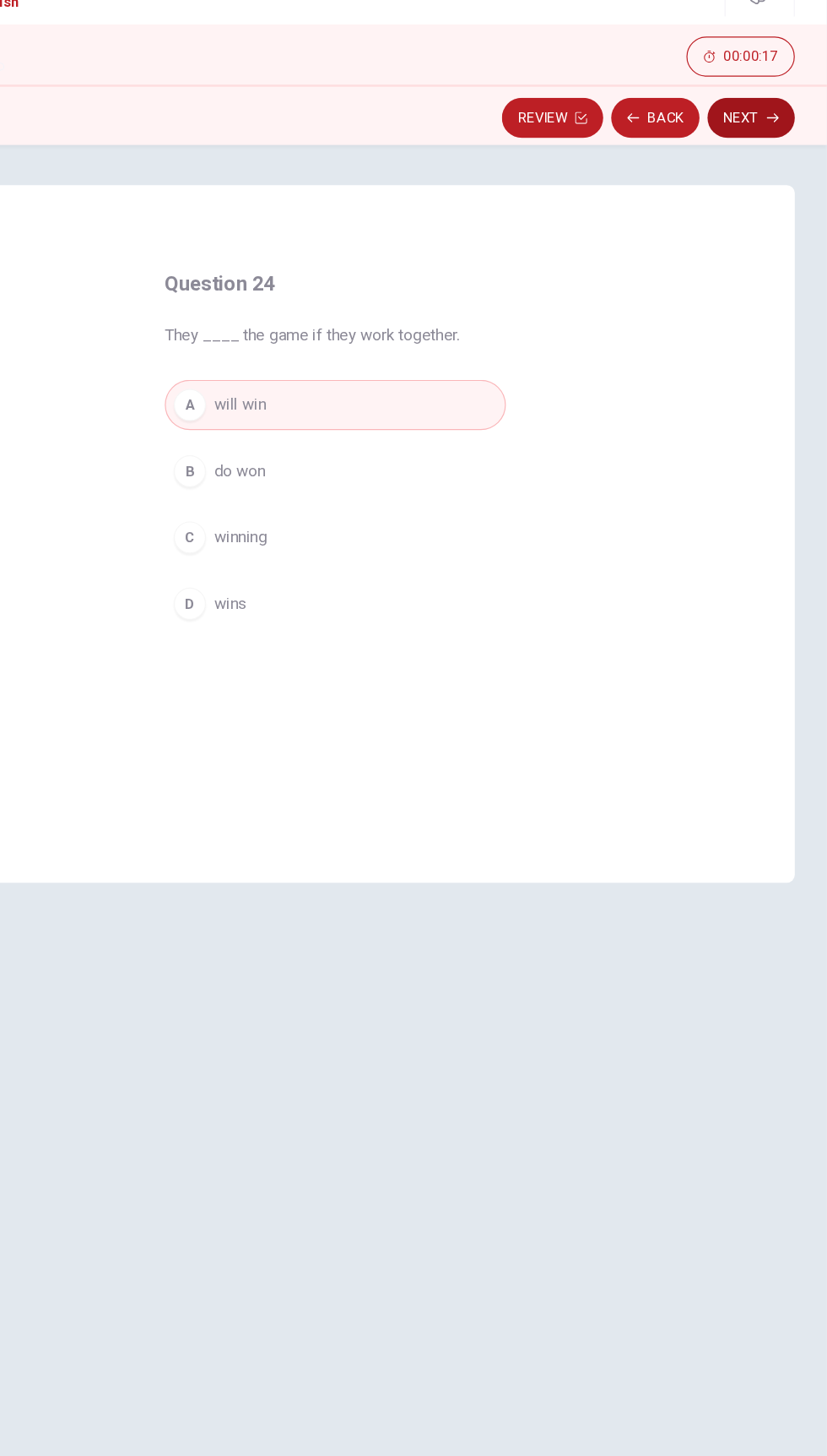
click at [781, 132] on icon "button" at bounding box center [781, 133] width 10 height 8
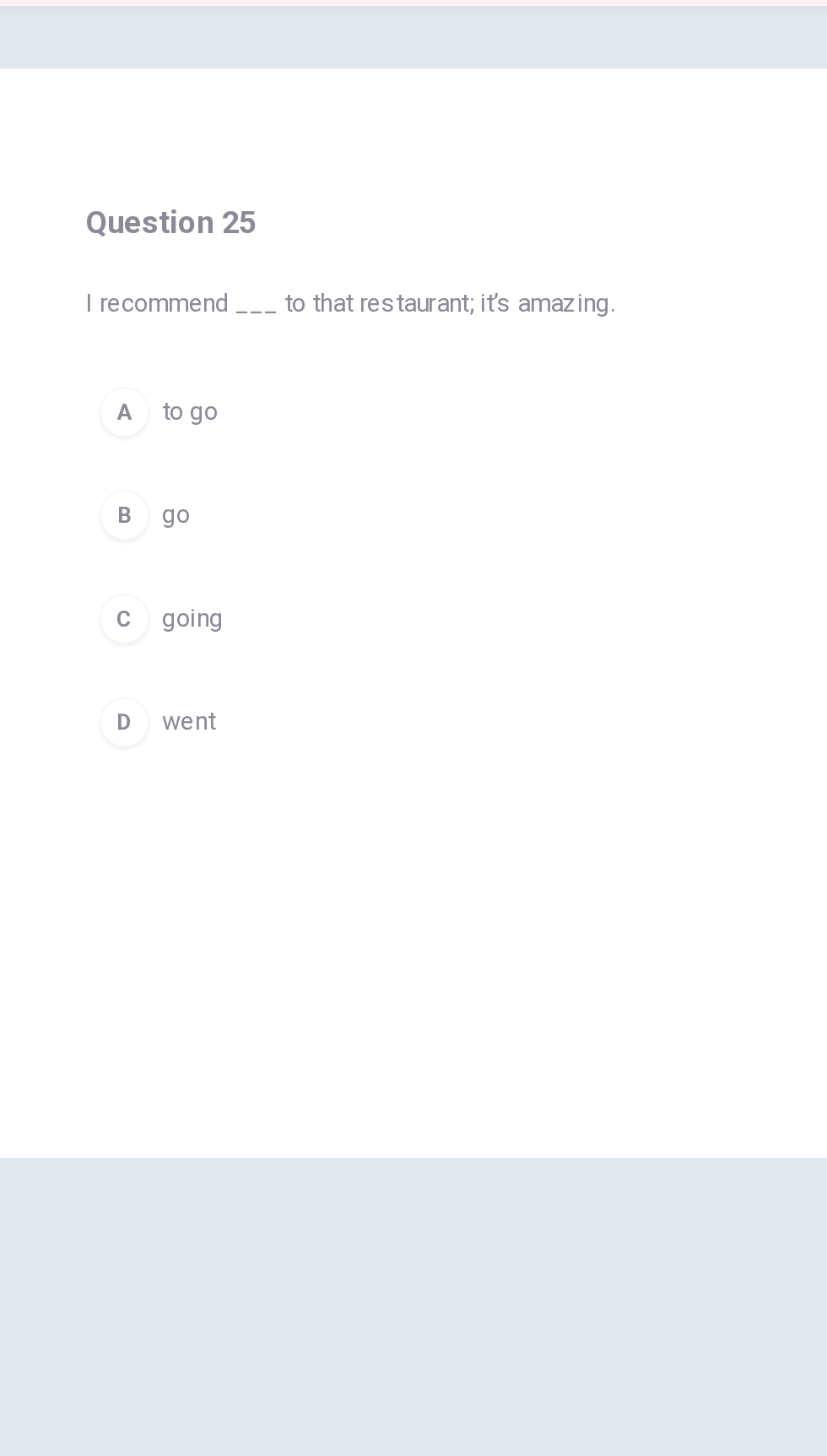
click at [320, 384] on span "to go" at bounding box center [326, 374] width 30 height 21
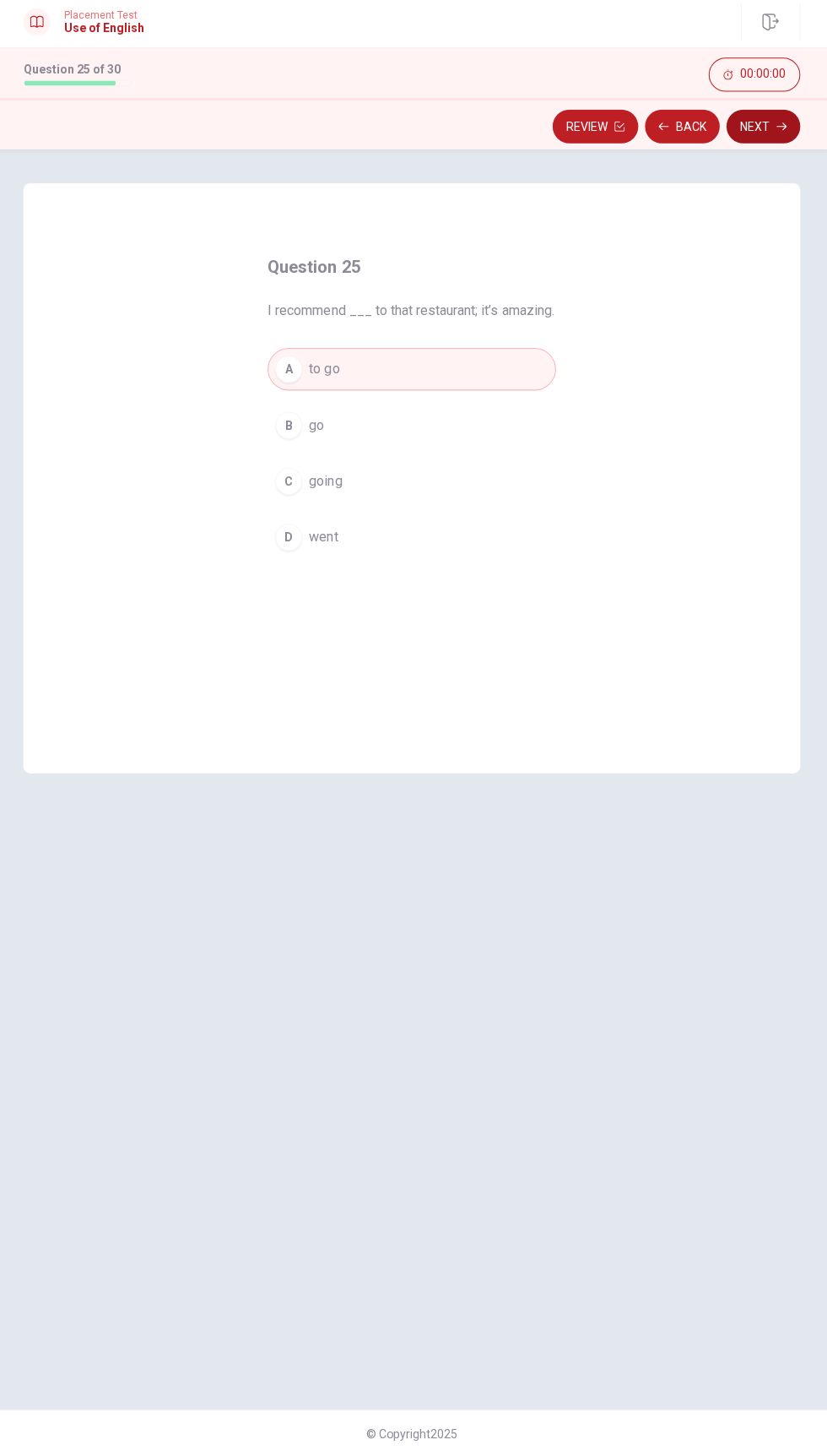
click at [781, 132] on icon "button" at bounding box center [781, 133] width 10 height 8
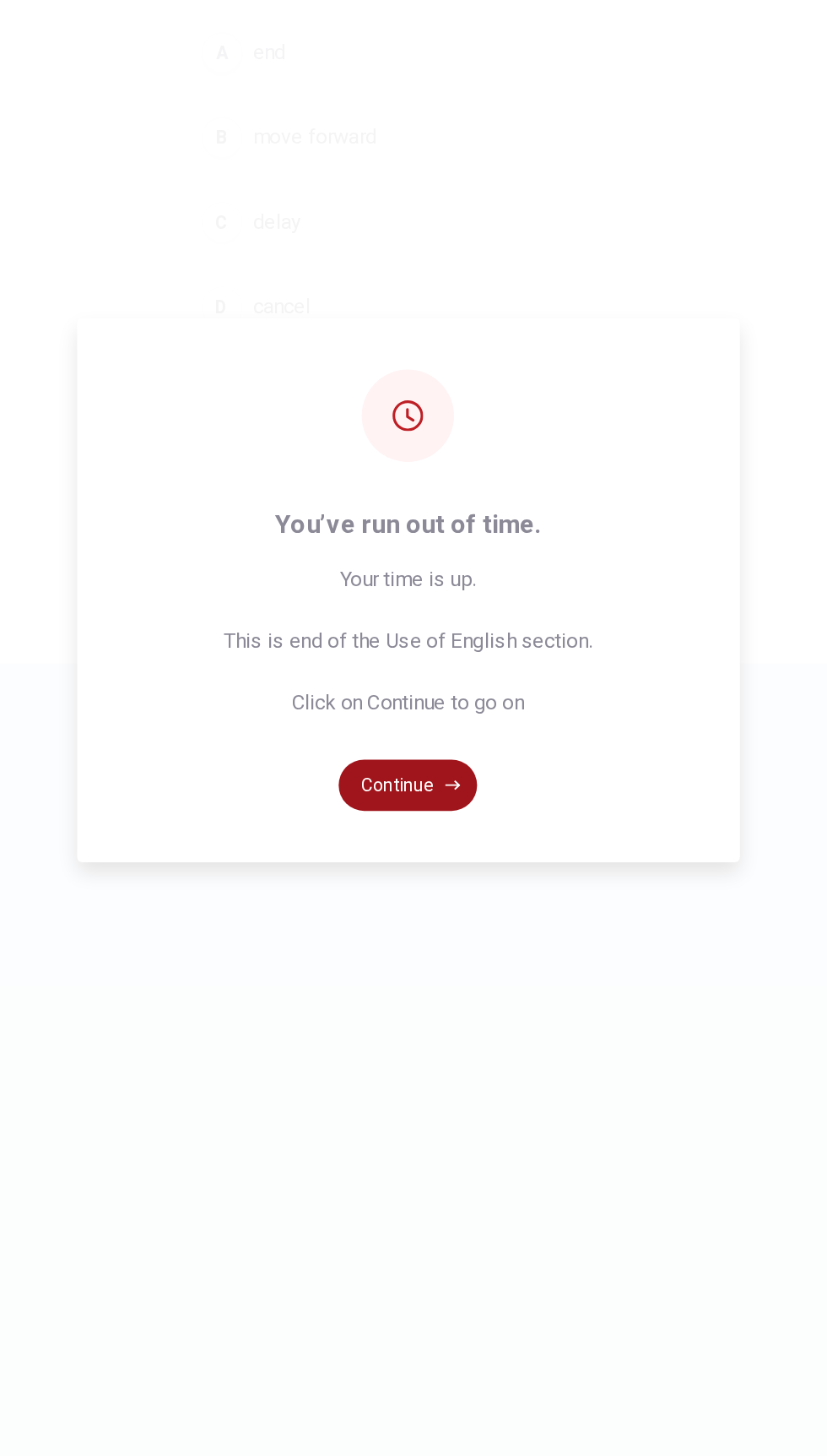
click at [422, 873] on button "Continue" at bounding box center [414, 856] width 91 height 34
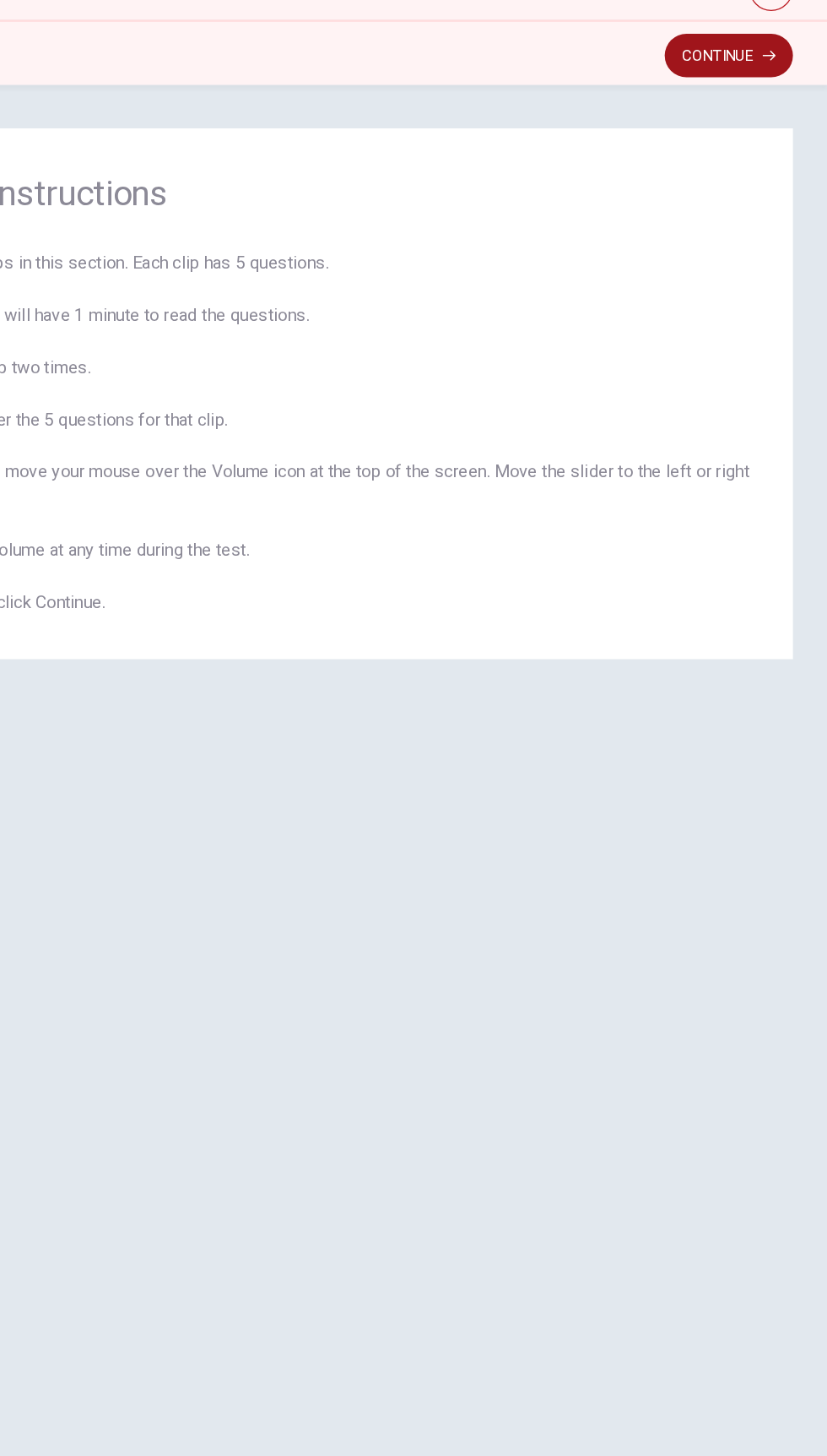
click at [765, 147] on button "Continue" at bounding box center [751, 133] width 100 height 34
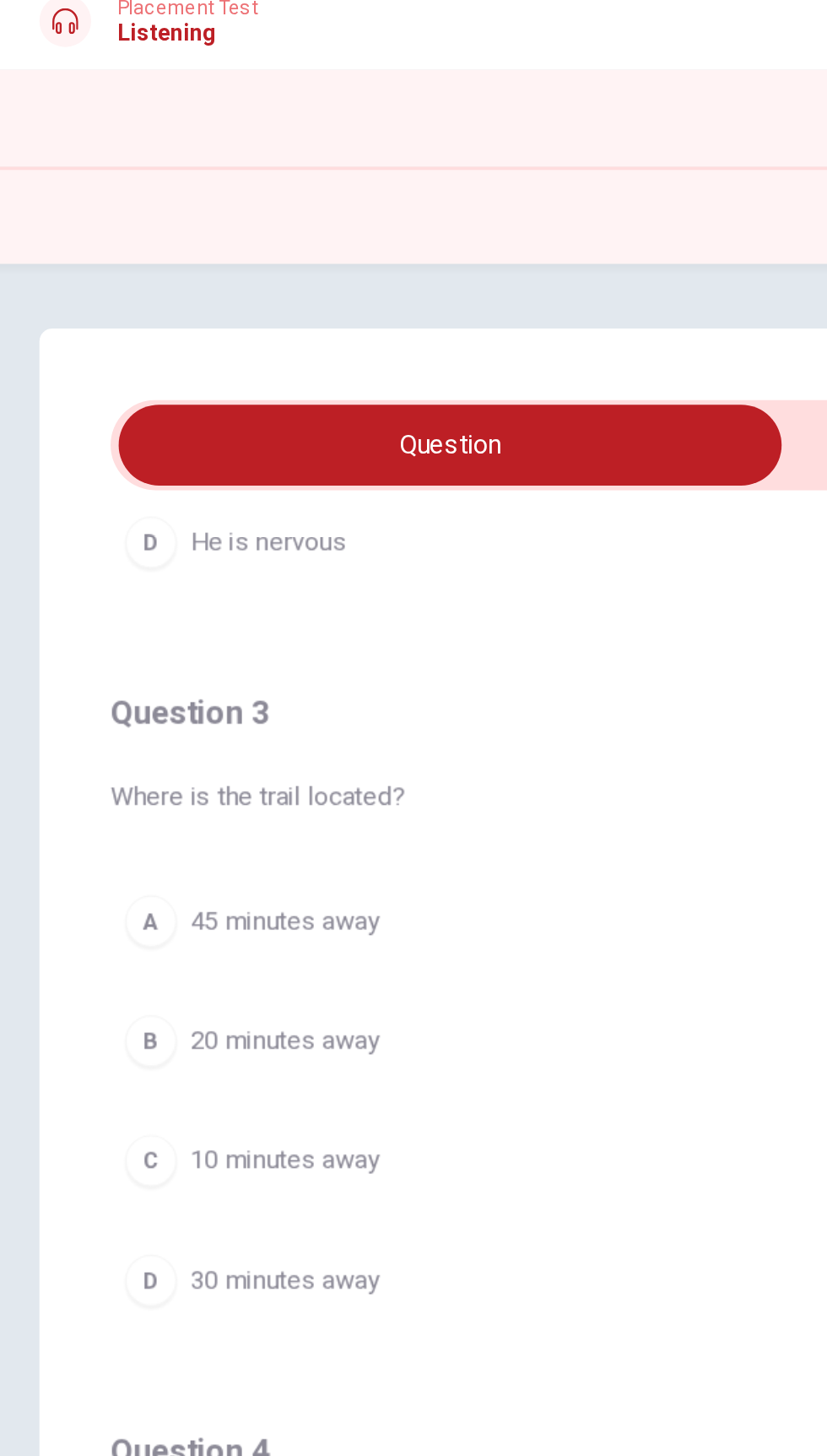
scroll to position [690, 0]
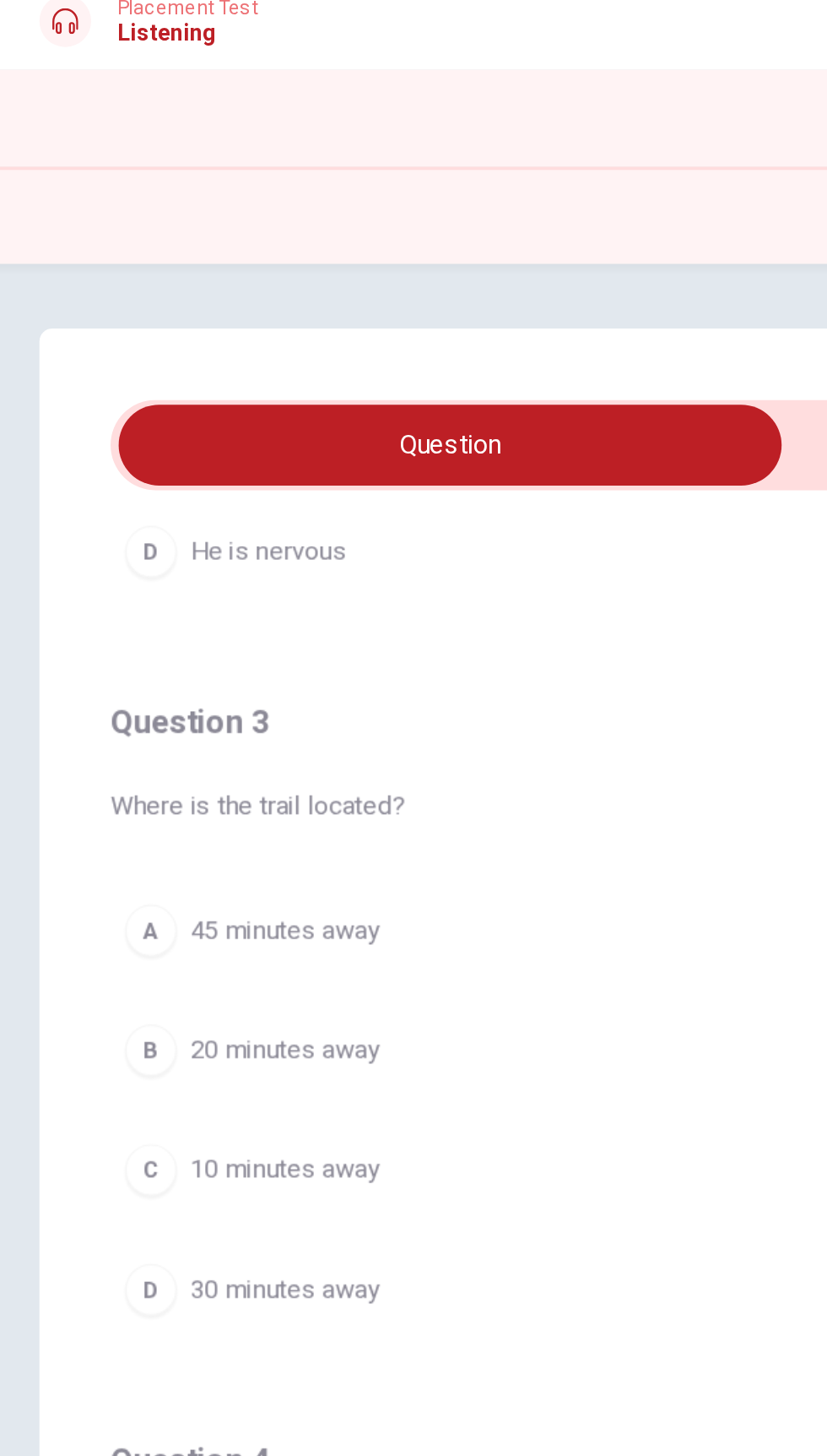
click at [94, 677] on div "D" at bounding box center [85, 690] width 27 height 27
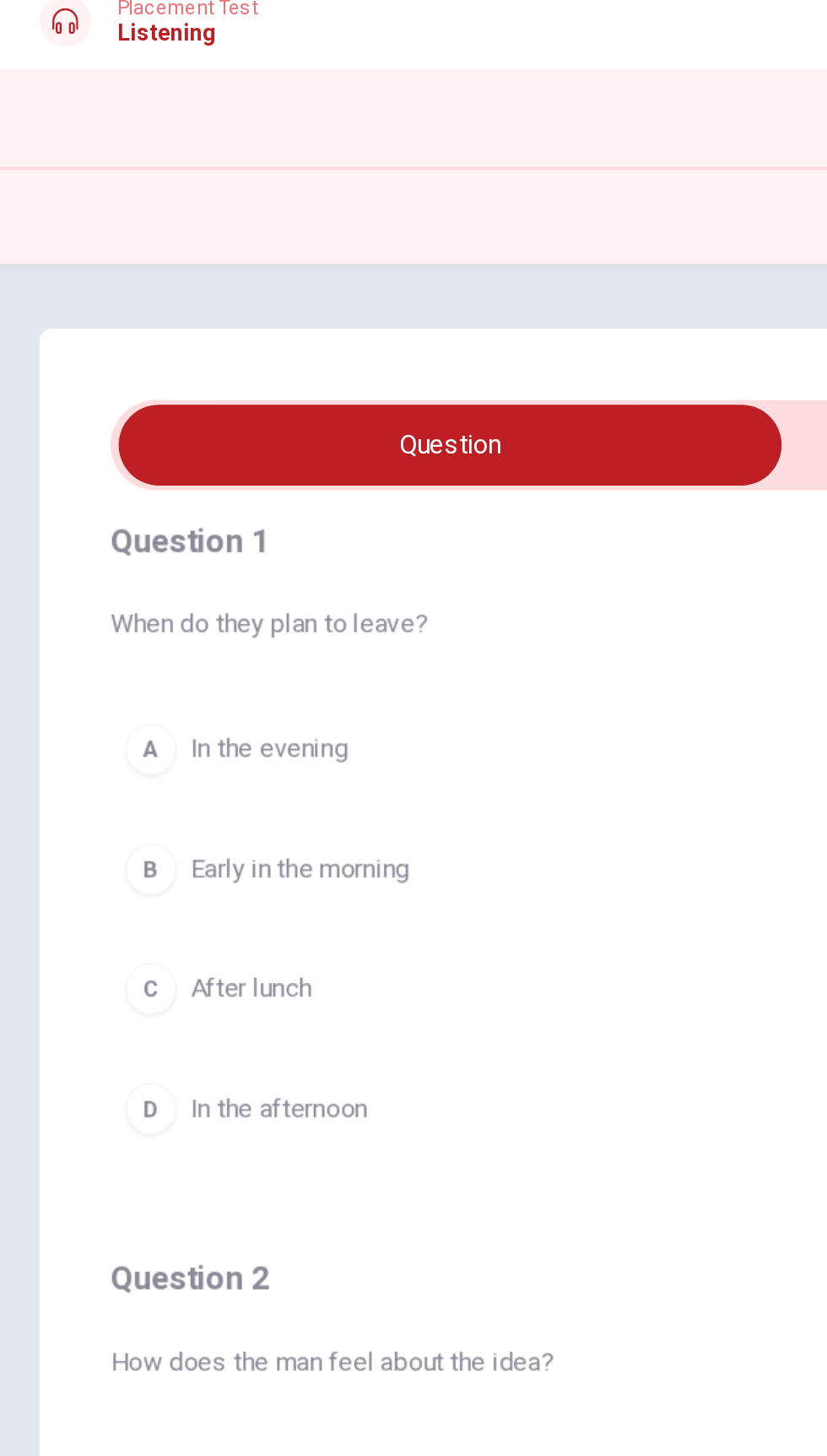
scroll to position [0, 0]
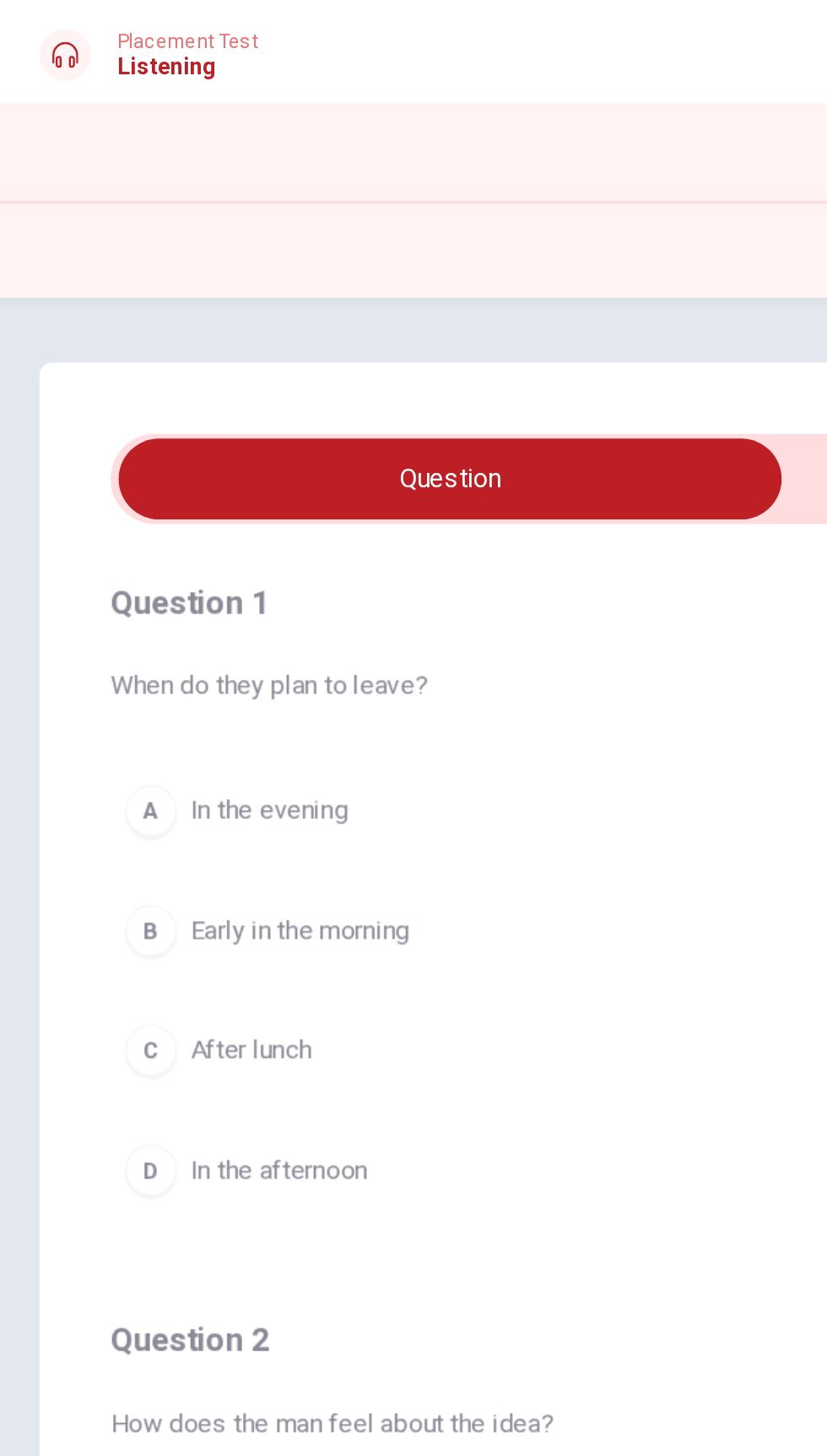
click at [90, 472] on button "B Early in the morning" at bounding box center [414, 485] width 699 height 42
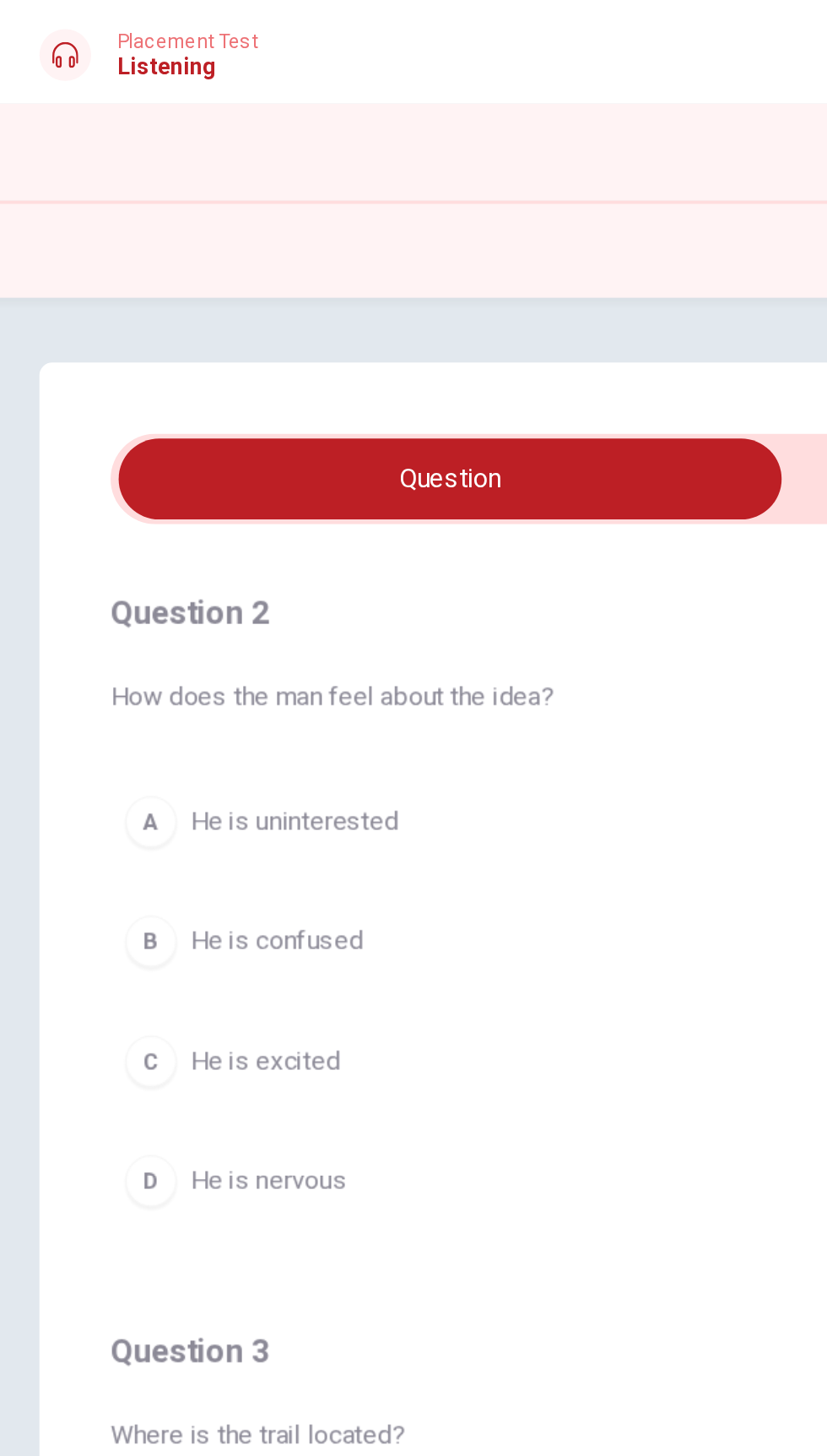
scroll to position [384, 0]
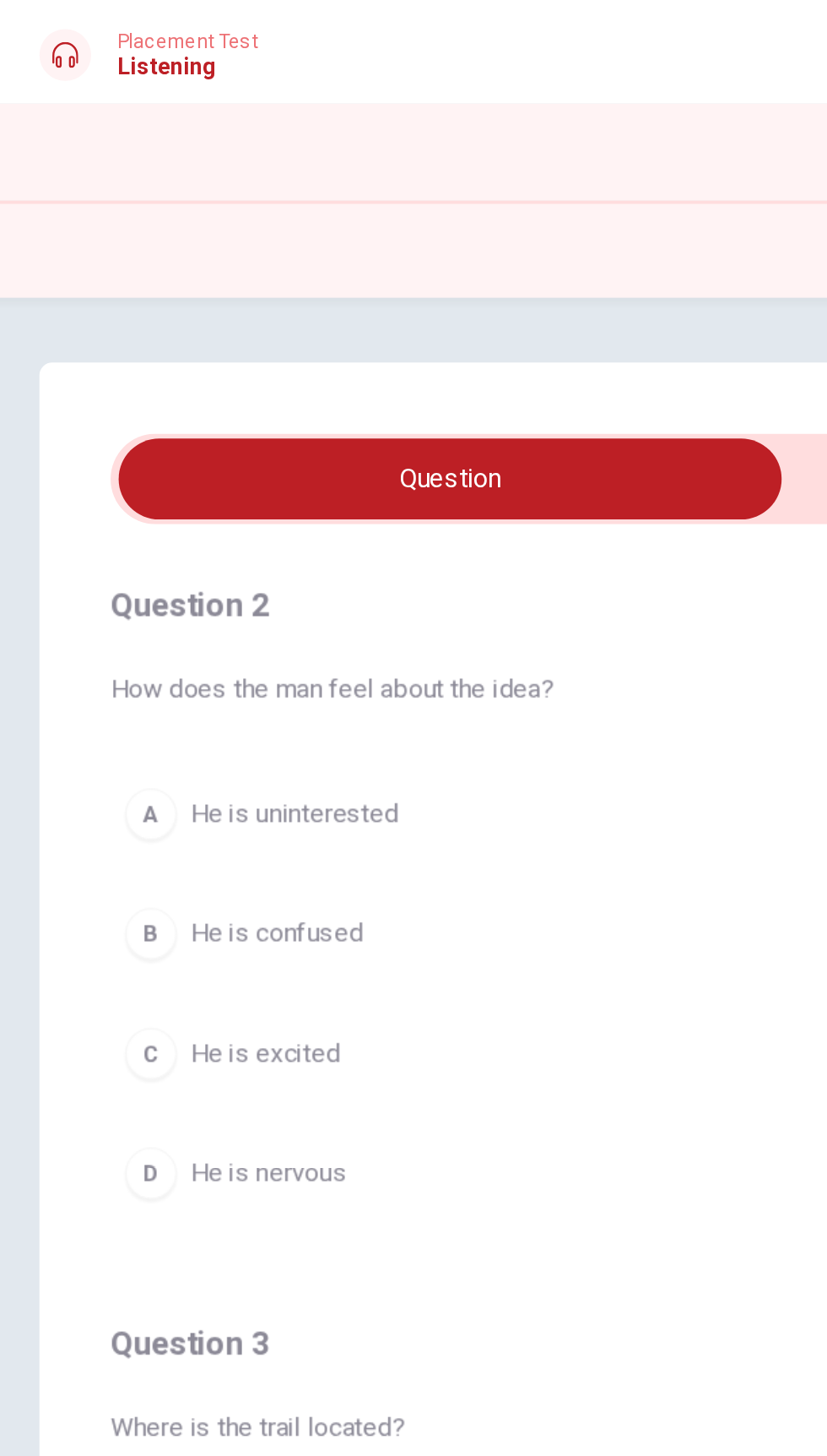
click at [86, 553] on div "C" at bounding box center [85, 549] width 27 height 27
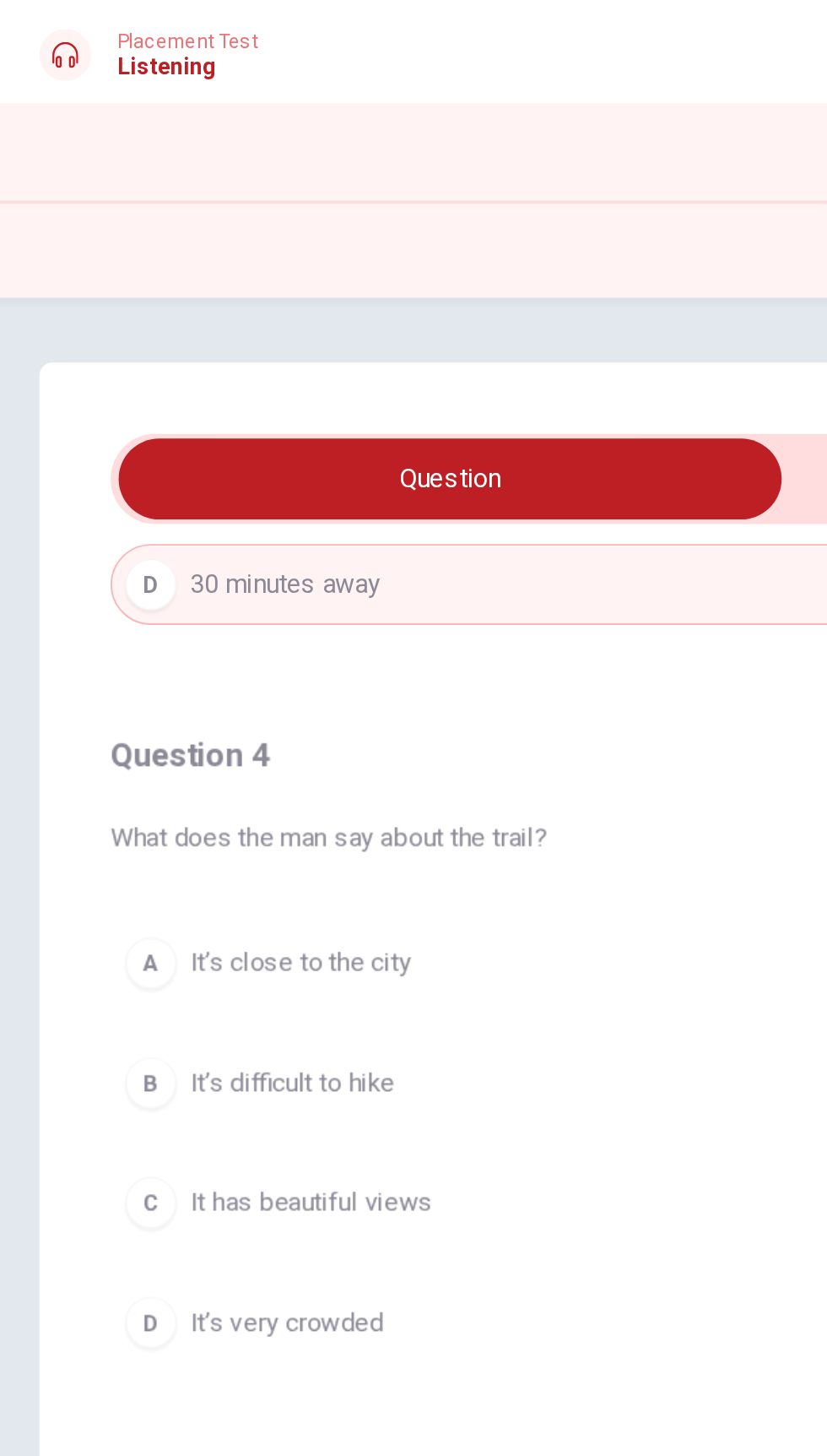
scroll to position [1081, 0]
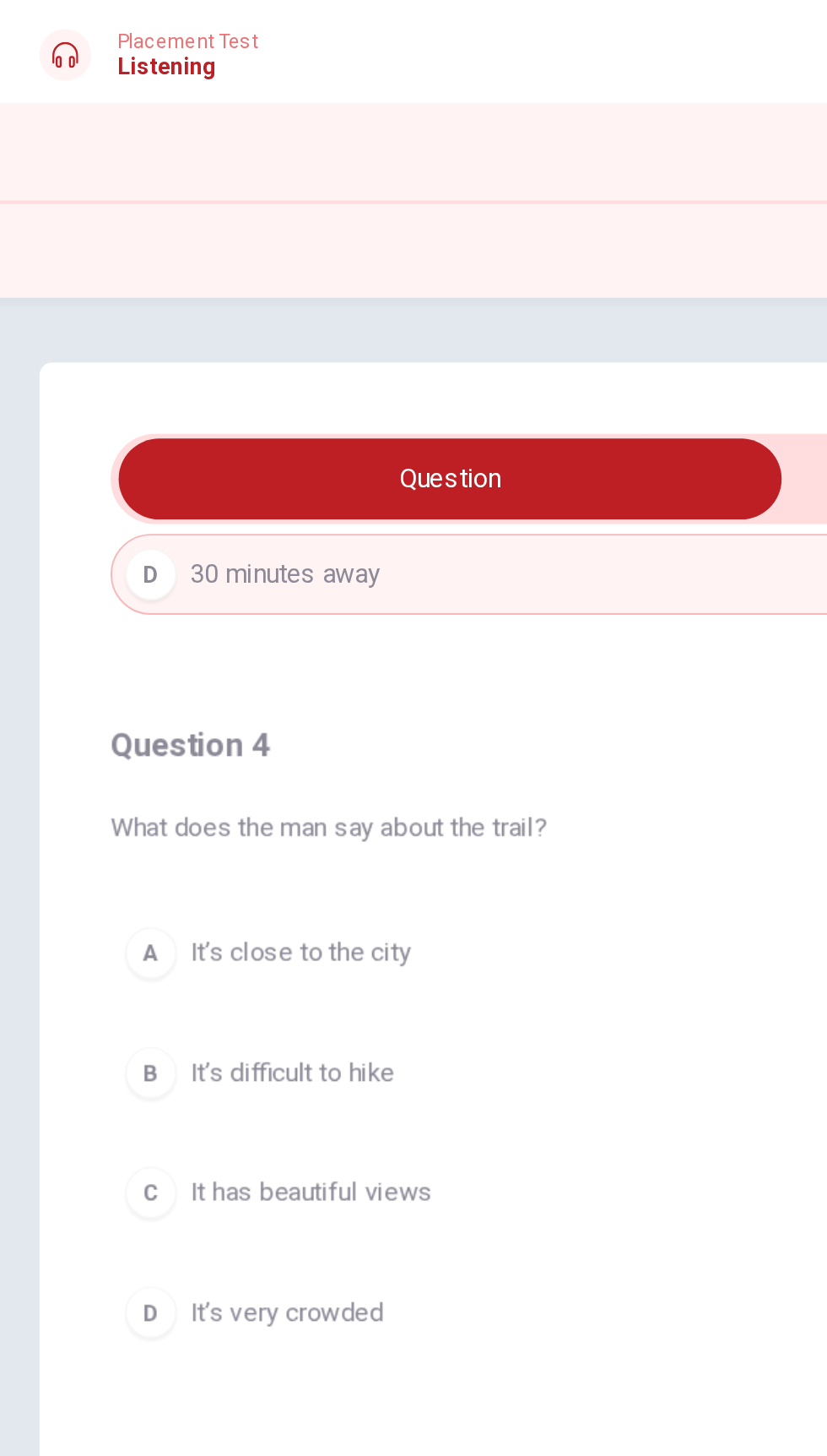
click at [86, 622] on div "C" at bounding box center [85, 622] width 27 height 27
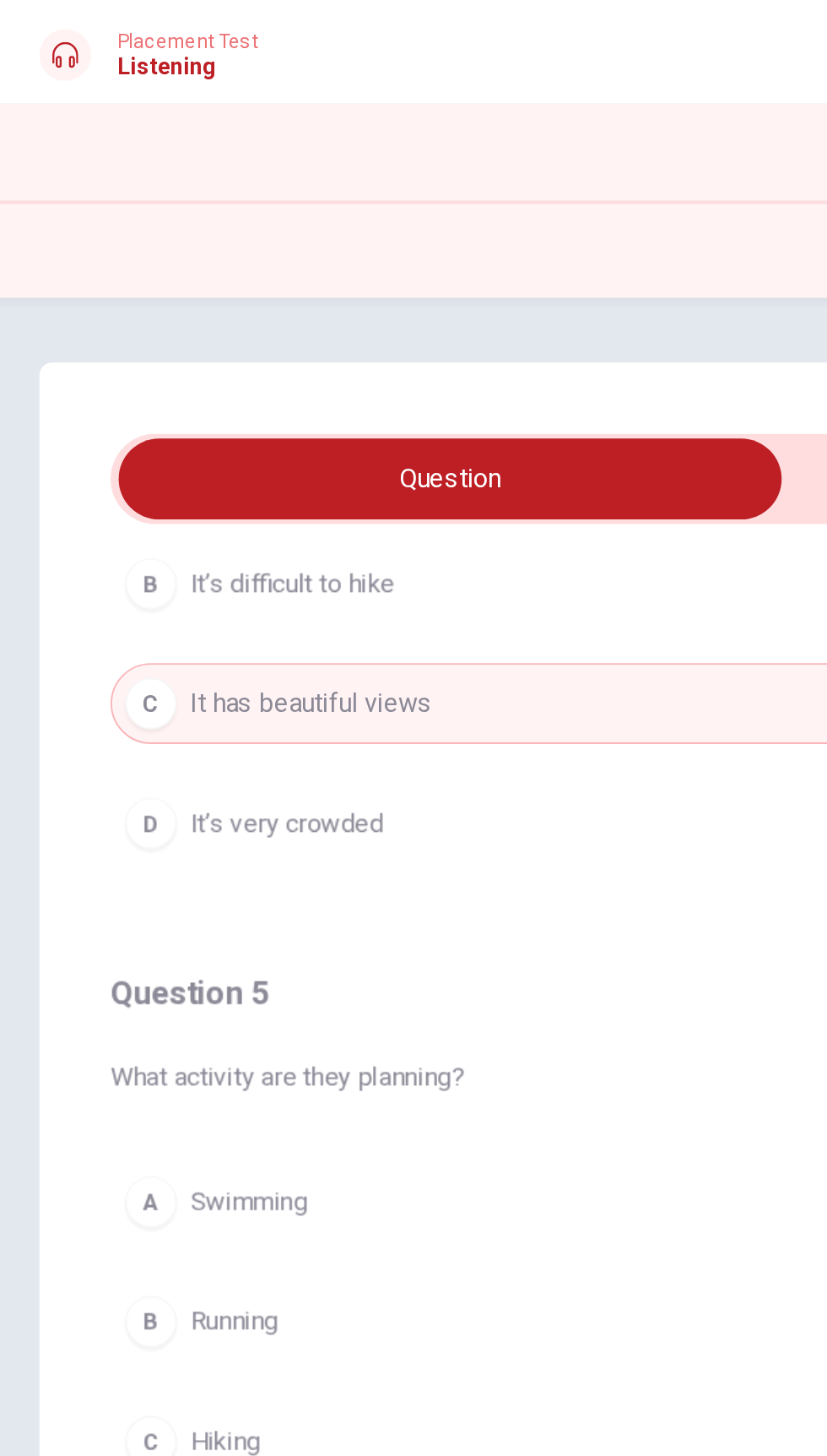
scroll to position [1359, 0]
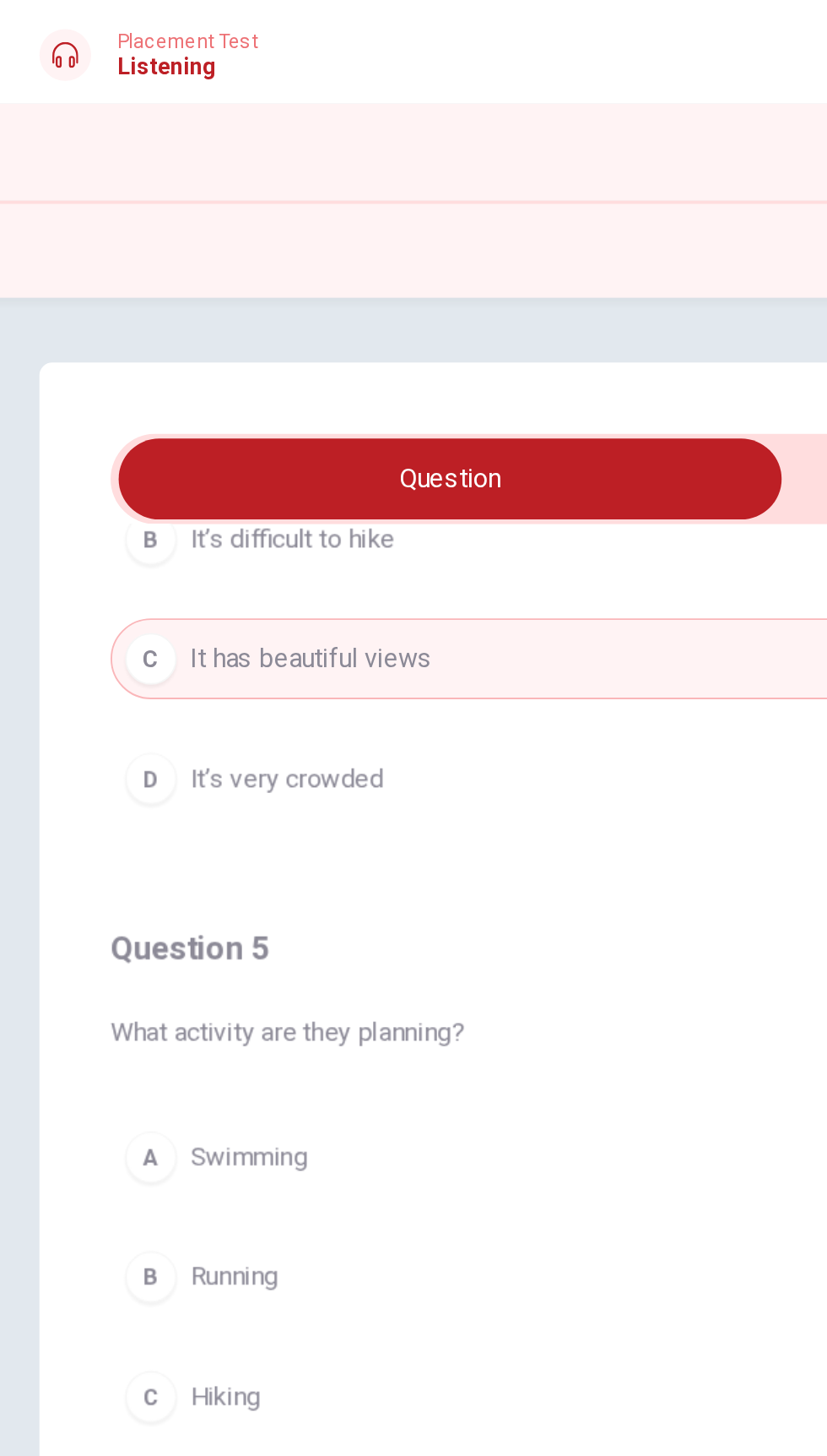
click at [97, 729] on button "C Hiking" at bounding box center [414, 728] width 699 height 42
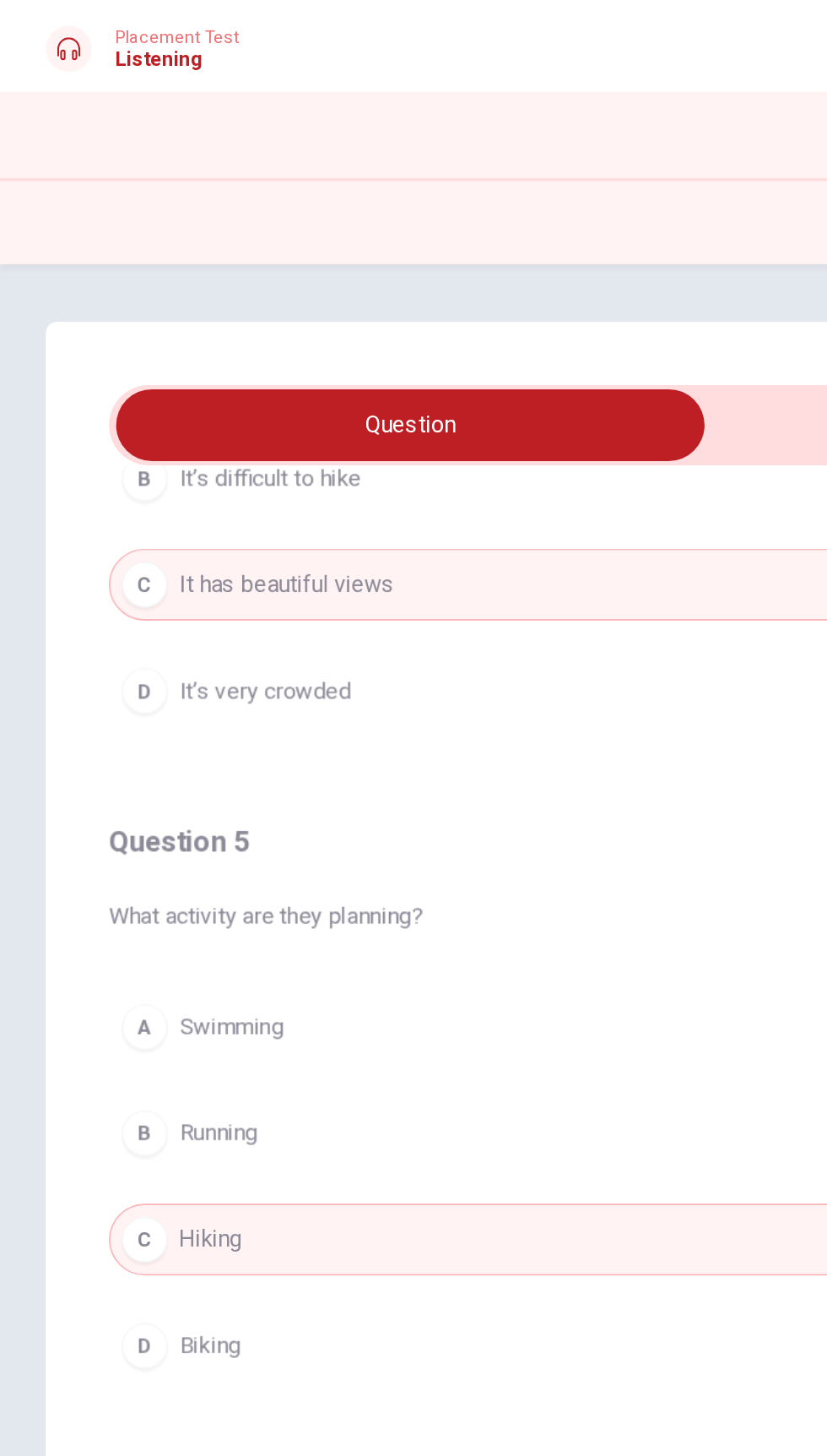
scroll to position [1358, 0]
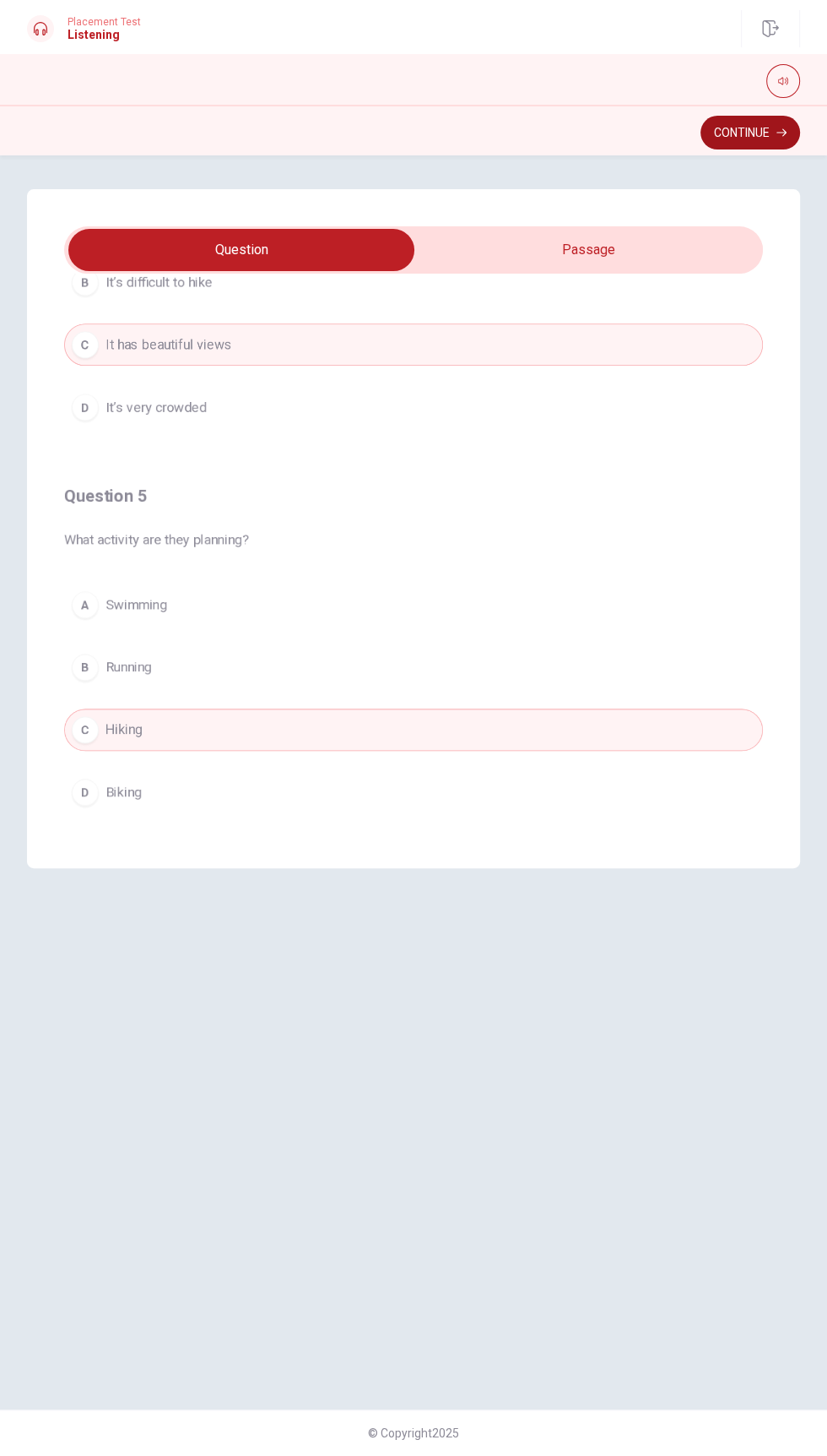
click at [781, 132] on icon "button" at bounding box center [781, 133] width 10 height 8
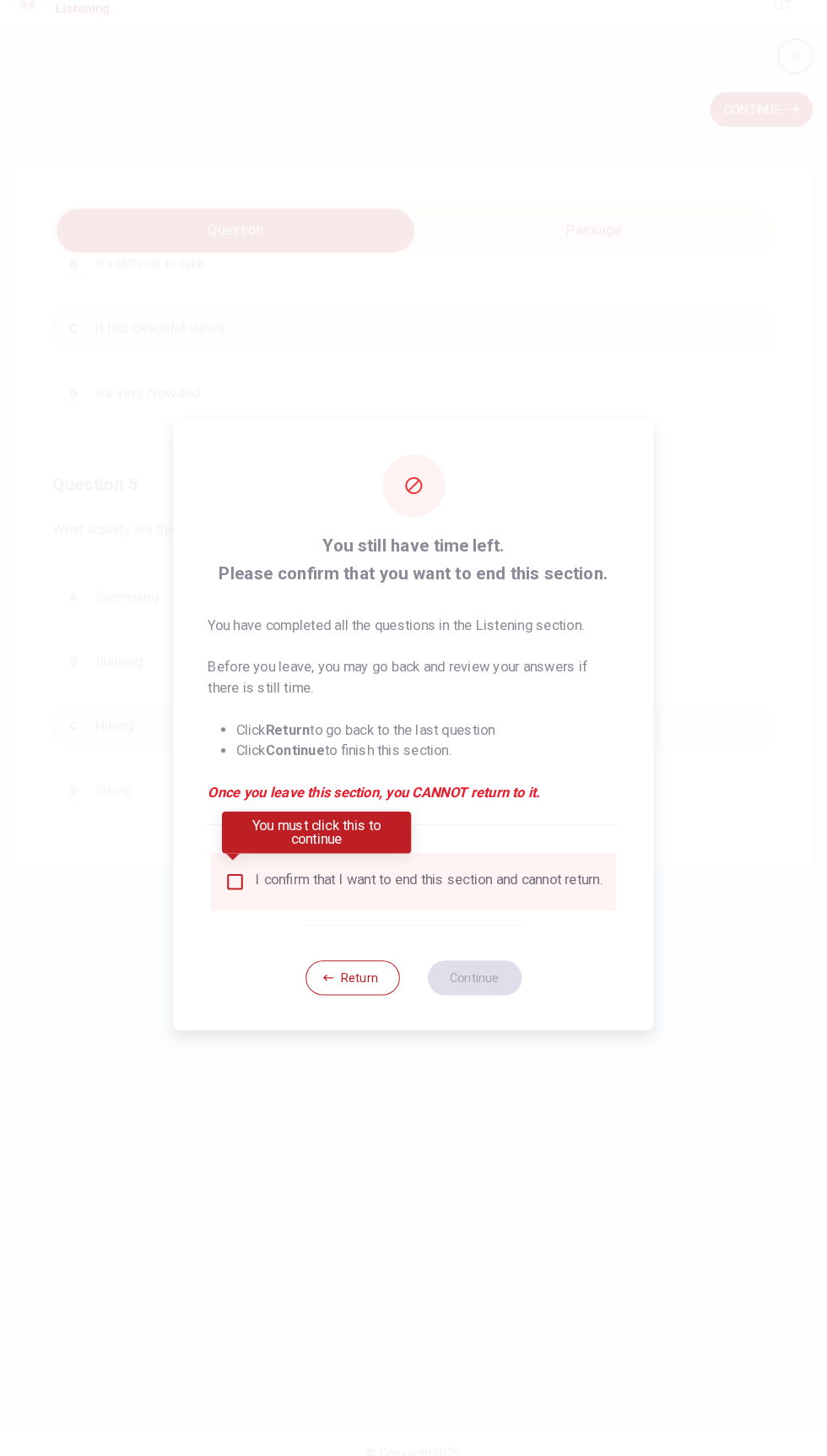
click at [240, 873] on input "You must click this to continue" at bounding box center [242, 880] width 21 height 21
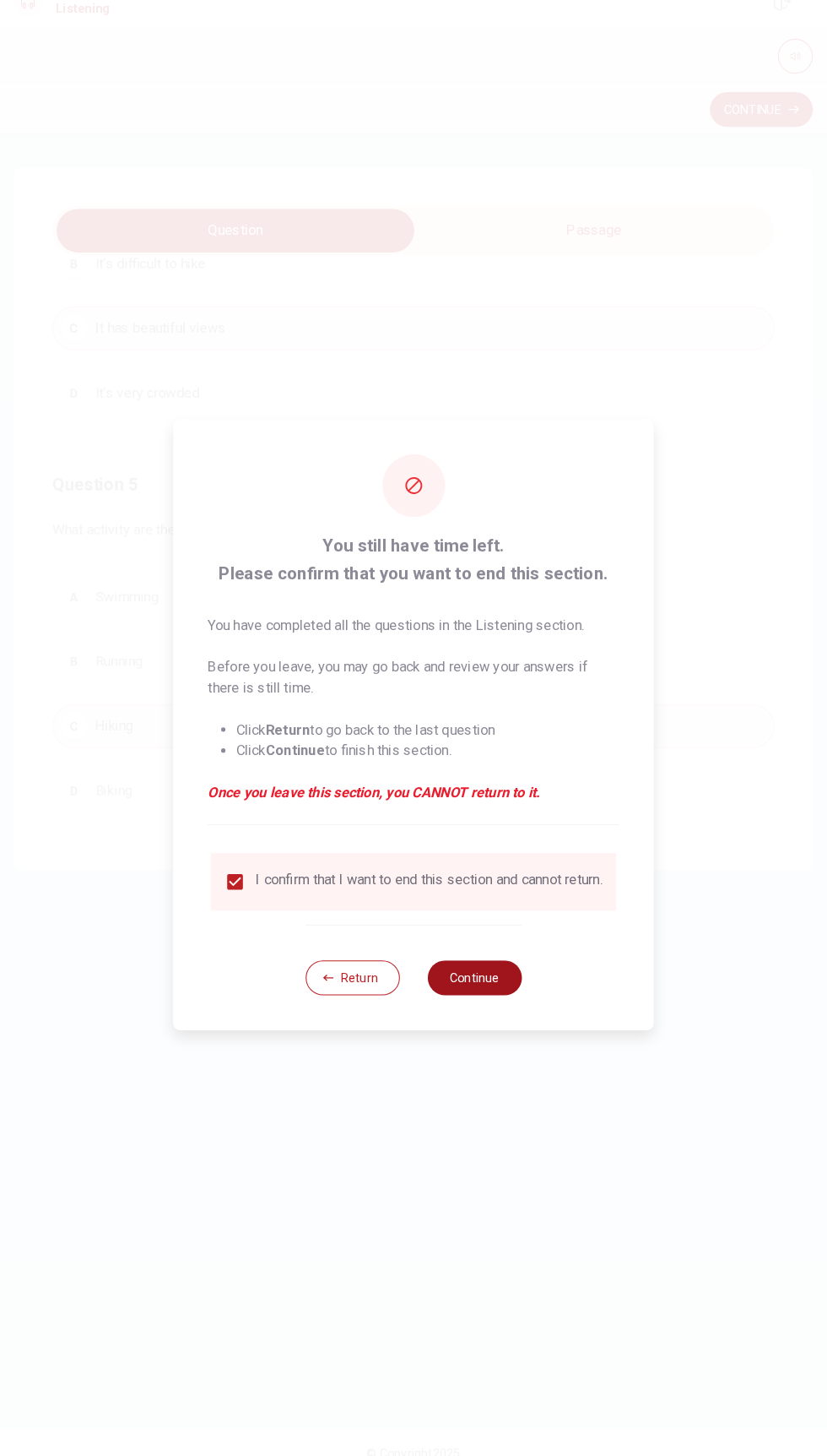
click at [494, 983] on button "Continue" at bounding box center [473, 973] width 91 height 34
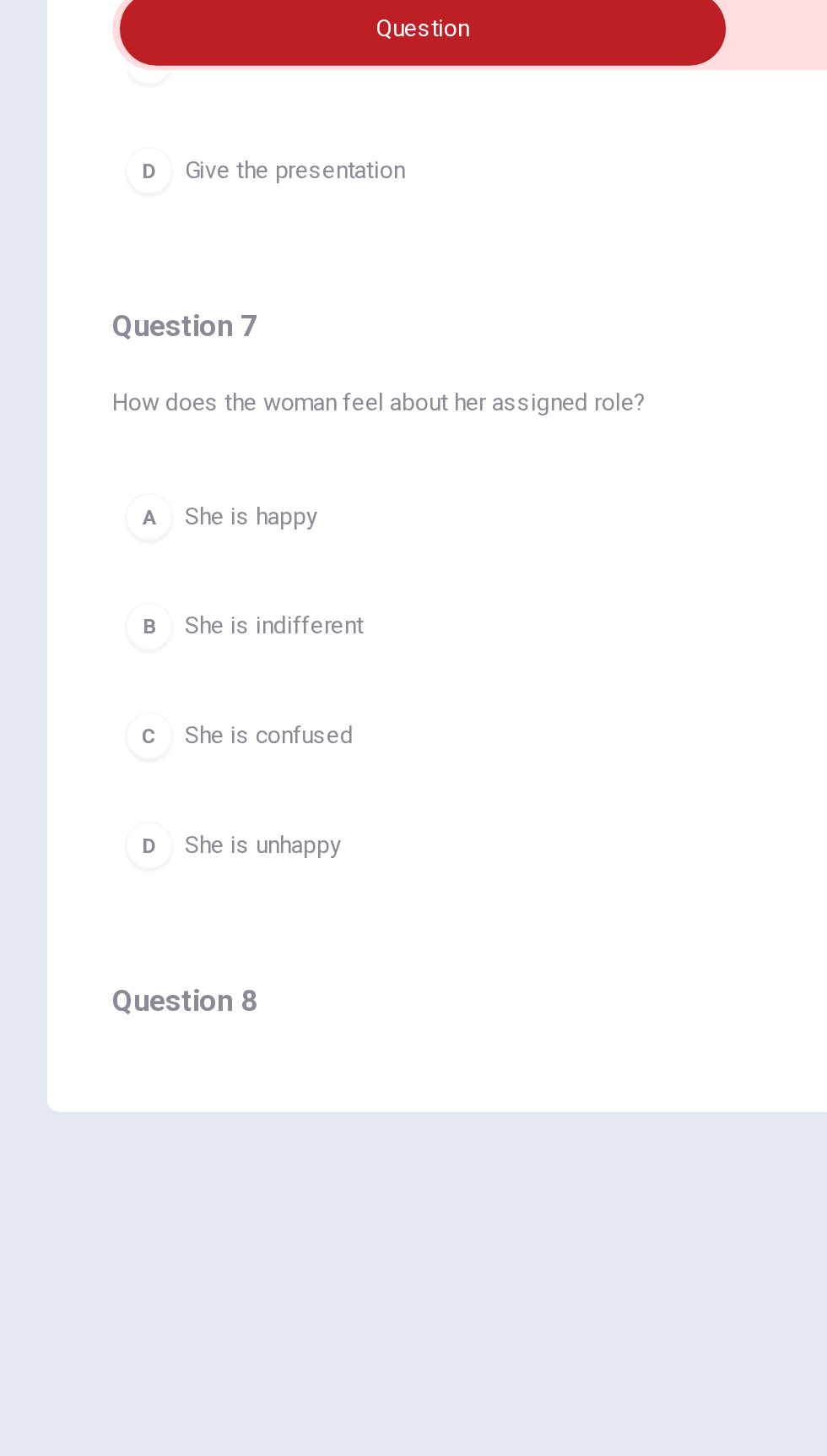
scroll to position [287, 0]
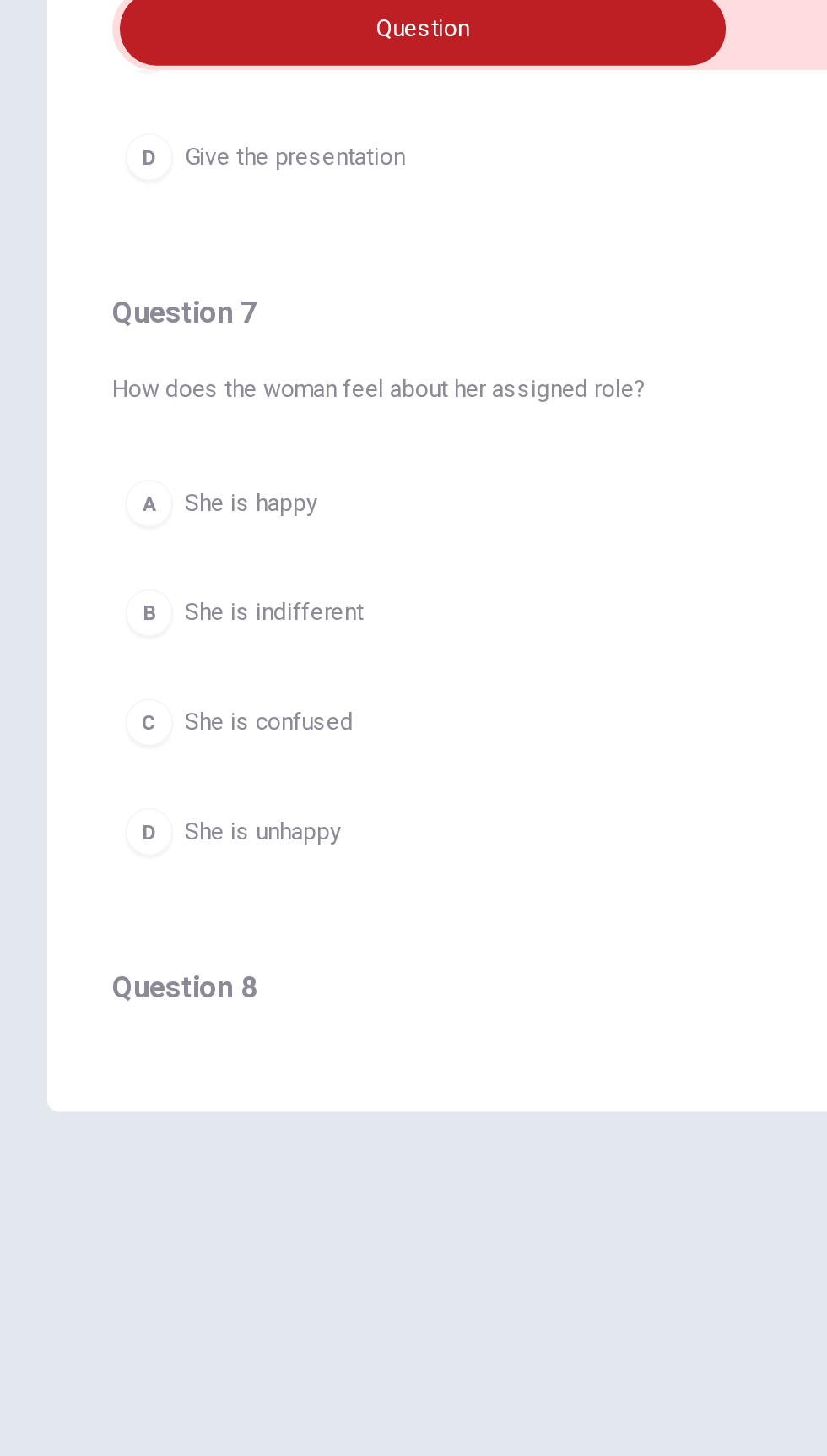
click at [103, 515] on button "A She is happy" at bounding box center [414, 521] width 699 height 42
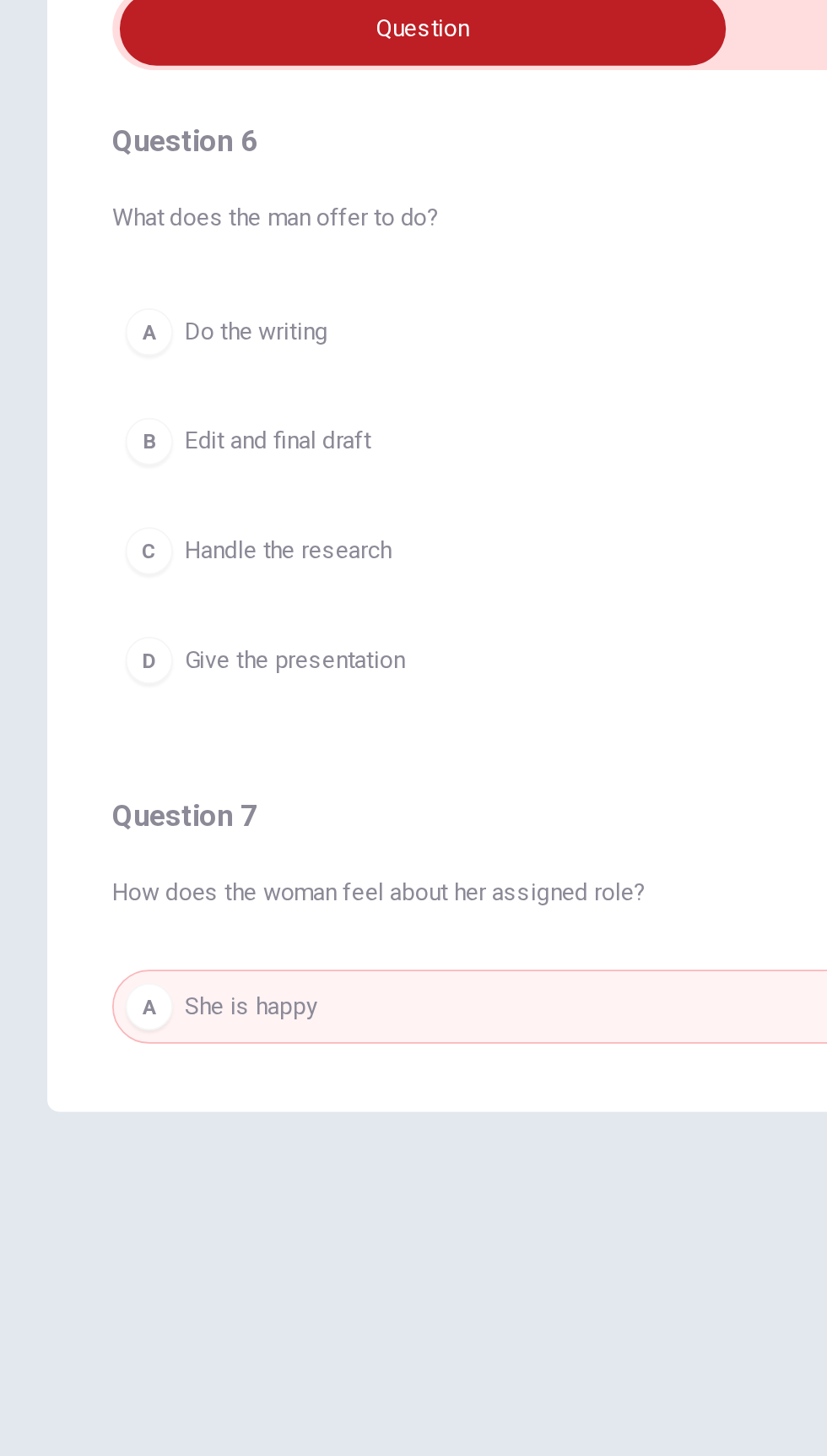
scroll to position [0, 0]
click at [93, 544] on div "C" at bounding box center [85, 548] width 27 height 27
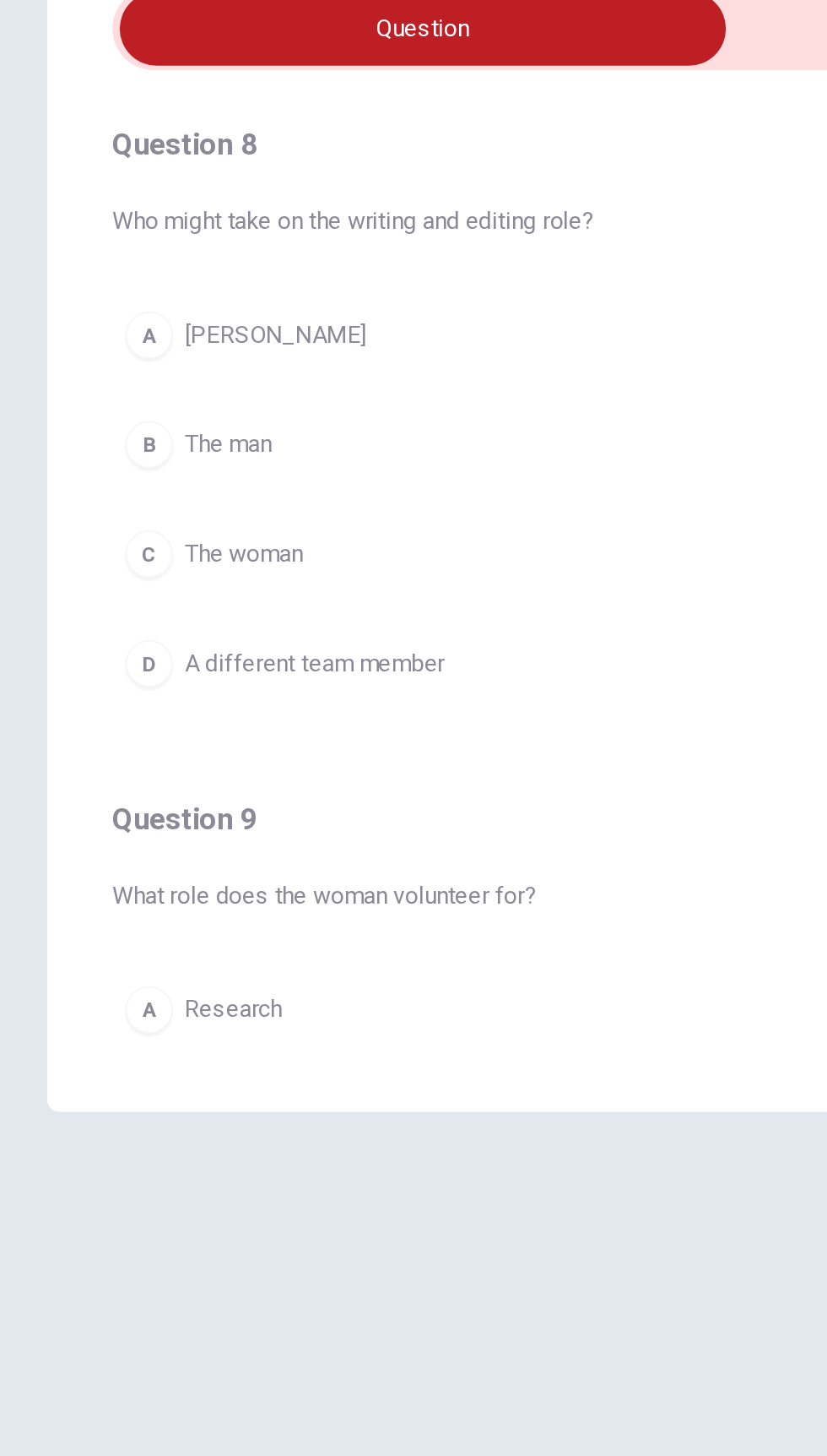
scroll to position [769, 0]
click at [104, 476] on button "B The man" at bounding box center [414, 487] width 699 height 42
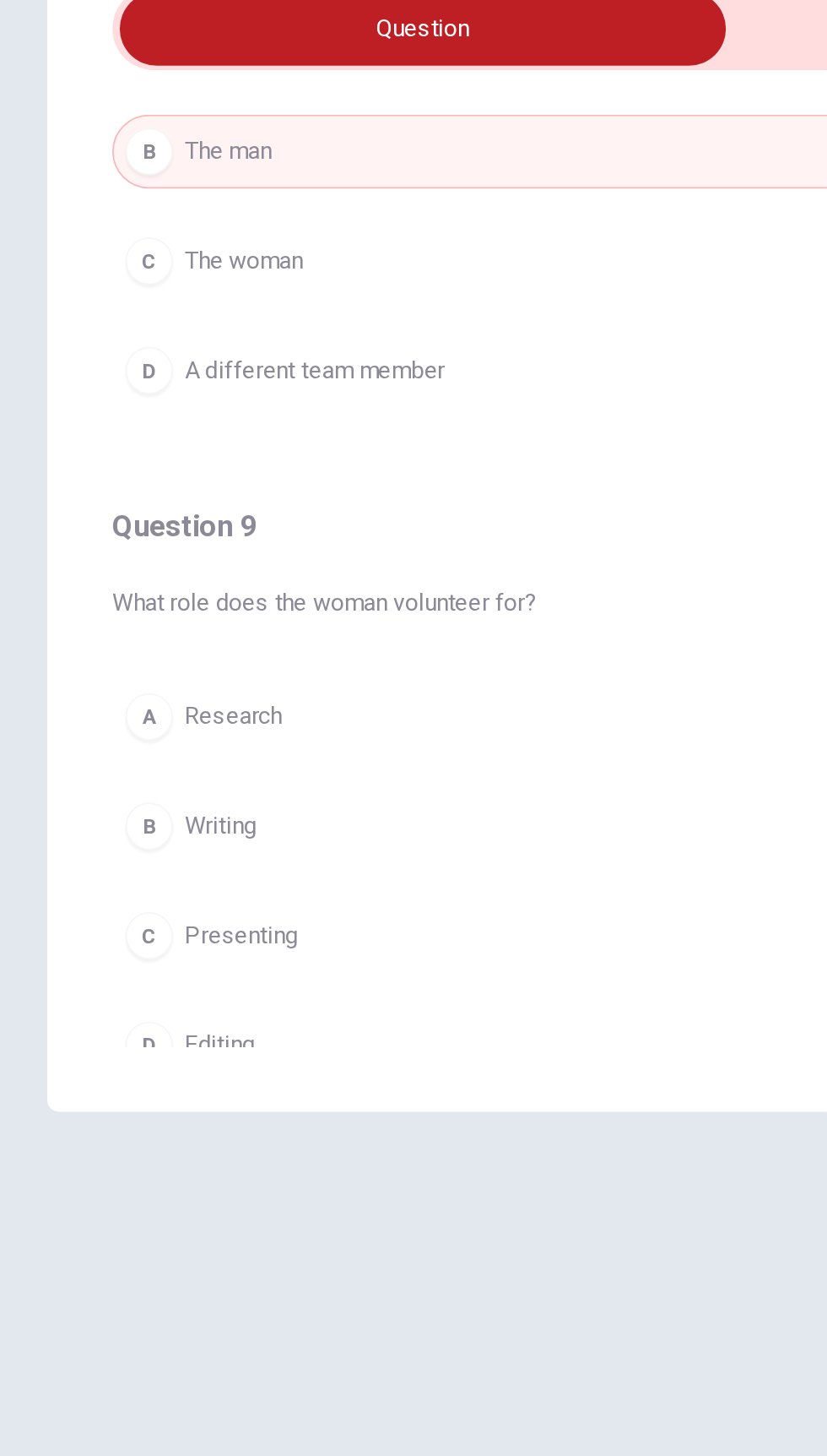
scroll to position [934, 0]
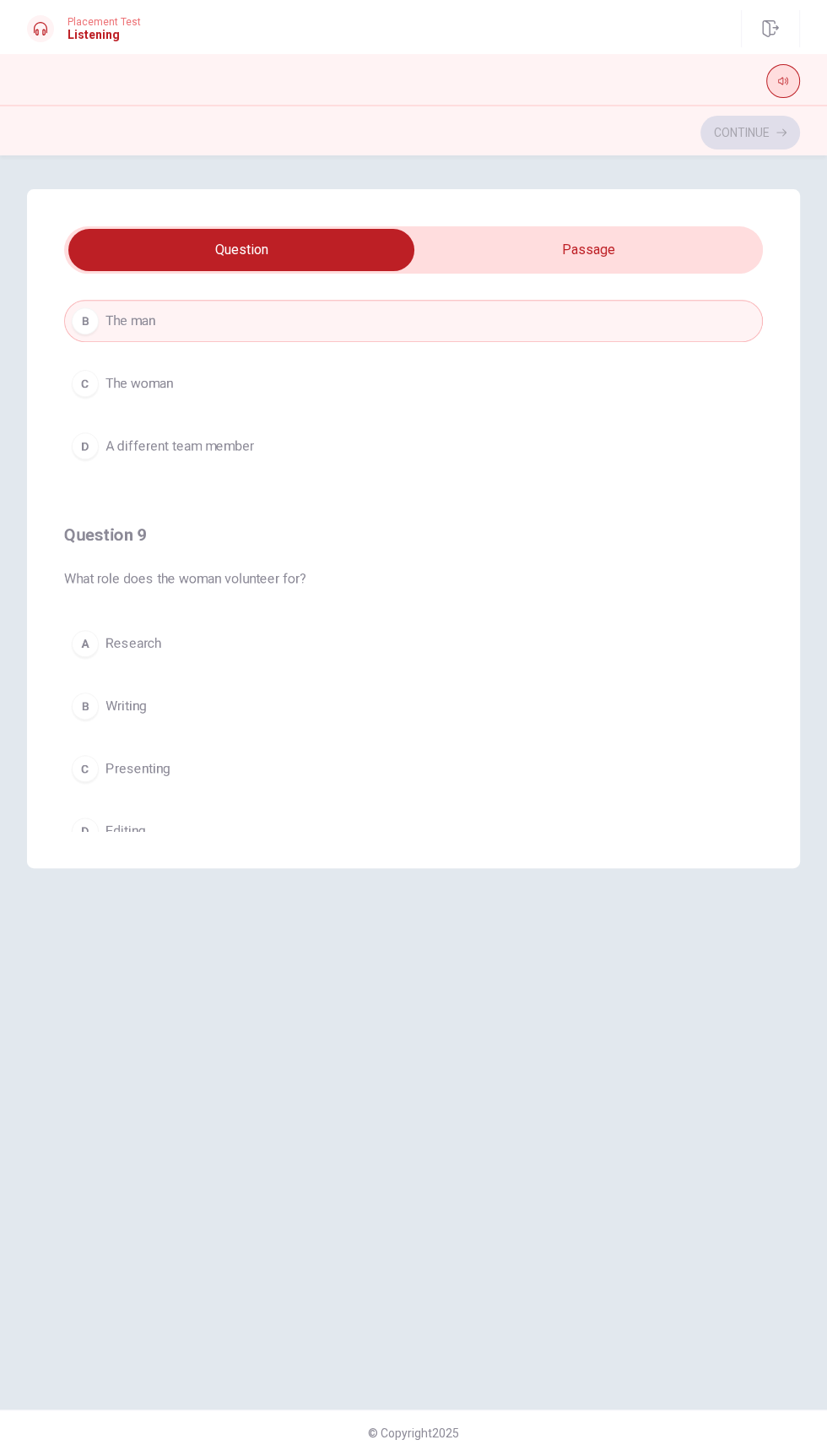
click at [783, 81] on icon "button" at bounding box center [783, 82] width 10 height 8
click at [637, 569] on span "What role does the woman volunteer for?" at bounding box center [414, 579] width 699 height 21
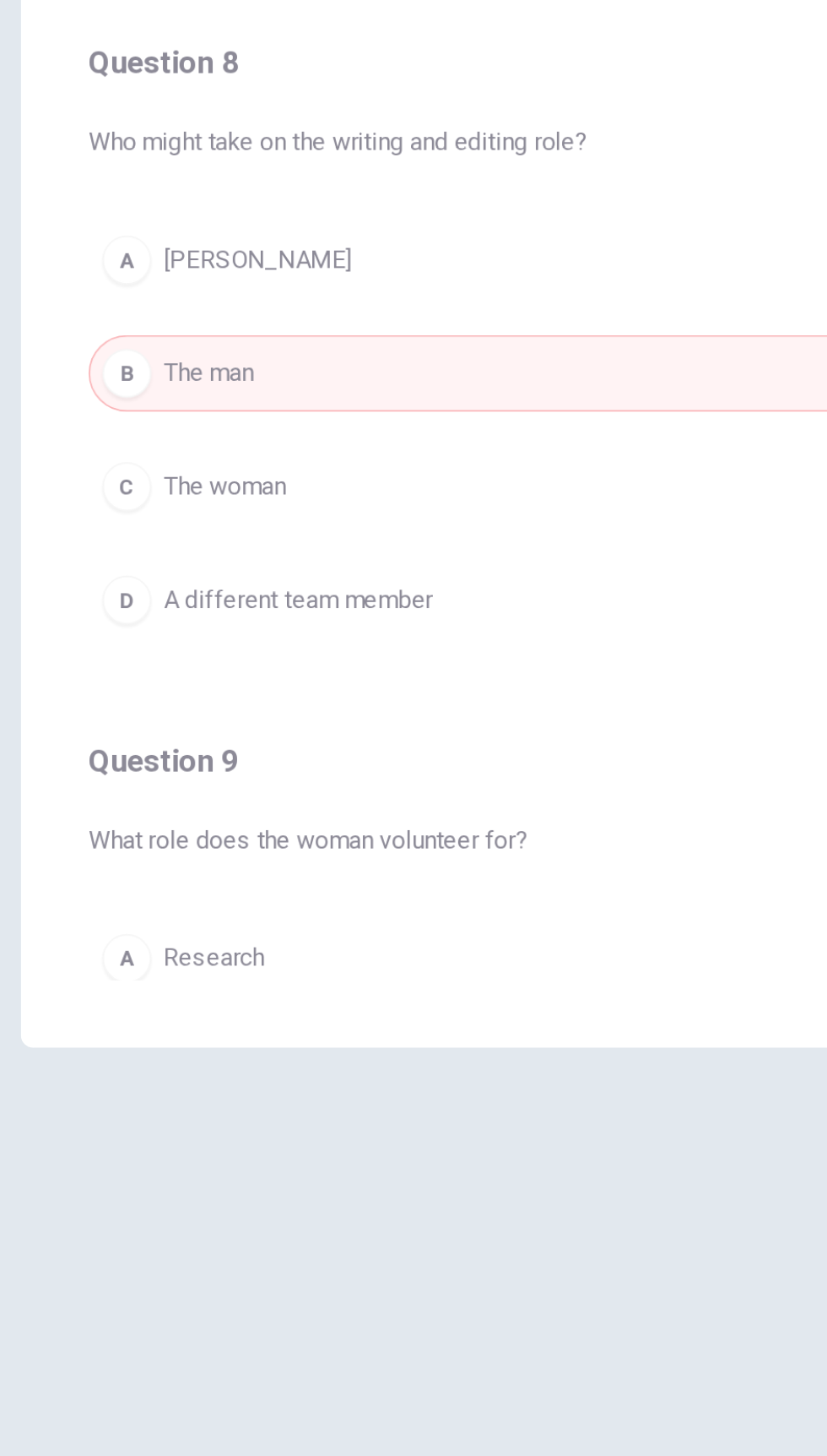
scroll to position [757, 0]
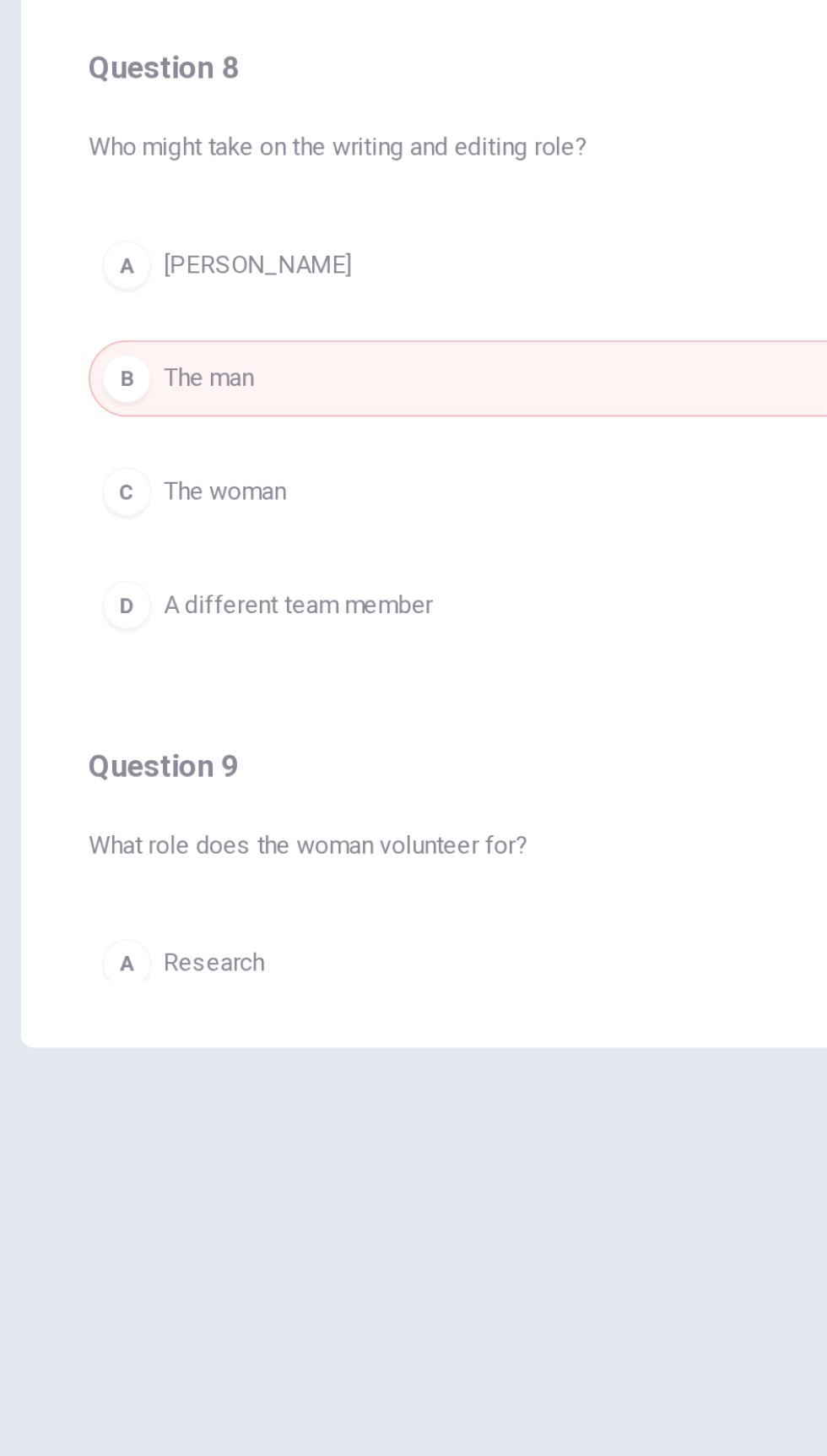
click at [86, 554] on div "C" at bounding box center [85, 561] width 27 height 27
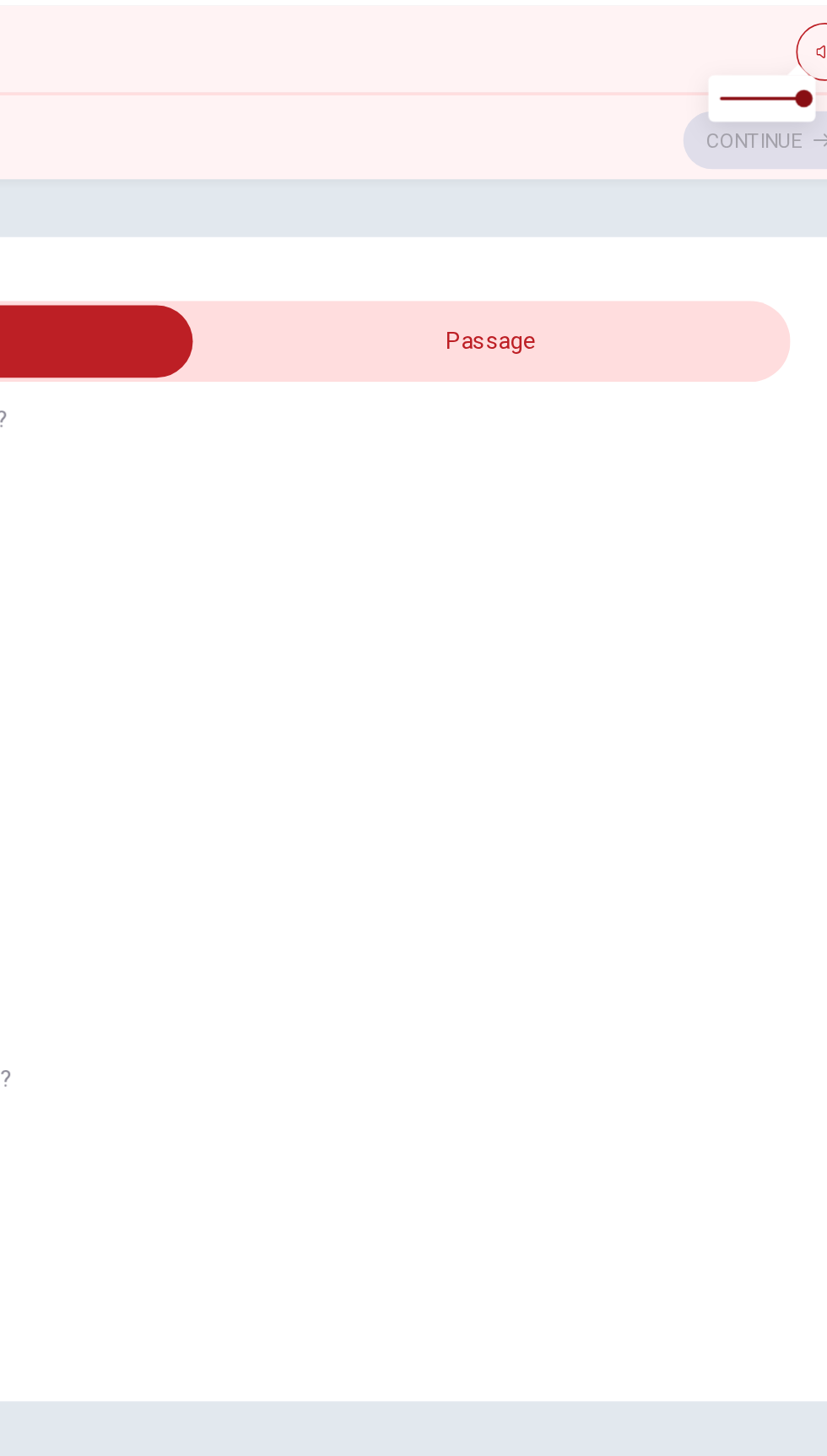
scroll to position [1210, 0]
click at [736, 168] on div "Question 6 What does the man offer to do? A Do the writing B Edit and final dra…" at bounding box center [414, 805] width 827 height 1300
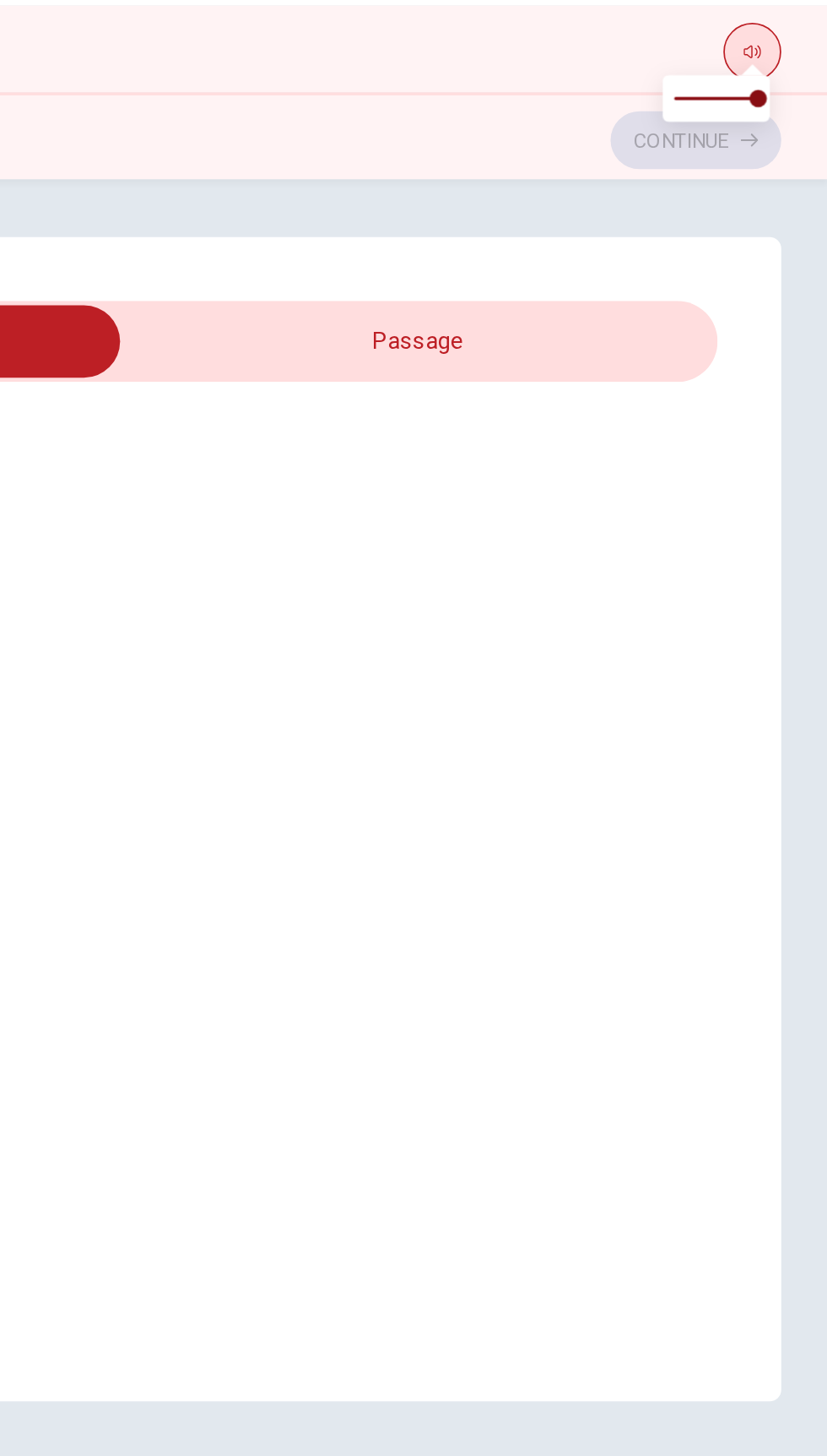
click at [783, 81] on icon "button" at bounding box center [783, 82] width 10 height 8
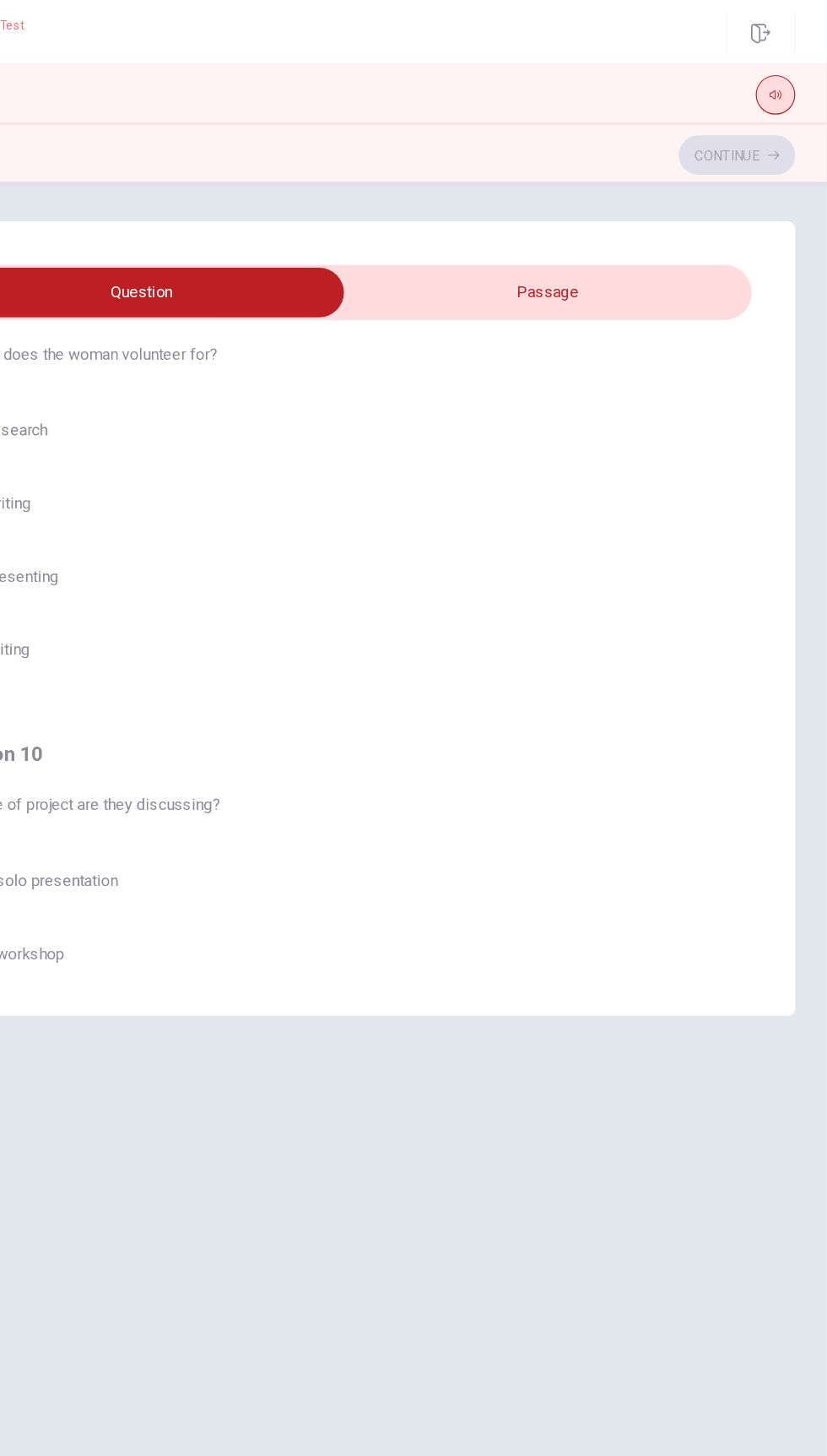
scroll to position [1218, 0]
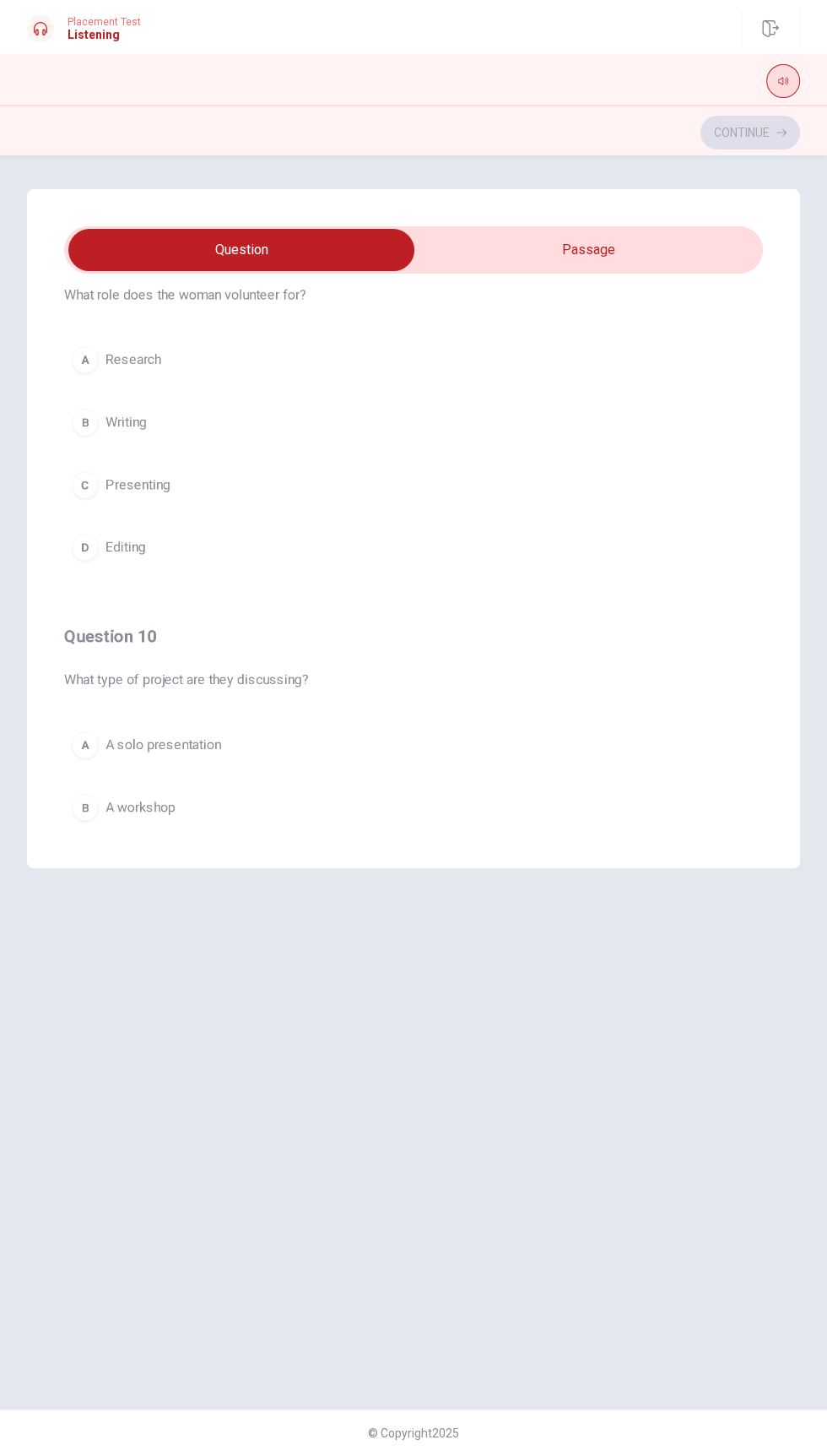
type input "0"
click at [316, 251] on input "checkbox" at bounding box center [242, 249] width 1049 height 42
checkbox input "true"
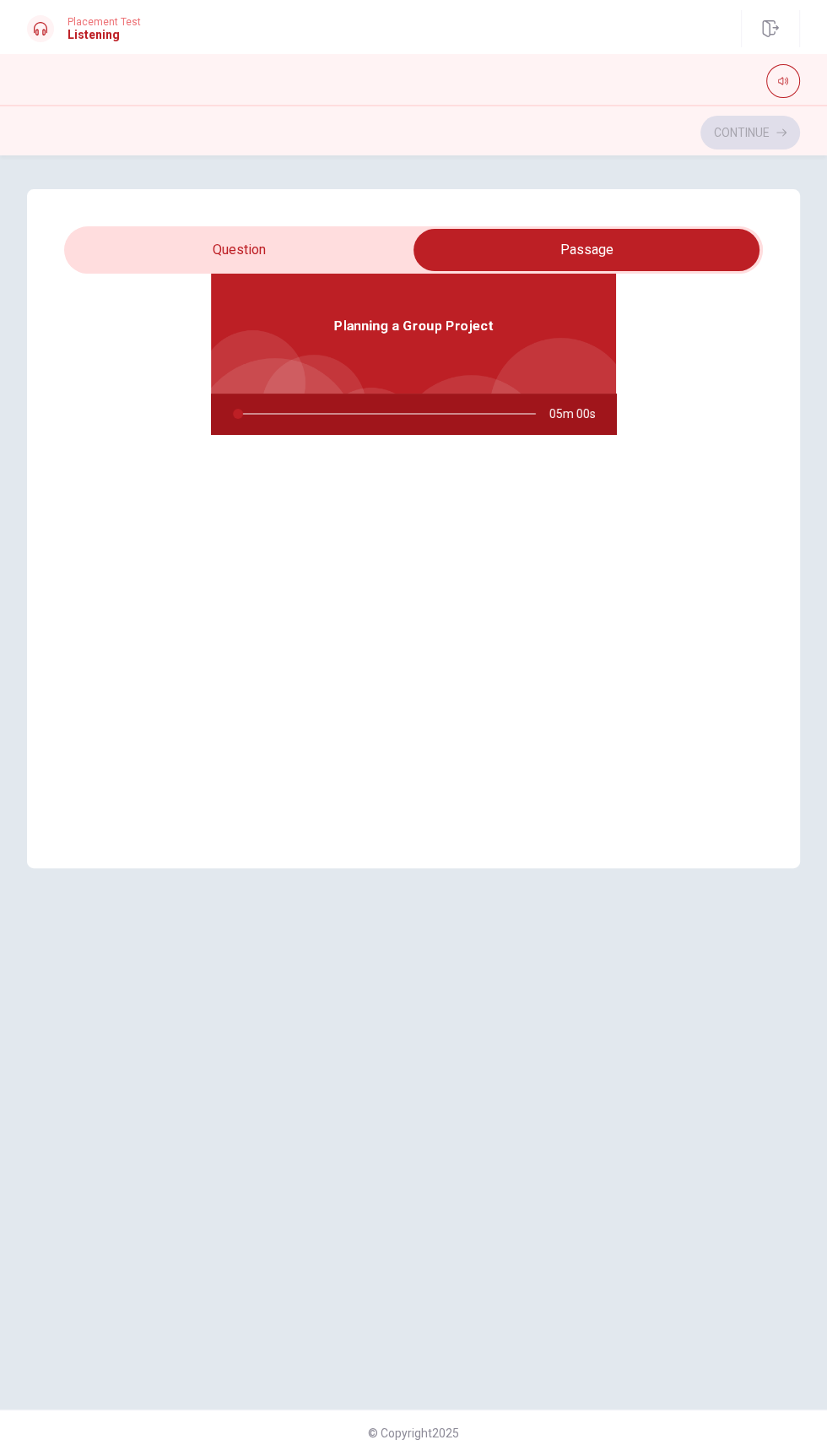
type input "0"
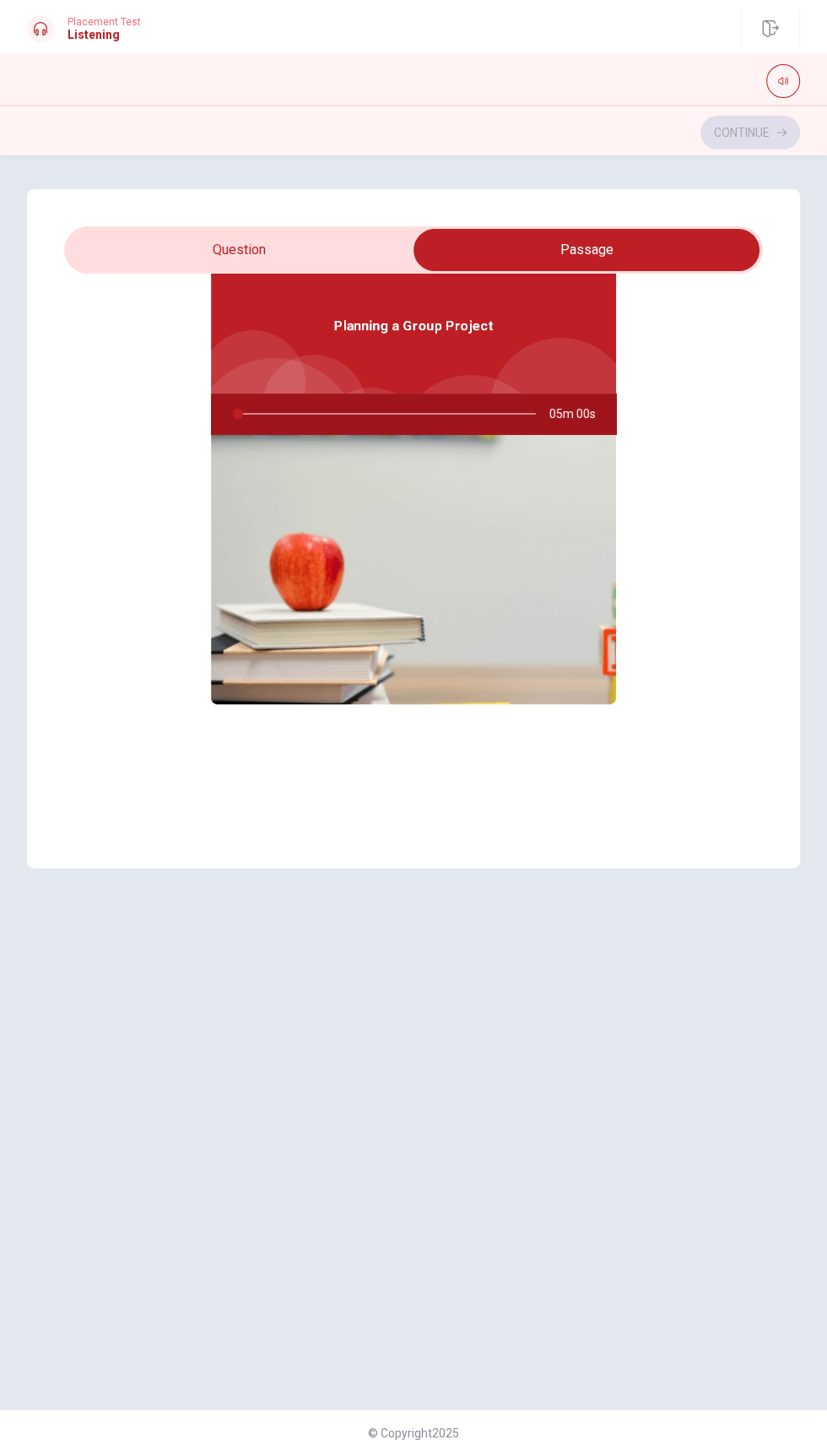
click at [685, 255] on input "checkbox" at bounding box center [586, 249] width 1049 height 42
checkbox input "false"
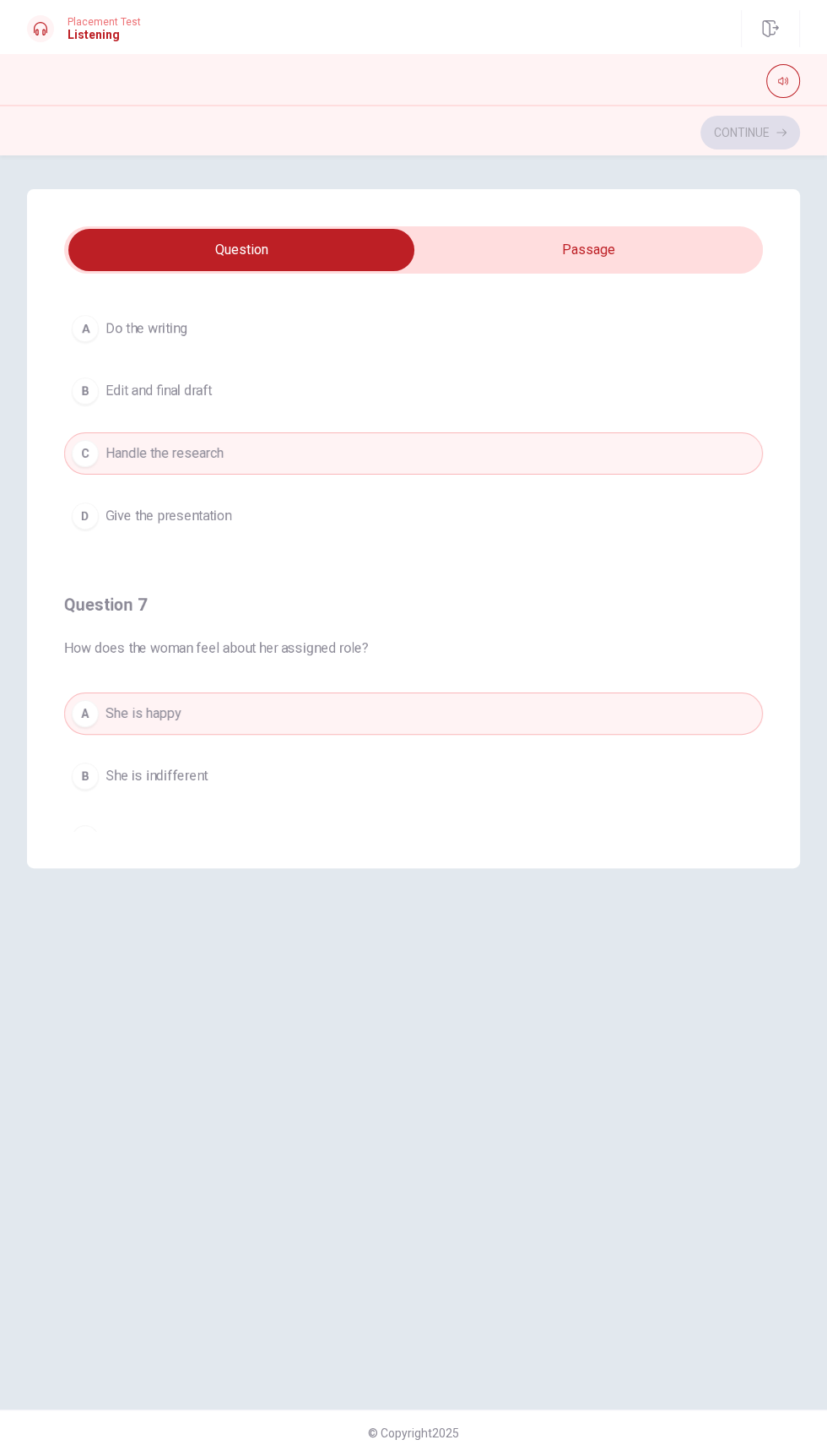
type input "0"
click at [601, 237] on input "checkbox" at bounding box center [242, 249] width 1049 height 42
checkbox input "true"
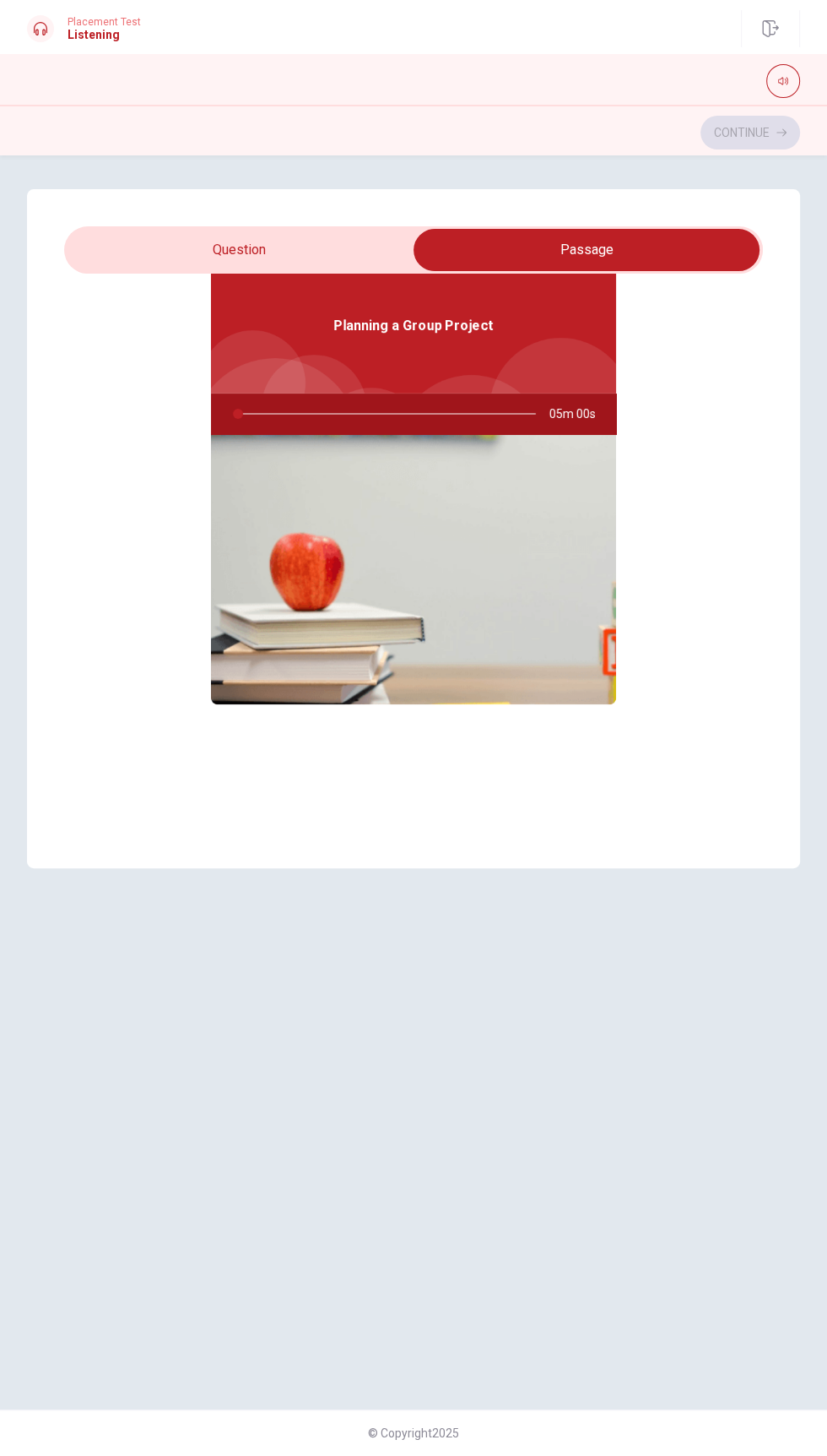
click at [381, 327] on span "Planning a Group Project" at bounding box center [414, 326] width 160 height 21
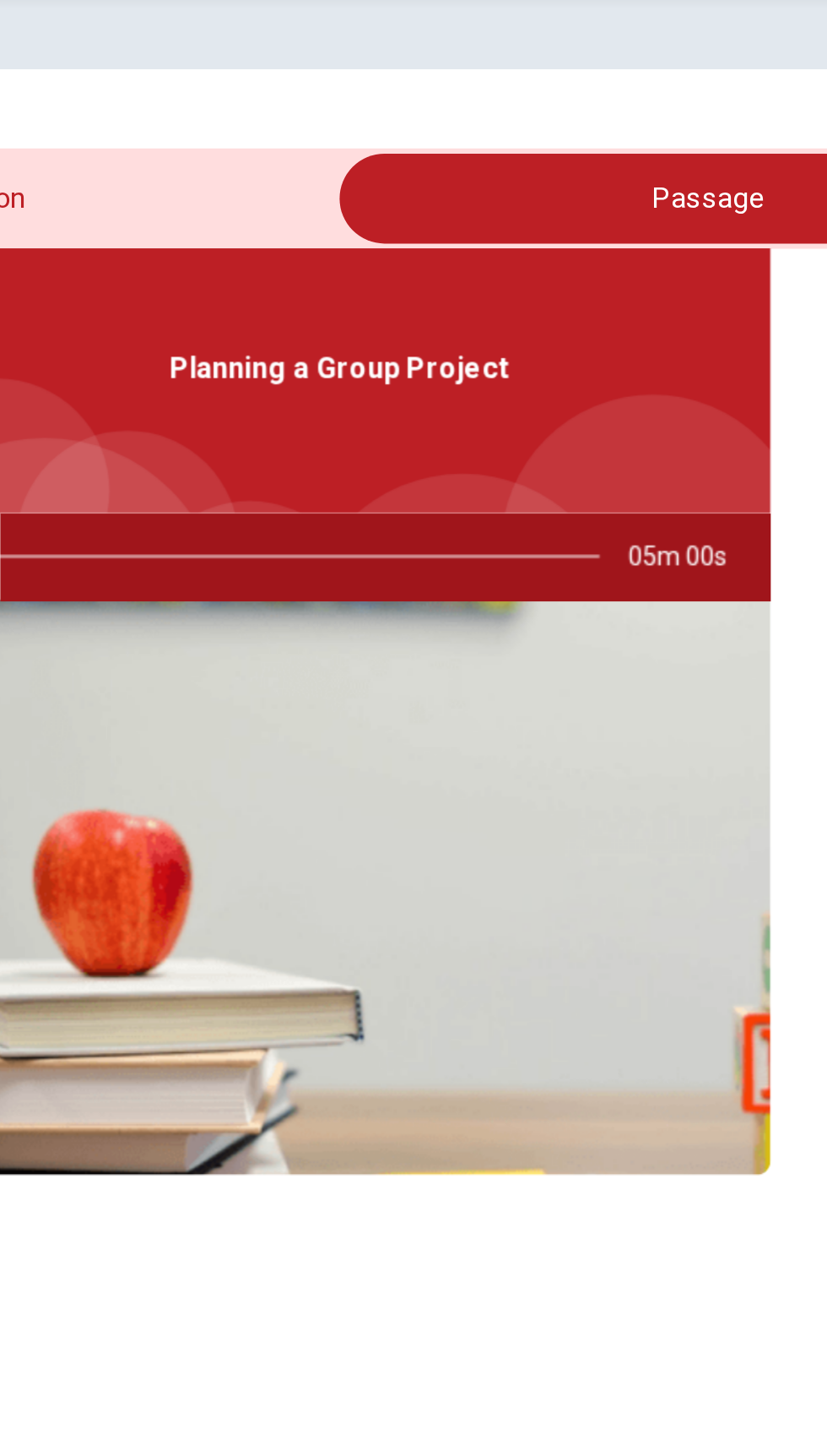
click at [489, 412] on div at bounding box center [383, 417] width 332 height 40
click at [476, 409] on div at bounding box center [383, 417] width 332 height 40
click at [456, 419] on div at bounding box center [383, 417] width 332 height 40
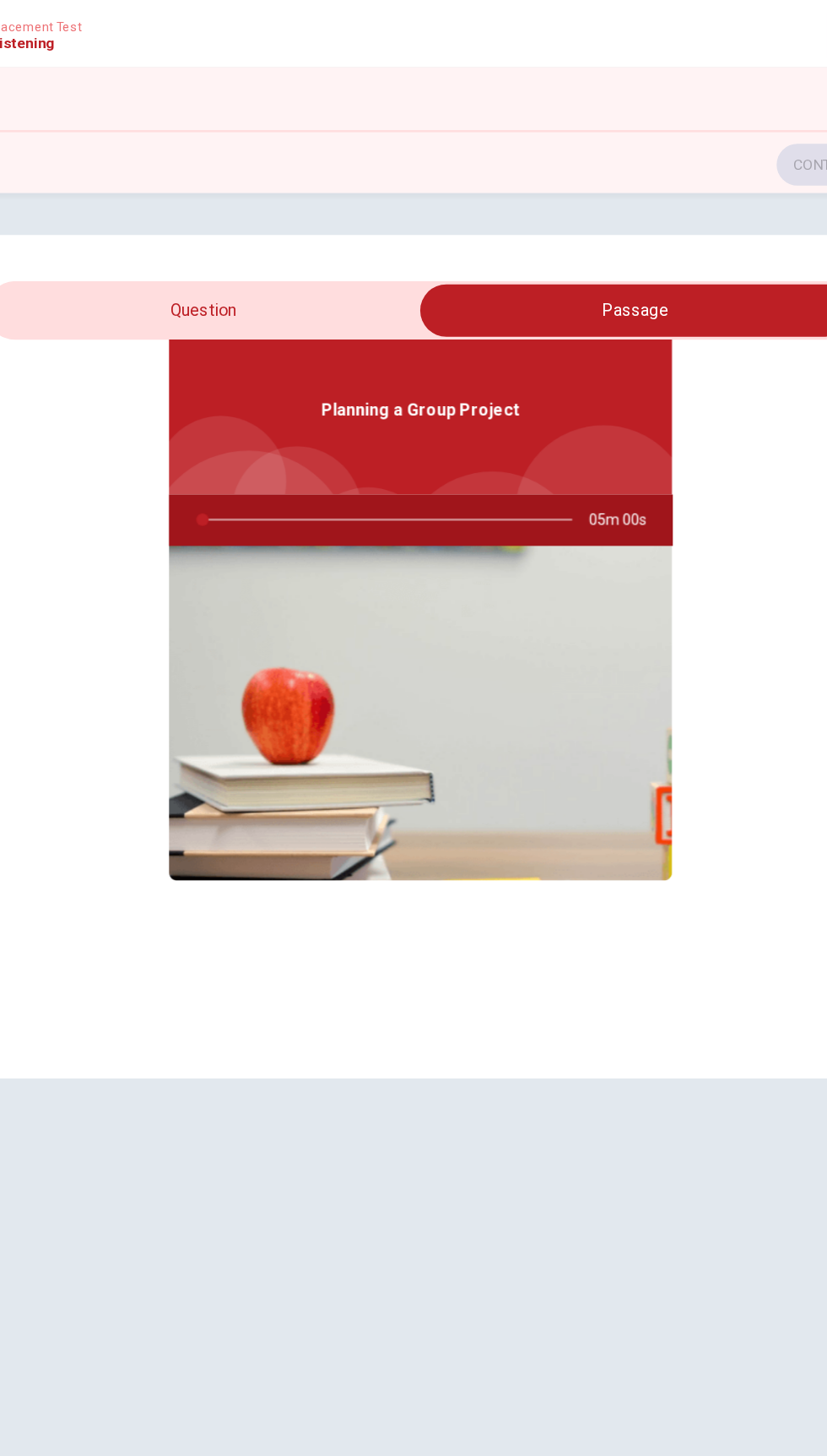
click at [289, 422] on div at bounding box center [383, 417] width 332 height 40
click at [256, 410] on div at bounding box center [383, 417] width 332 height 40
click at [221, 417] on div at bounding box center [383, 417] width 332 height 40
click at [416, 322] on span "Planning a Group Project" at bounding box center [414, 330] width 160 height 21
click at [451, 603] on img at bounding box center [414, 572] width 405 height 270
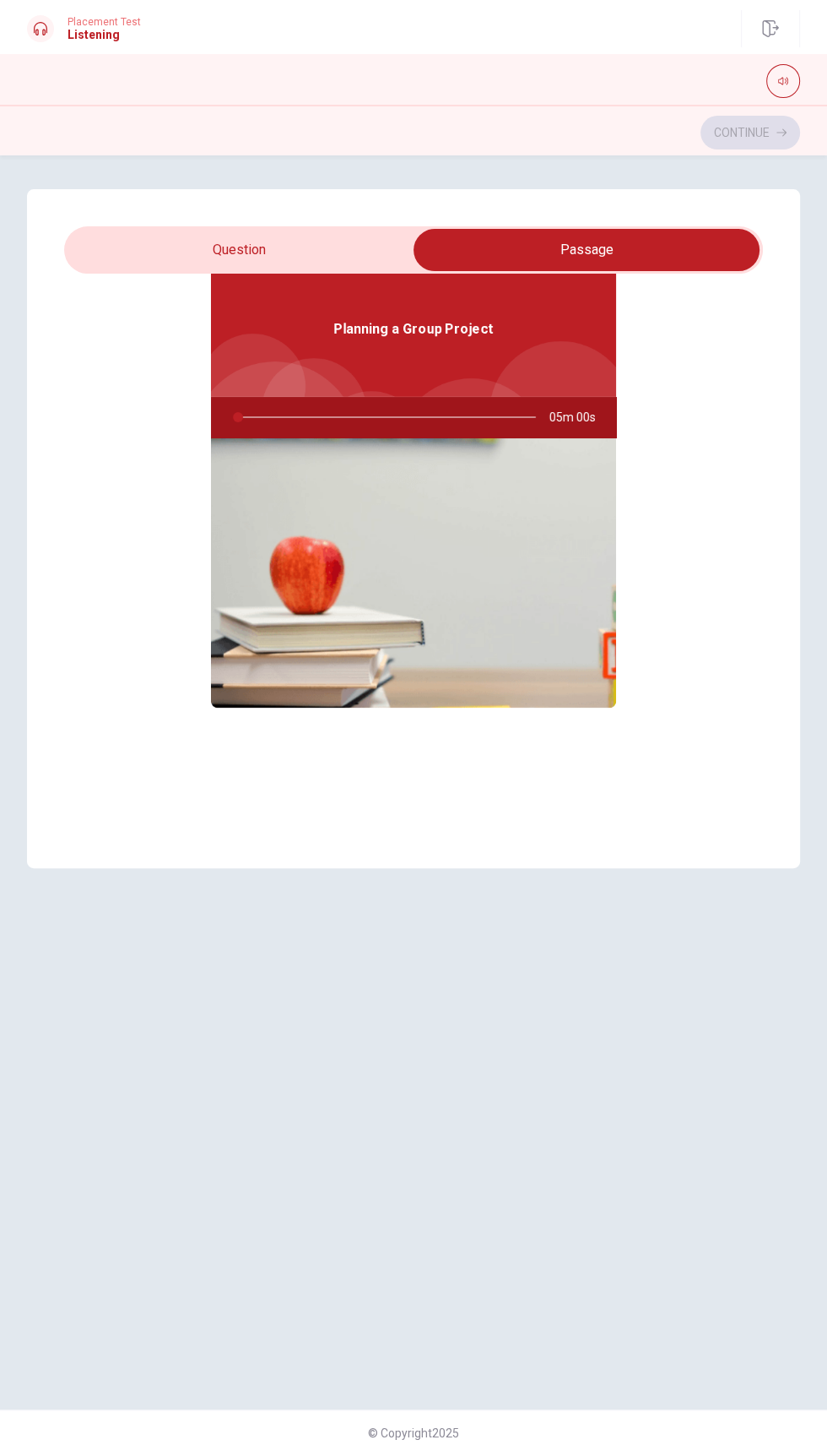
scroll to position [93, 0]
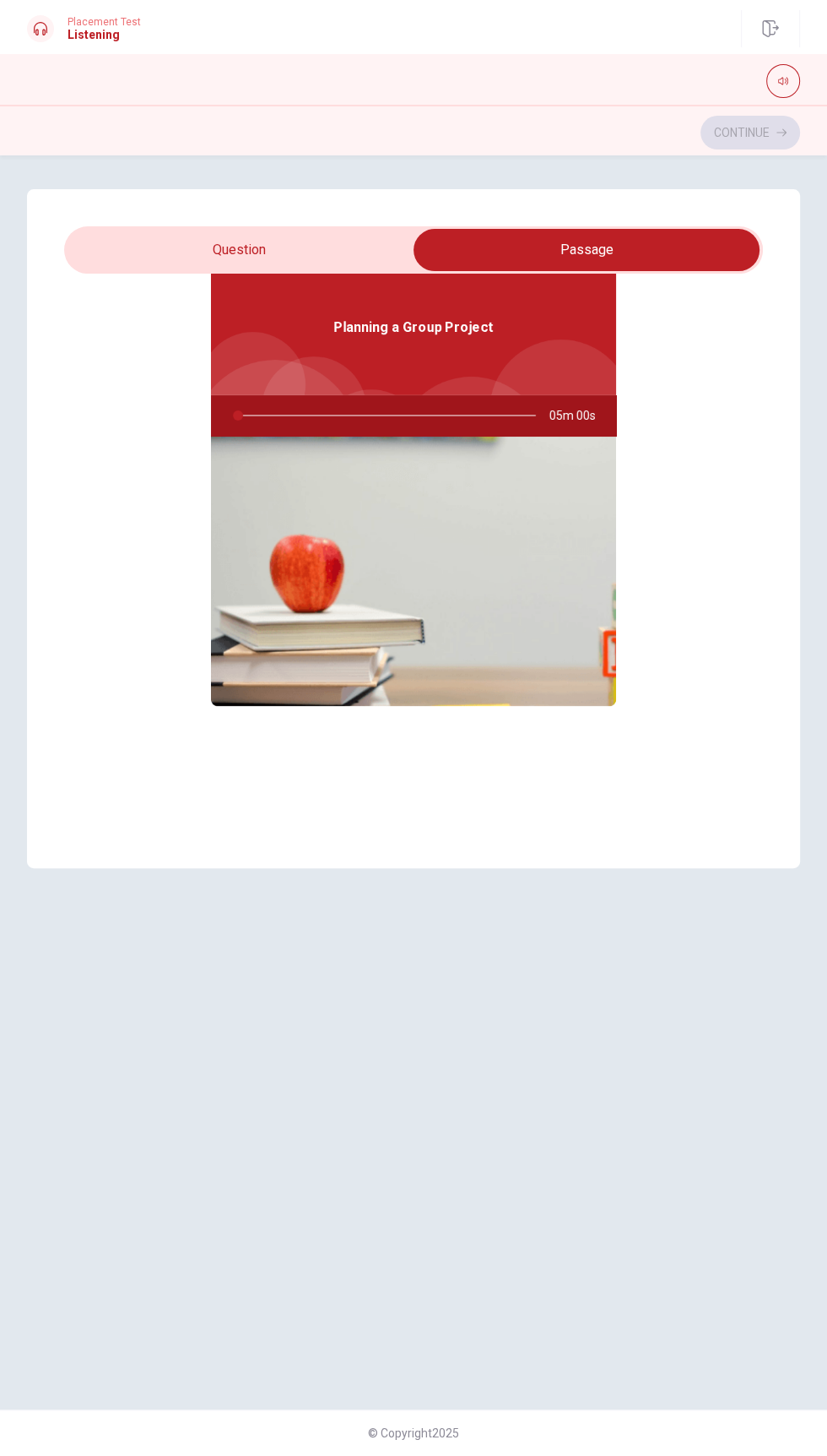
click at [408, 303] on div "Planning a Group Project" at bounding box center [414, 328] width 405 height 135
click at [257, 414] on div at bounding box center [383, 415] width 332 height 40
click at [365, 338] on div "Planning a Group Project" at bounding box center [414, 328] width 405 height 135
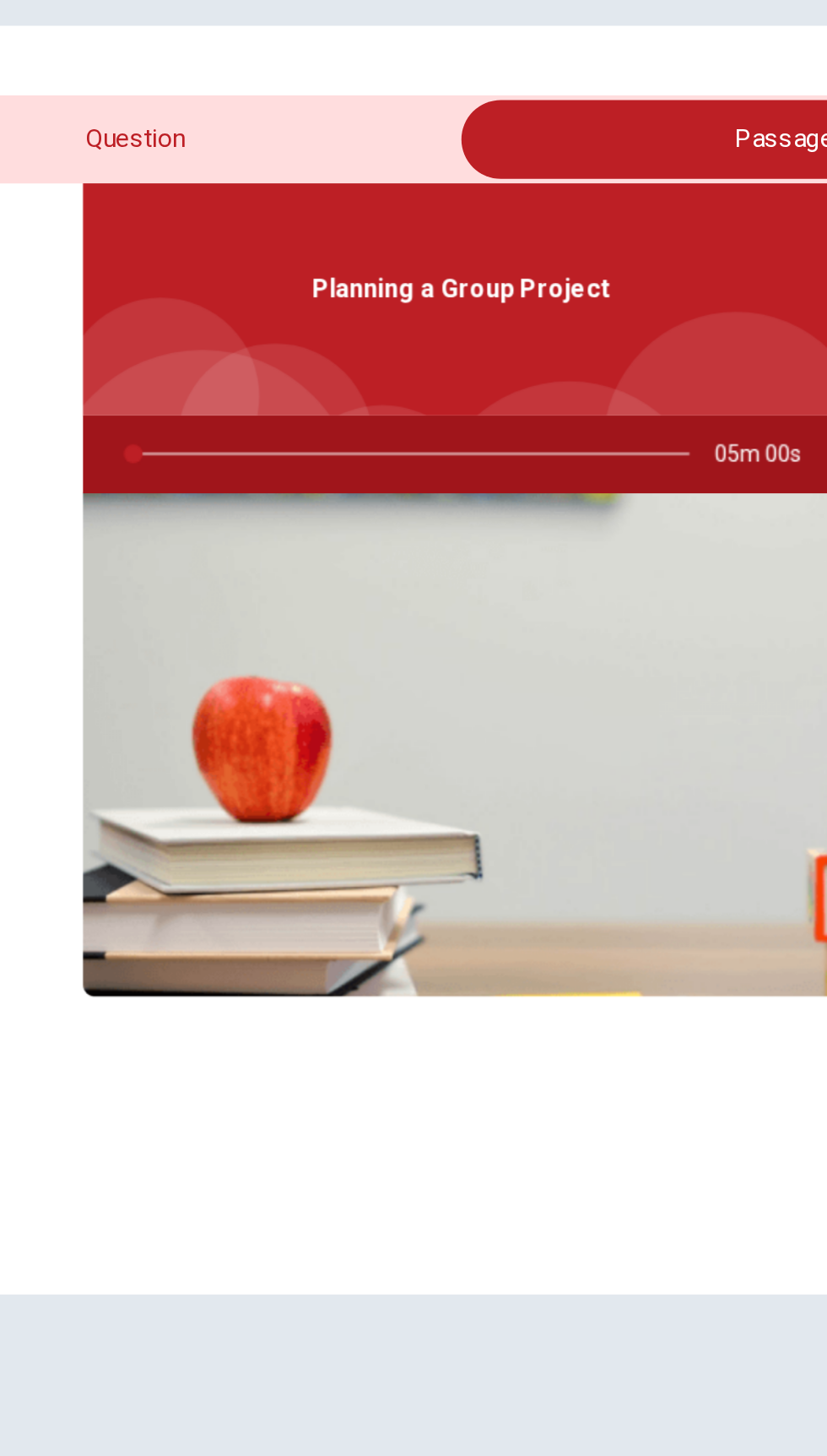
click at [469, 332] on span "Planning a Group Project" at bounding box center [414, 330] width 160 height 21
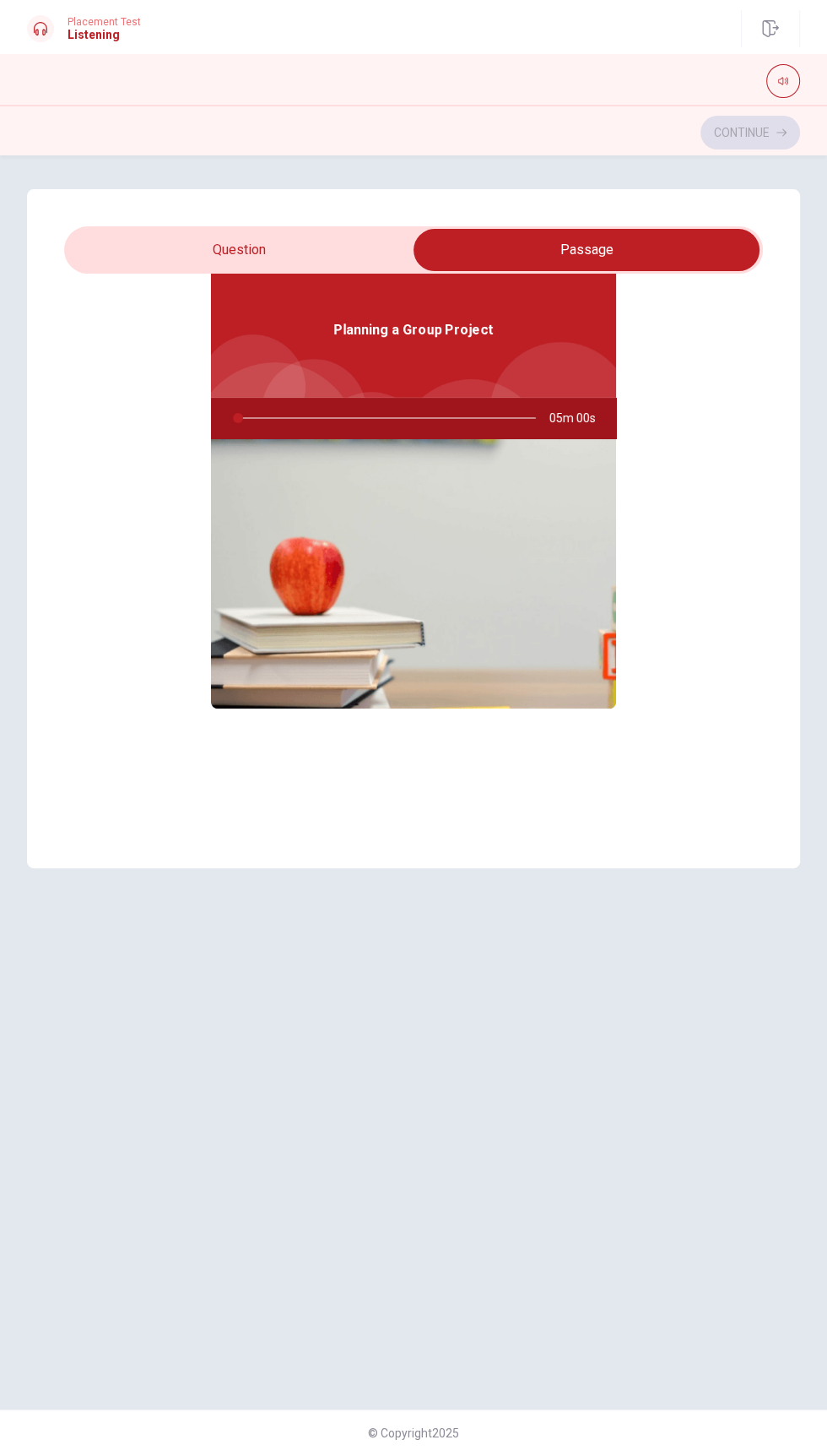
click at [233, 415] on div at bounding box center [383, 417] width 332 height 40
click at [525, 345] on div "Planning a Group Project" at bounding box center [414, 330] width 405 height 135
click at [403, 352] on div "Planning a Group Project" at bounding box center [414, 330] width 405 height 135
click at [412, 336] on span "Planning a Group Project" at bounding box center [414, 330] width 160 height 21
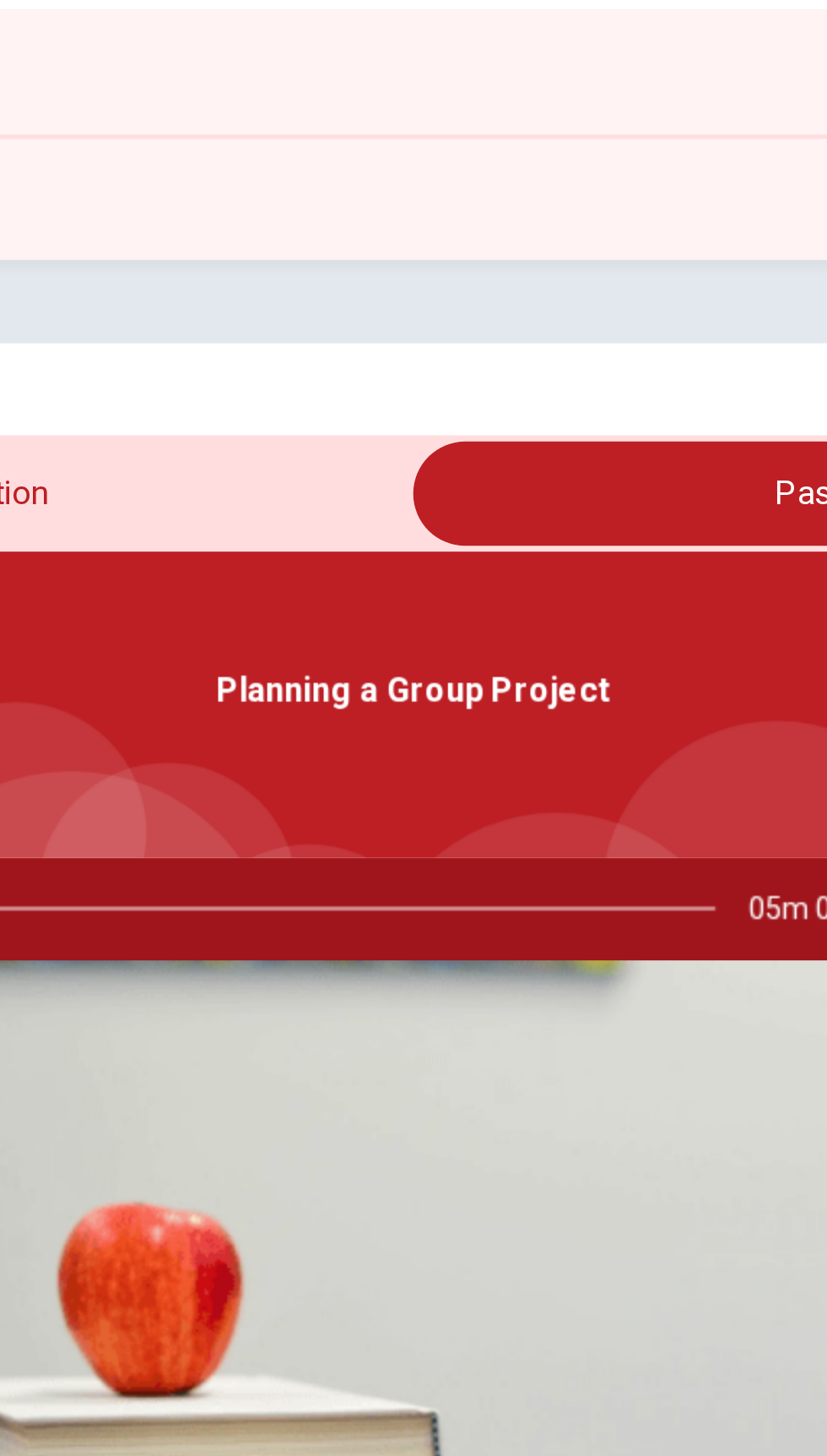
click at [413, 180] on div "Question 6 What does the man offer to do? A Do the writing B Edit and final dra…" at bounding box center [414, 805] width 827 height 1300
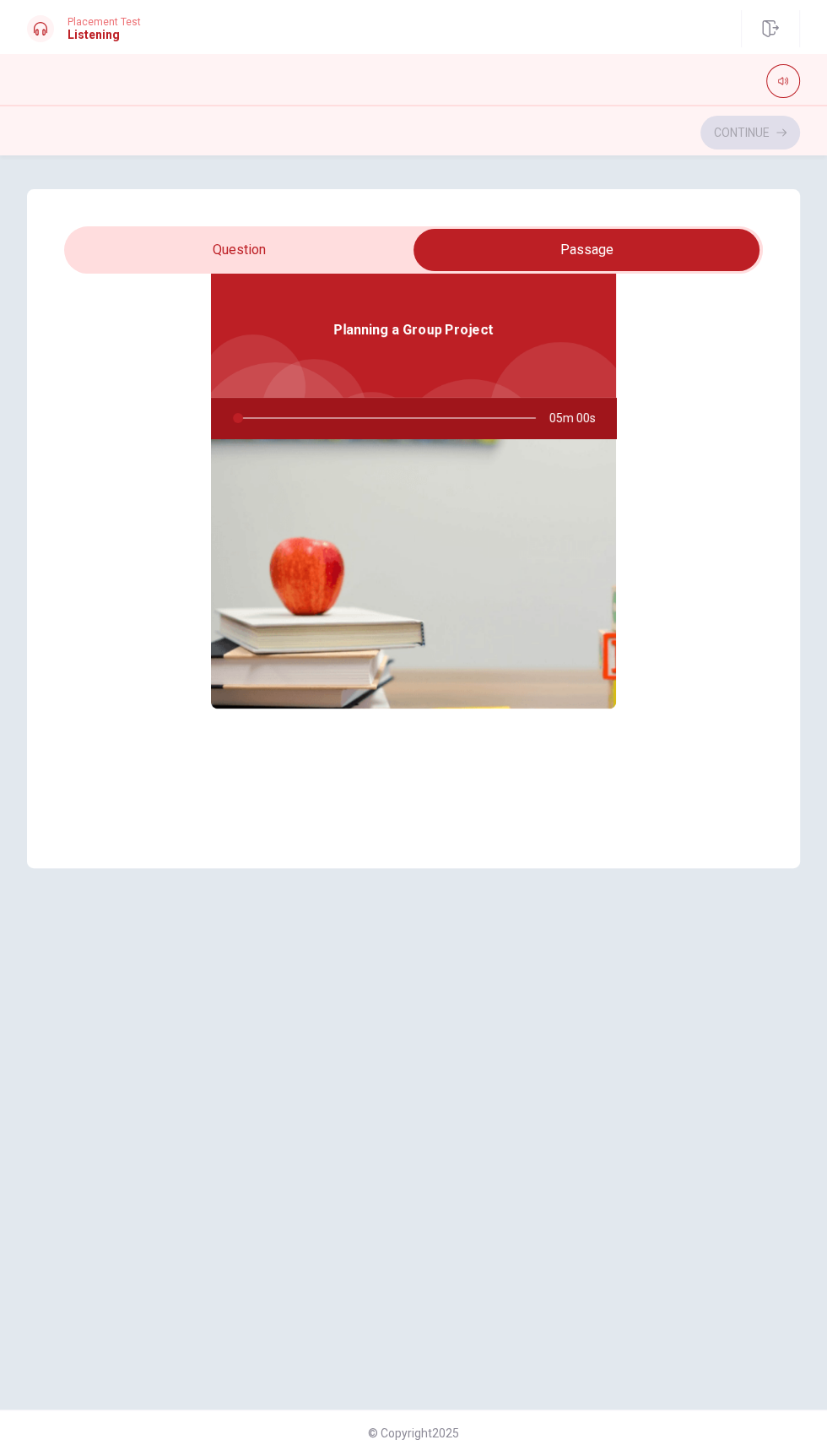
scroll to position [89, 0]
type input "0"
click at [287, 257] on input "checkbox" at bounding box center [586, 249] width 1049 height 42
checkbox input "false"
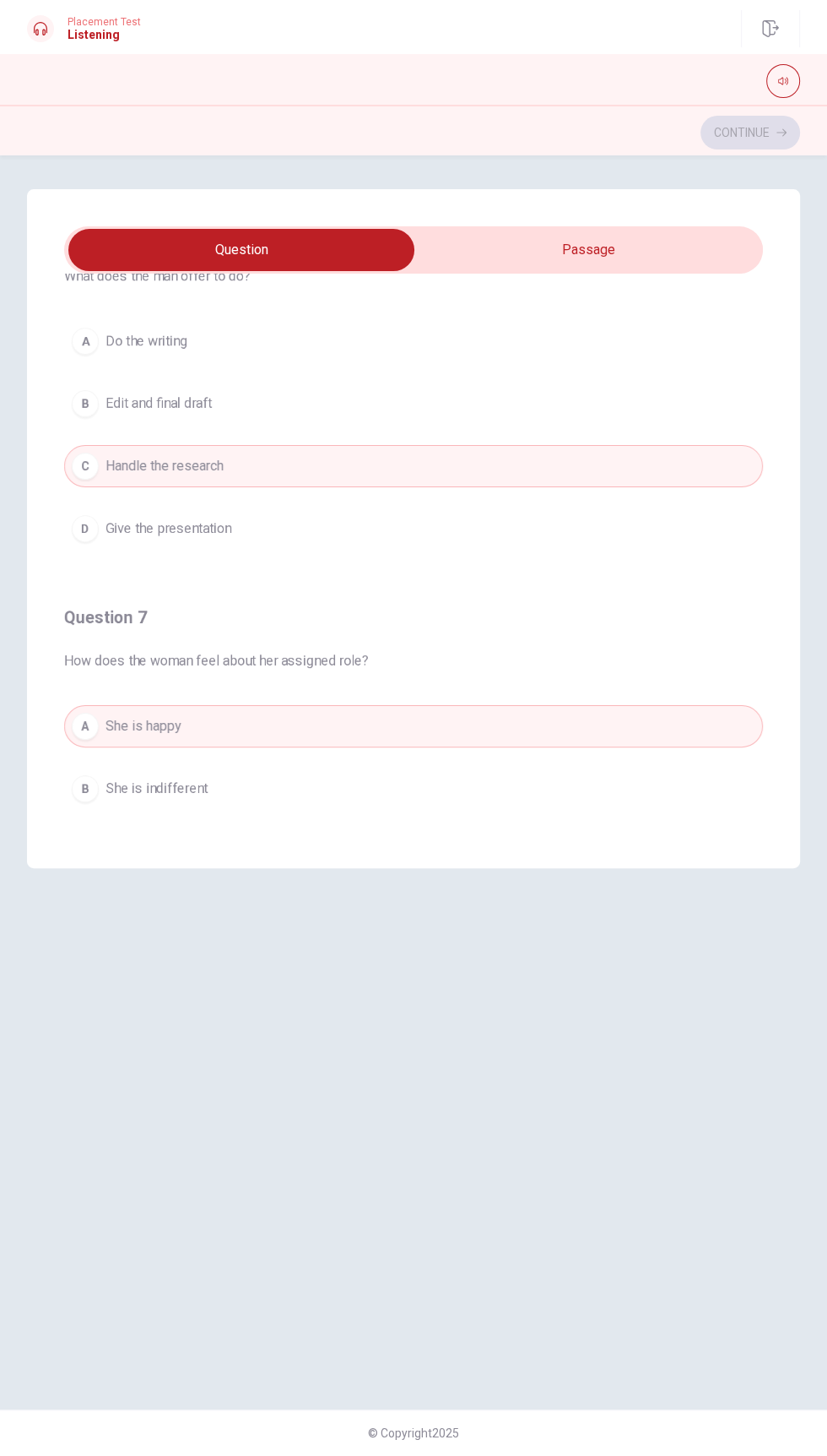
scroll to position [0, 0]
